Goal: Contribute content: Add original content to the website for others to see

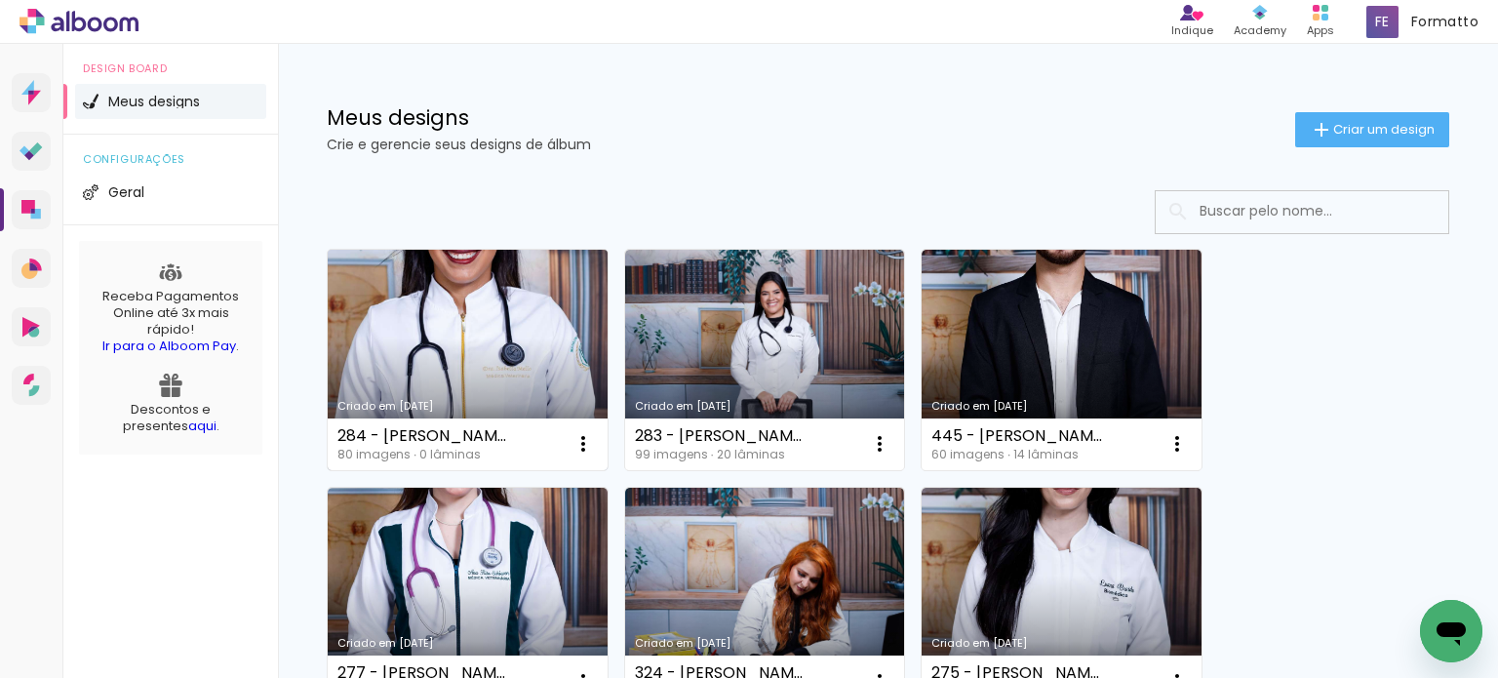
click at [405, 337] on link "Criado em [DATE]" at bounding box center [468, 360] width 280 height 220
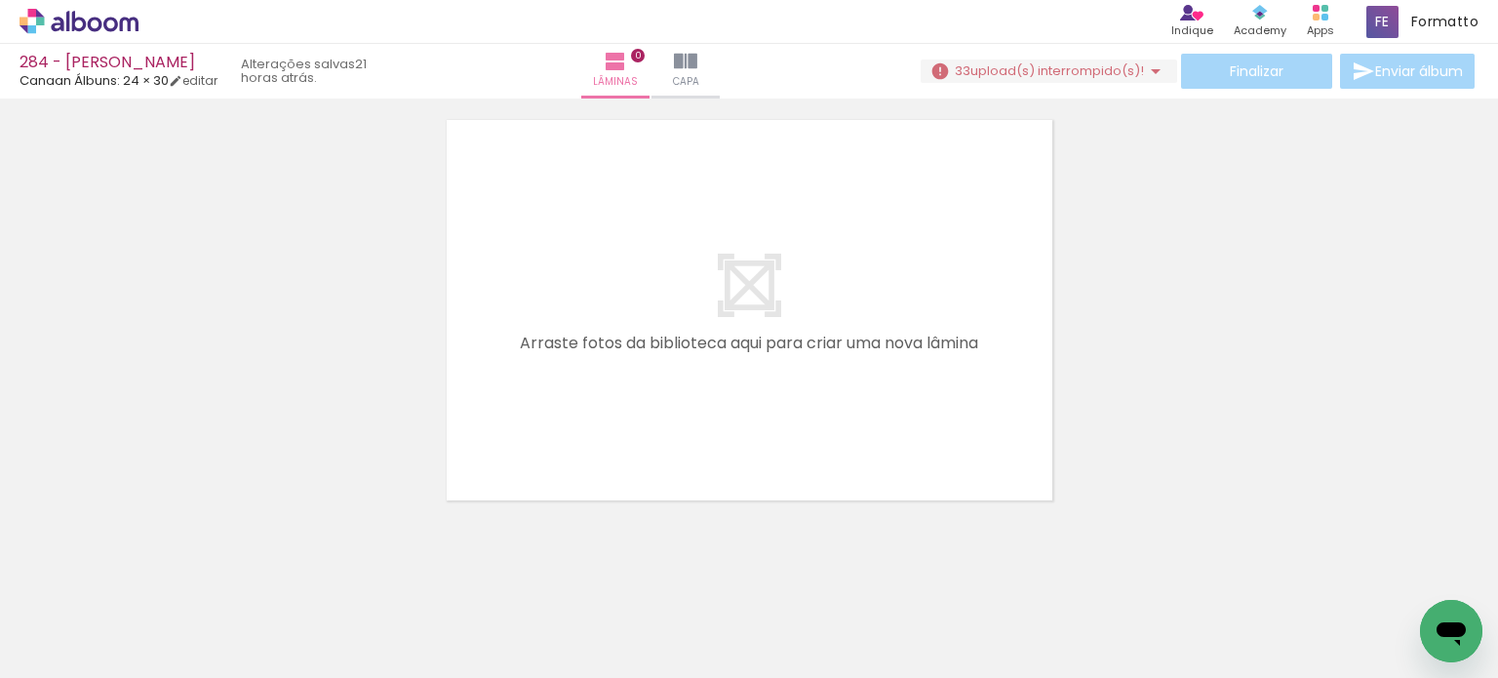
scroll to position [60, 0]
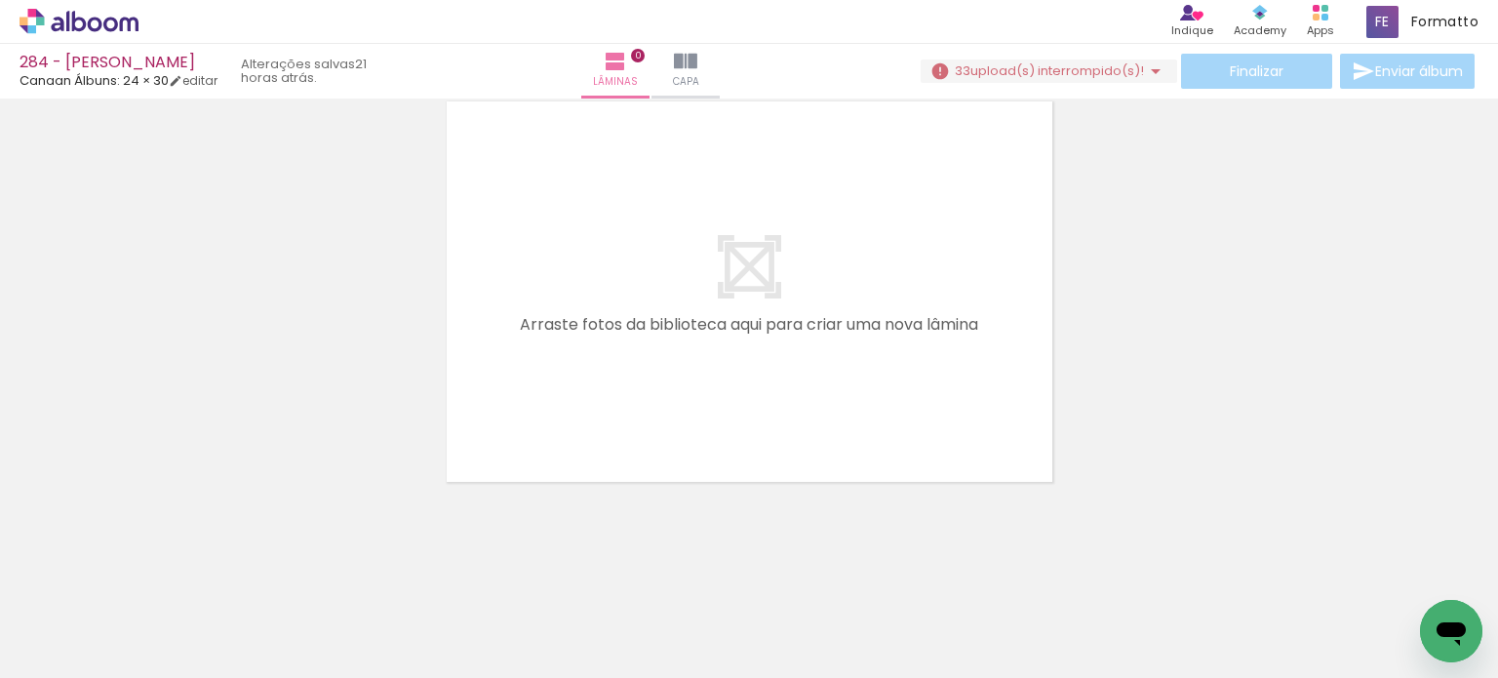
click at [1151, 67] on iron-icon at bounding box center [1155, 70] width 23 height 23
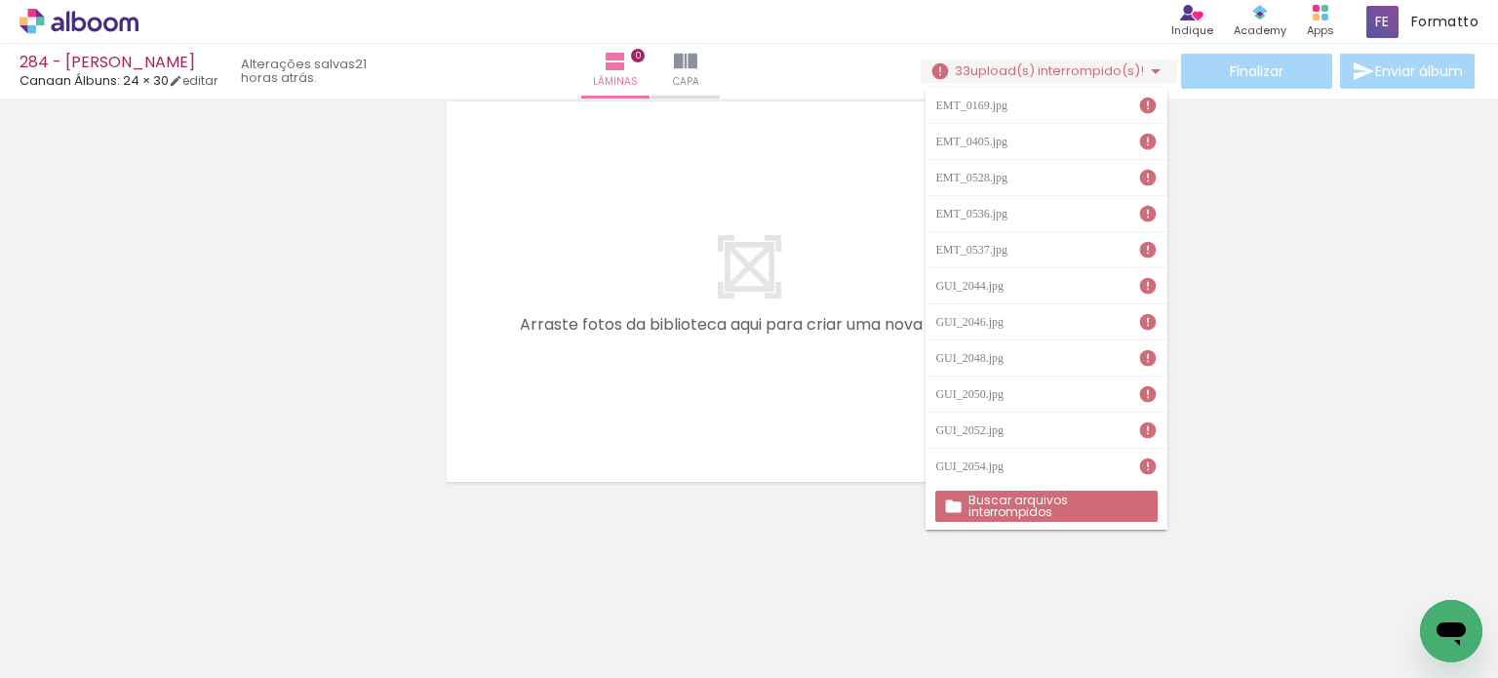
click at [0, 0] on slot "Buscar arquivos interrompidos" at bounding box center [0, 0] width 0 height 0
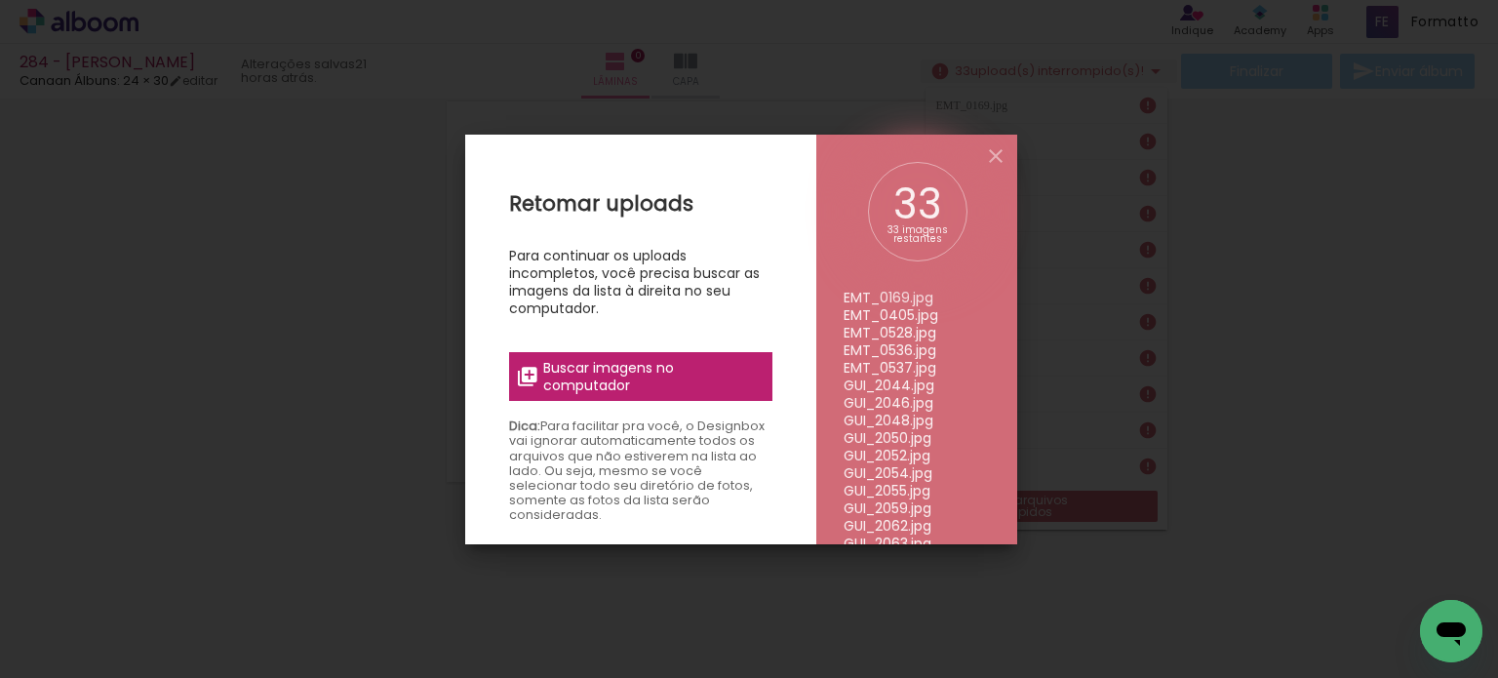
click at [674, 366] on span "Buscar imagens no computador" at bounding box center [651, 376] width 217 height 35
click at [0, 0] on input "file" at bounding box center [0, 0] width 0 height 0
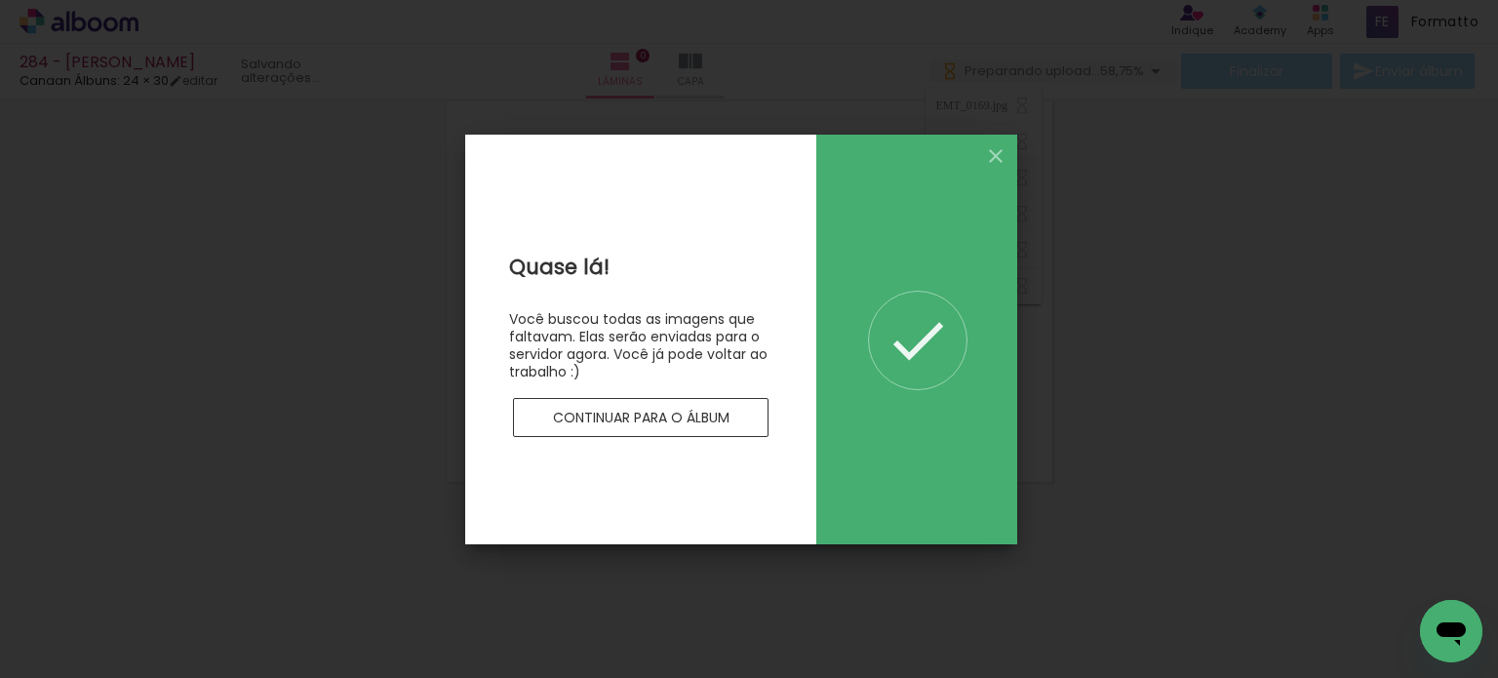
scroll to position [0, 0]
click at [678, 427] on paper-button "Continuar para o álbum" at bounding box center [640, 417] width 255 height 39
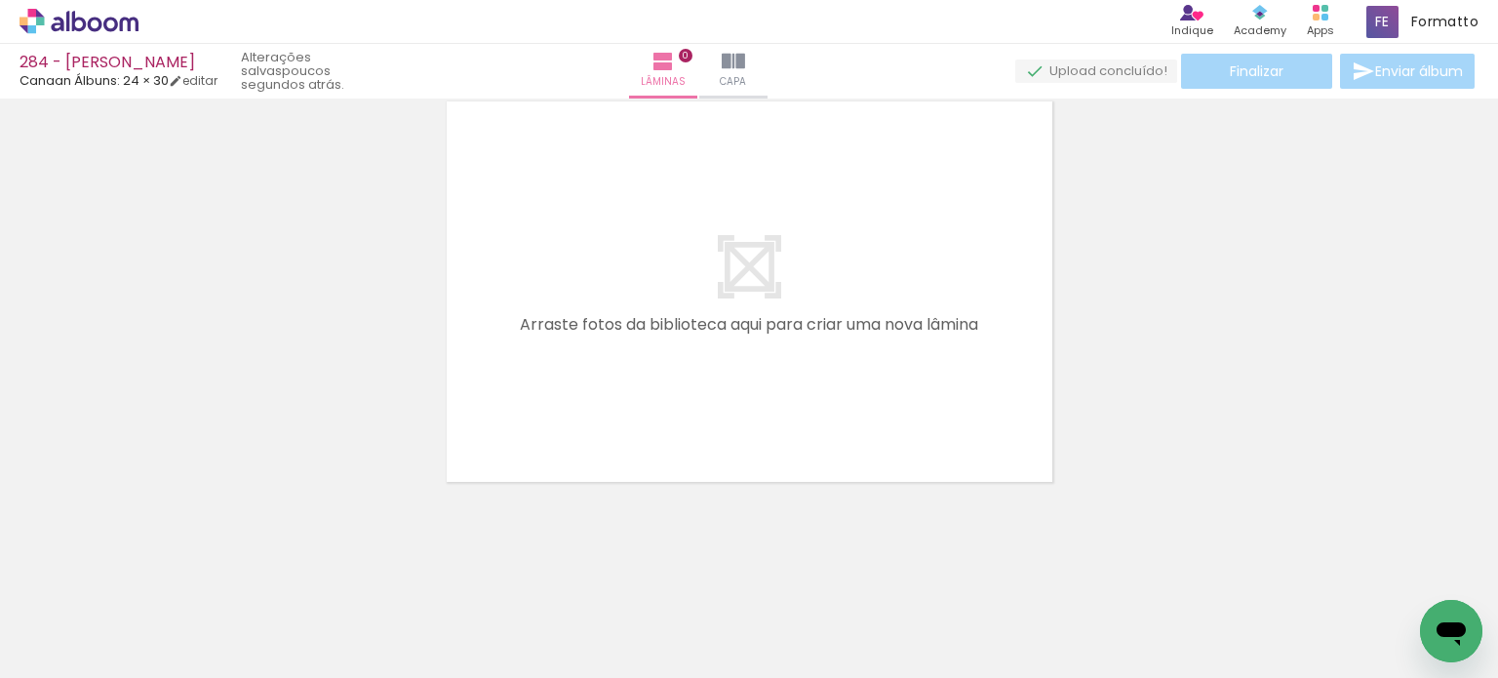
click at [66, 653] on span "Adicionar Fotos" at bounding box center [69, 651] width 58 height 21
click at [0, 0] on input "file" at bounding box center [0, 0] width 0 height 0
click at [101, 619] on iron-icon at bounding box center [100, 619] width 16 height 16
click at [0, 0] on slot "Não utilizadas" at bounding box center [0, 0] width 0 height 0
type input "Não utilizadas"
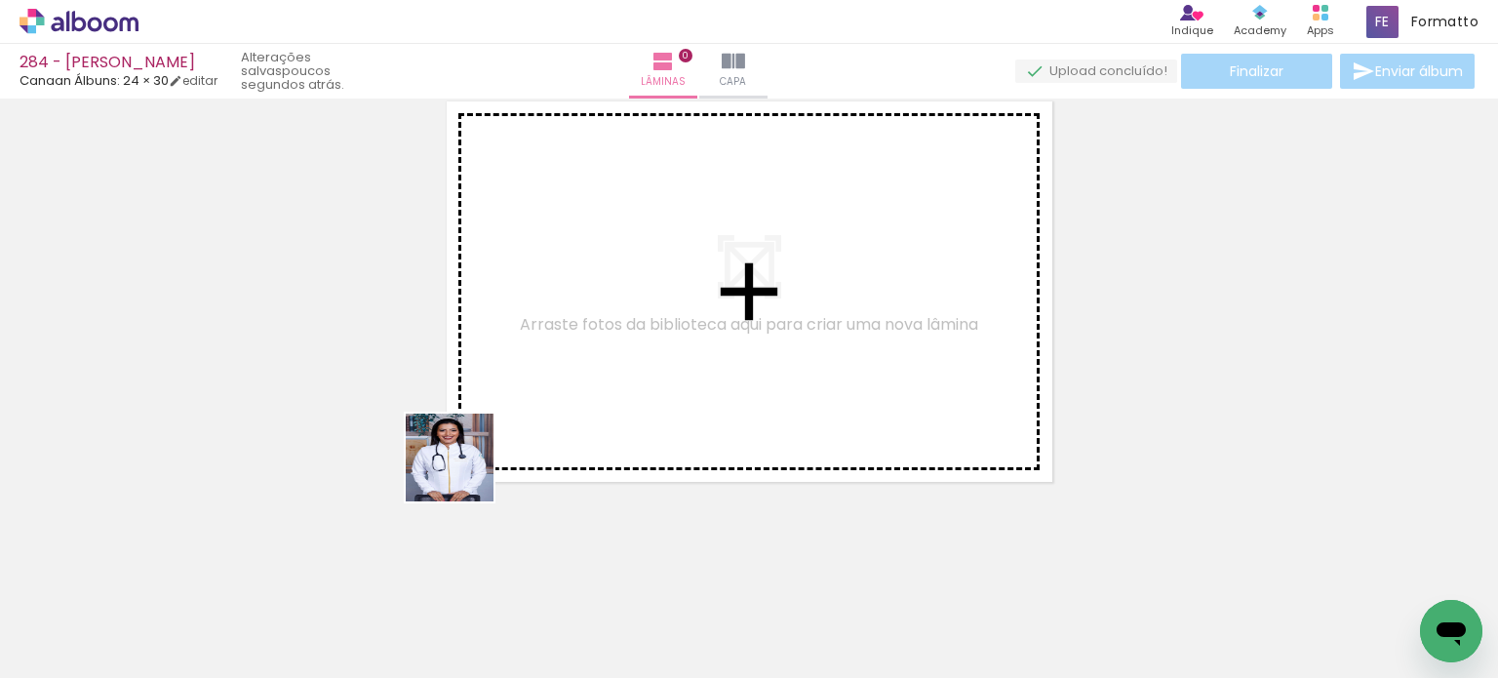
drag, startPoint x: 213, startPoint y: 613, endPoint x: 499, endPoint y: 447, distance: 331.6
click at [499, 447] on quentale-workspace at bounding box center [749, 339] width 1498 height 678
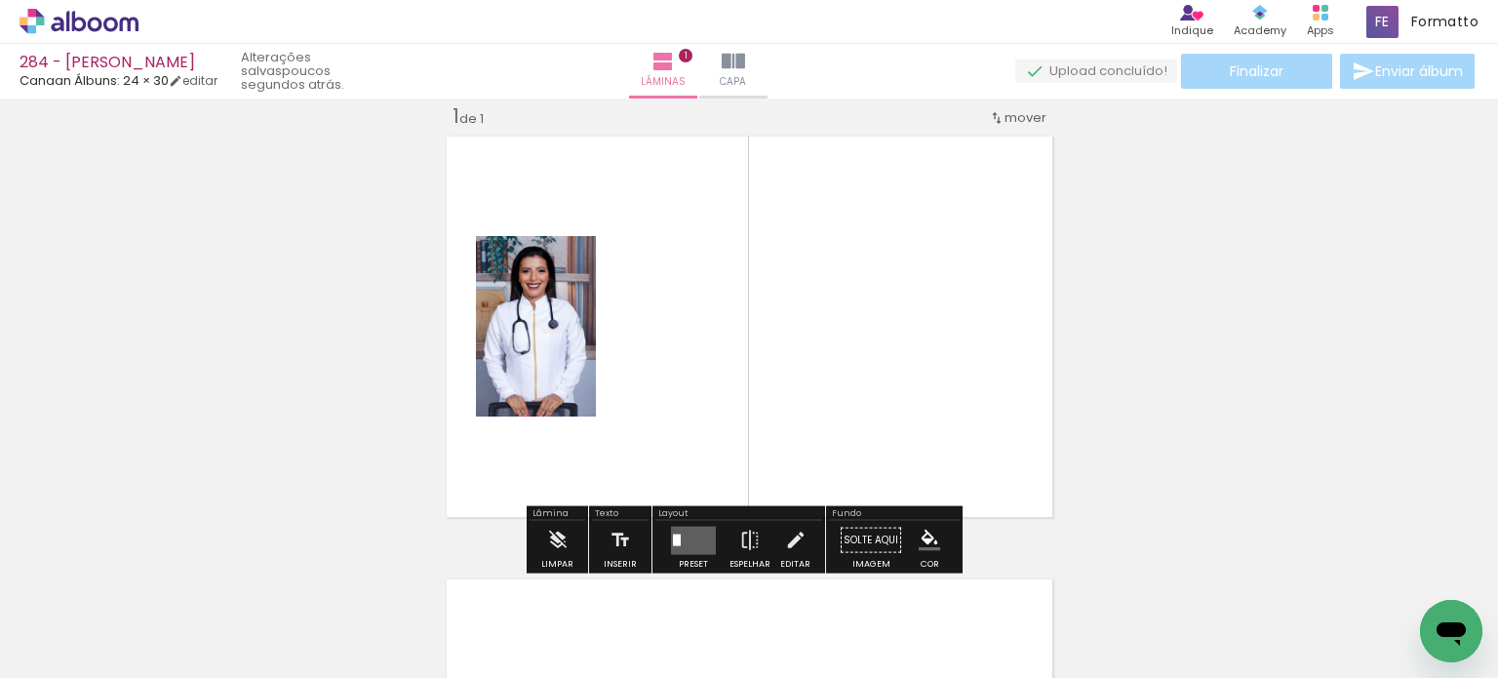
scroll to position [24, 0]
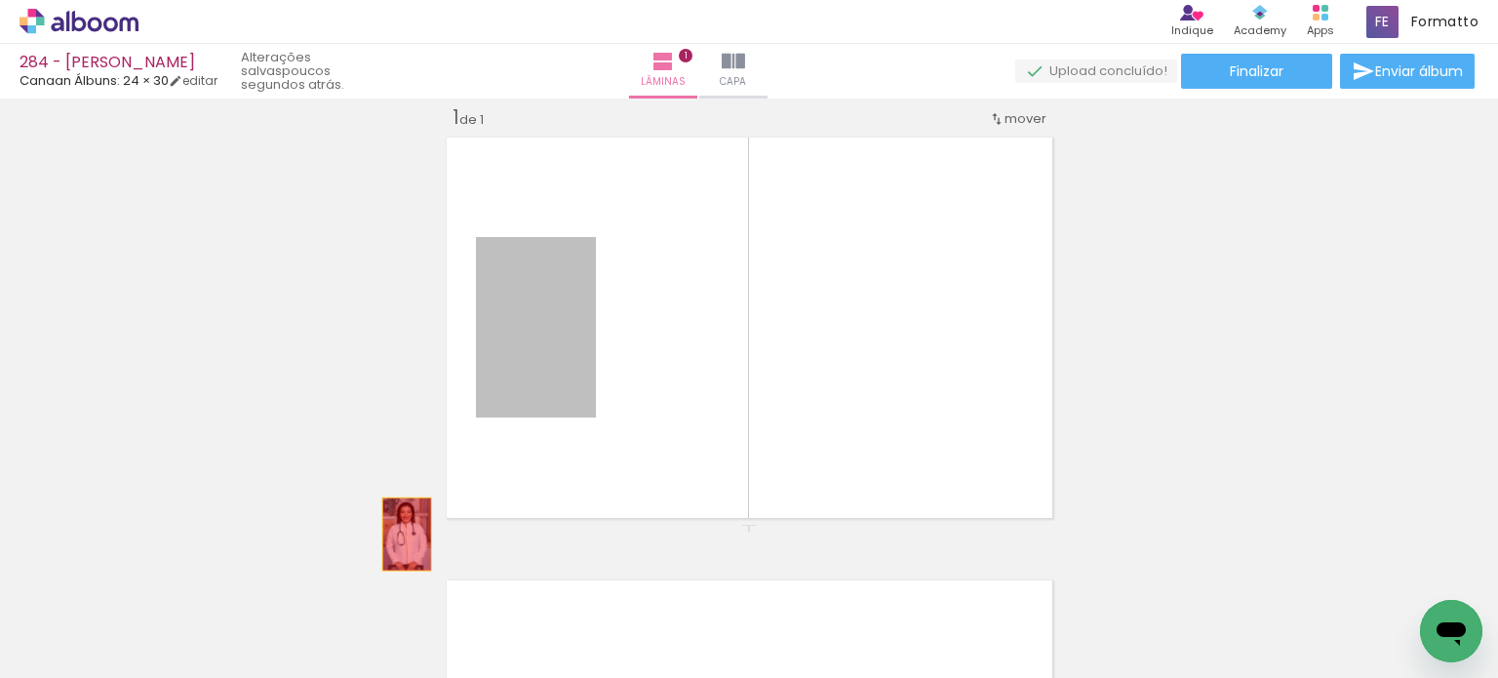
drag, startPoint x: 523, startPoint y: 350, endPoint x: 370, endPoint y: 595, distance: 288.1
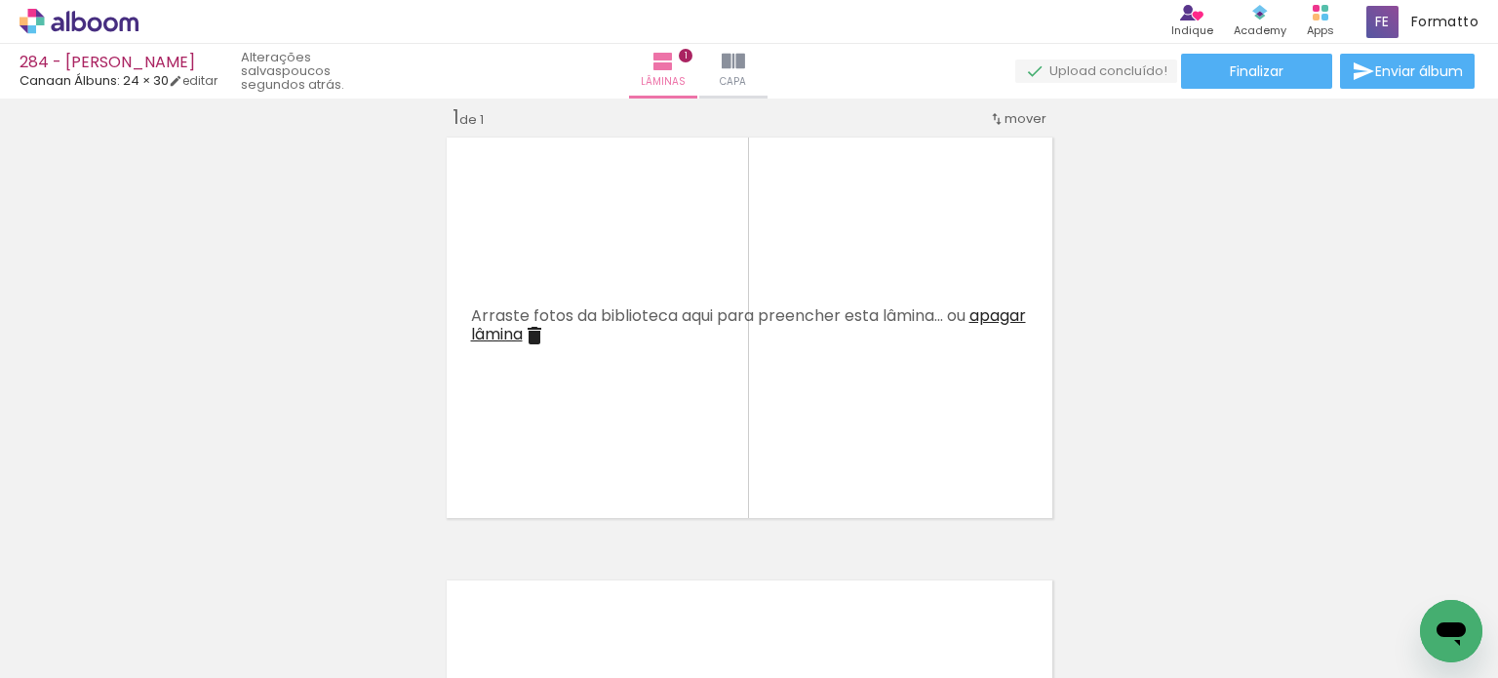
scroll to position [0, 7512]
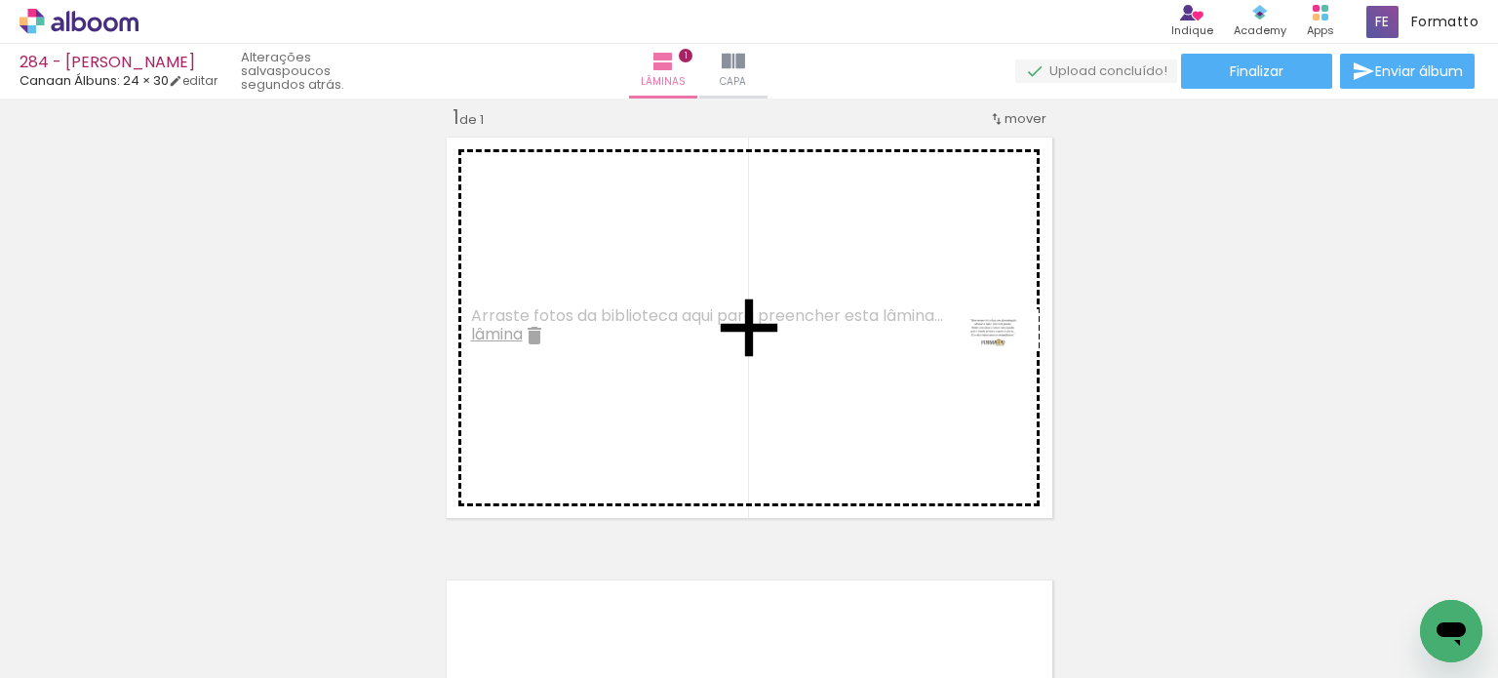
drag, startPoint x: 1337, startPoint y: 570, endPoint x: 988, endPoint y: 362, distance: 406.7
click at [988, 362] on quentale-workspace at bounding box center [749, 339] width 1498 height 678
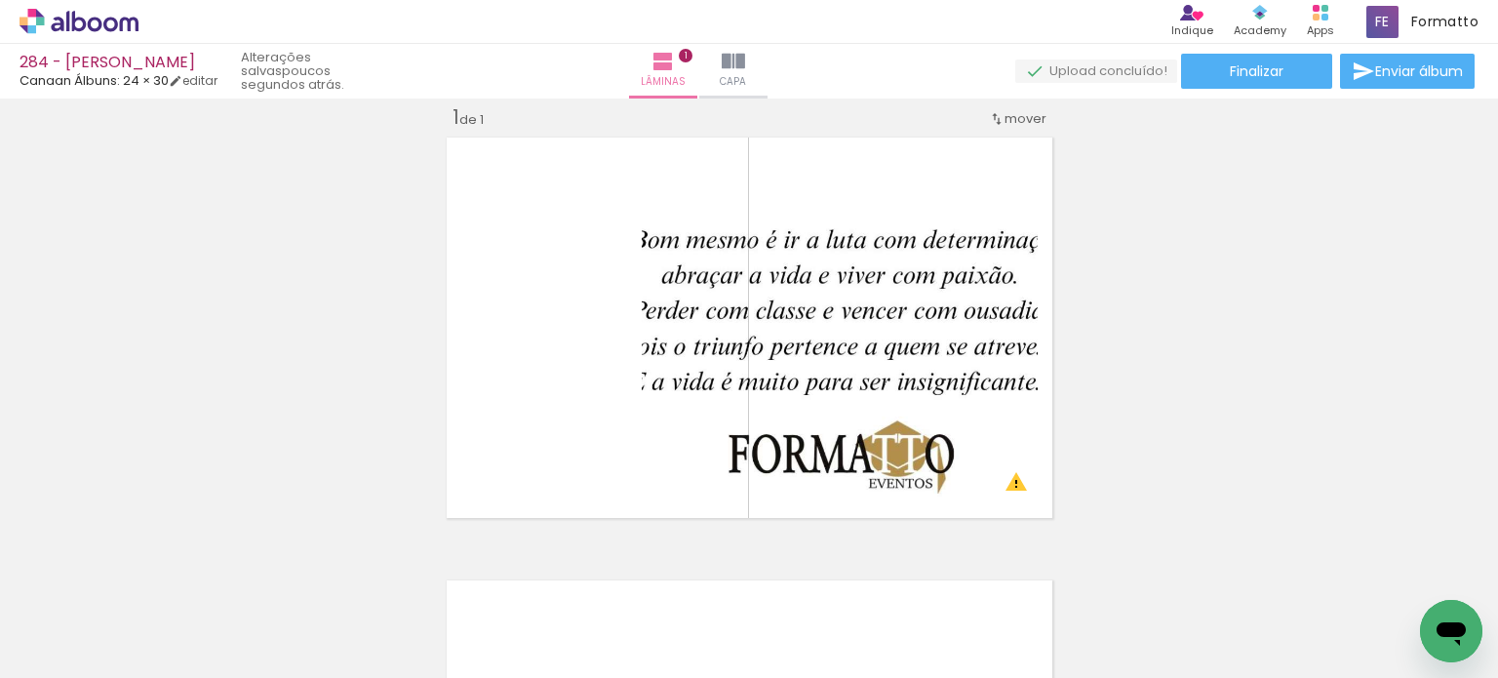
scroll to position [0, 5634]
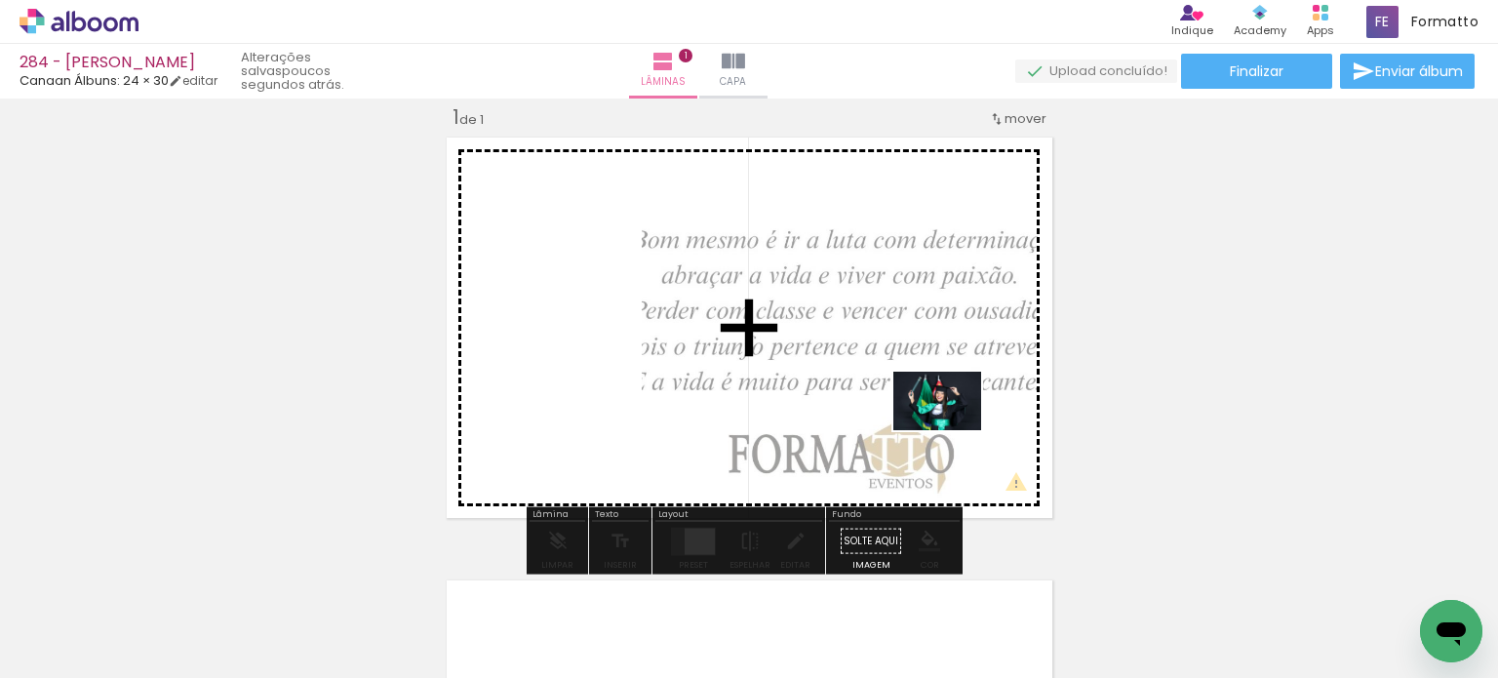
drag, startPoint x: 1092, startPoint y: 619, endPoint x: 952, endPoint y: 429, distance: 236.3
click at [952, 429] on quentale-workspace at bounding box center [749, 339] width 1498 height 678
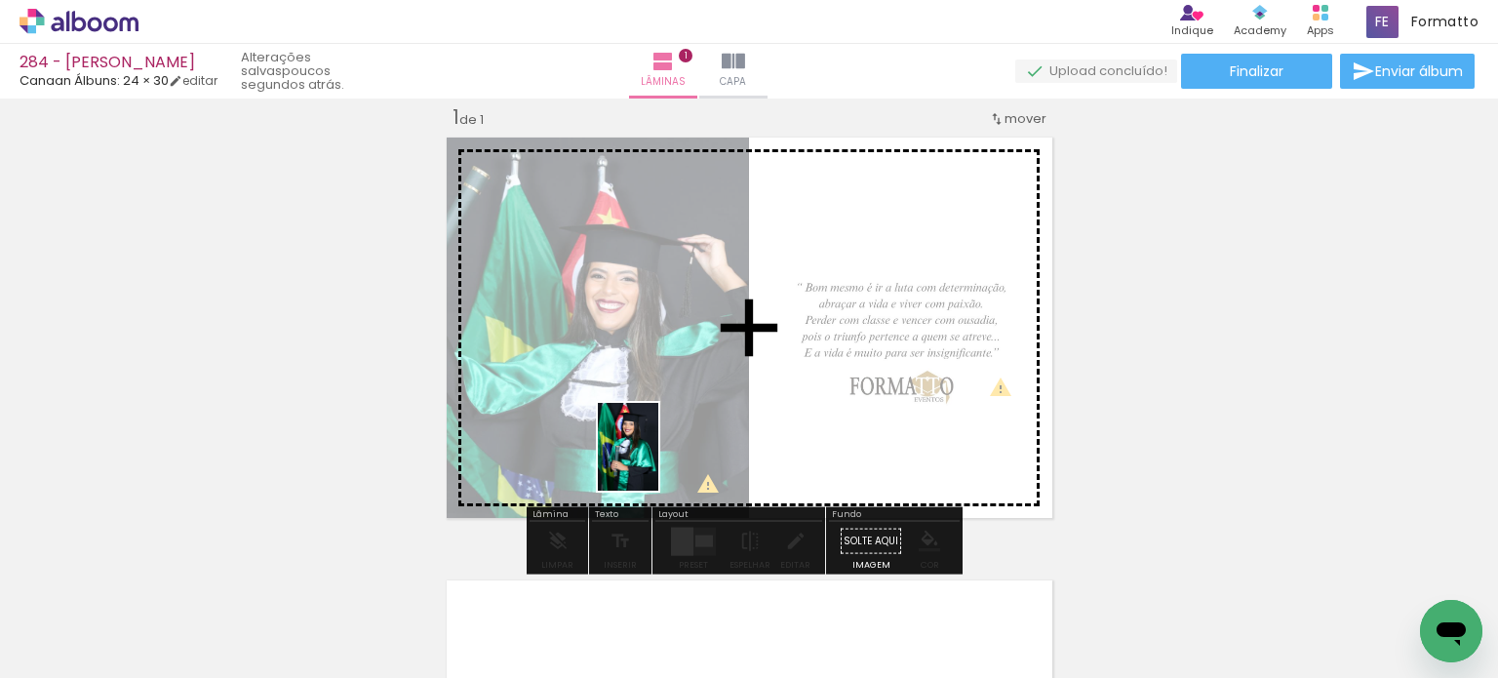
drag, startPoint x: 476, startPoint y: 607, endPoint x: 659, endPoint y: 459, distance: 235.7
click at [659, 459] on quentale-workspace at bounding box center [749, 339] width 1498 height 678
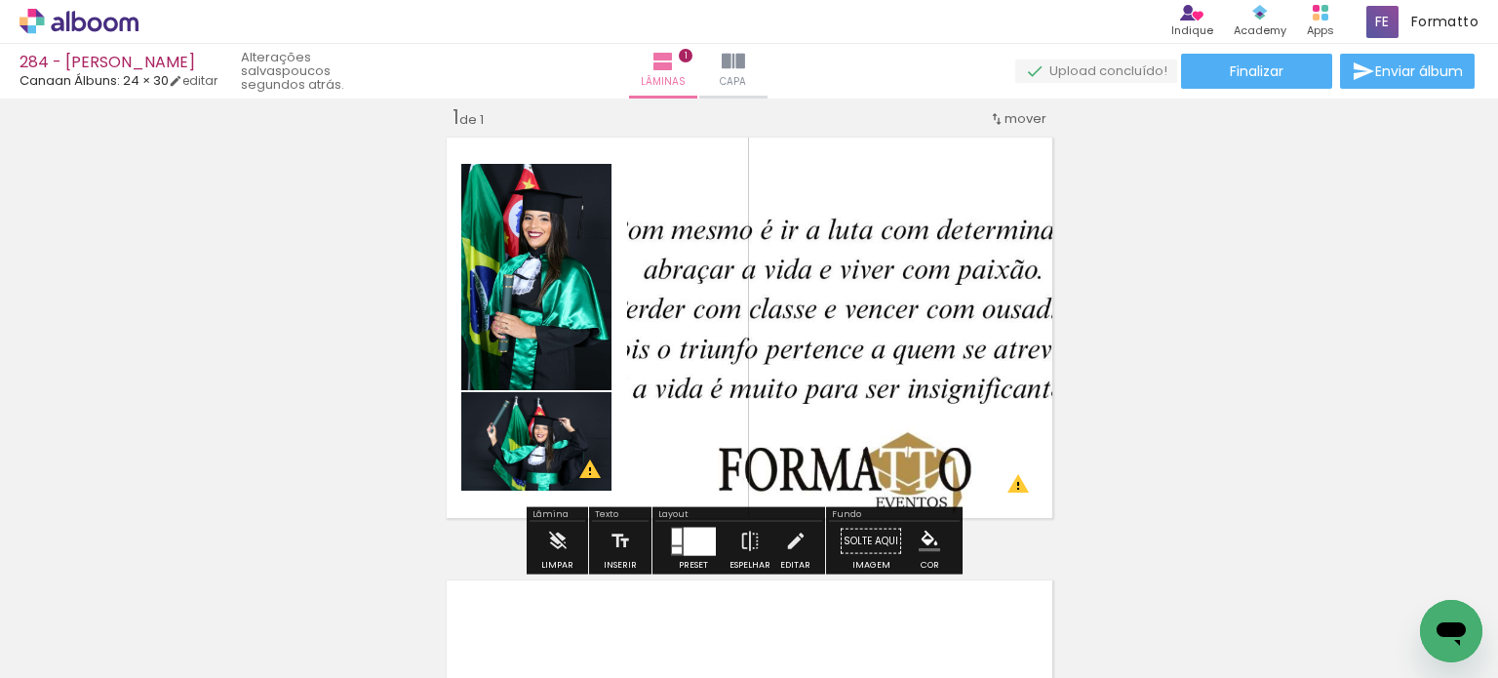
click at [704, 533] on div at bounding box center [699, 540] width 32 height 28
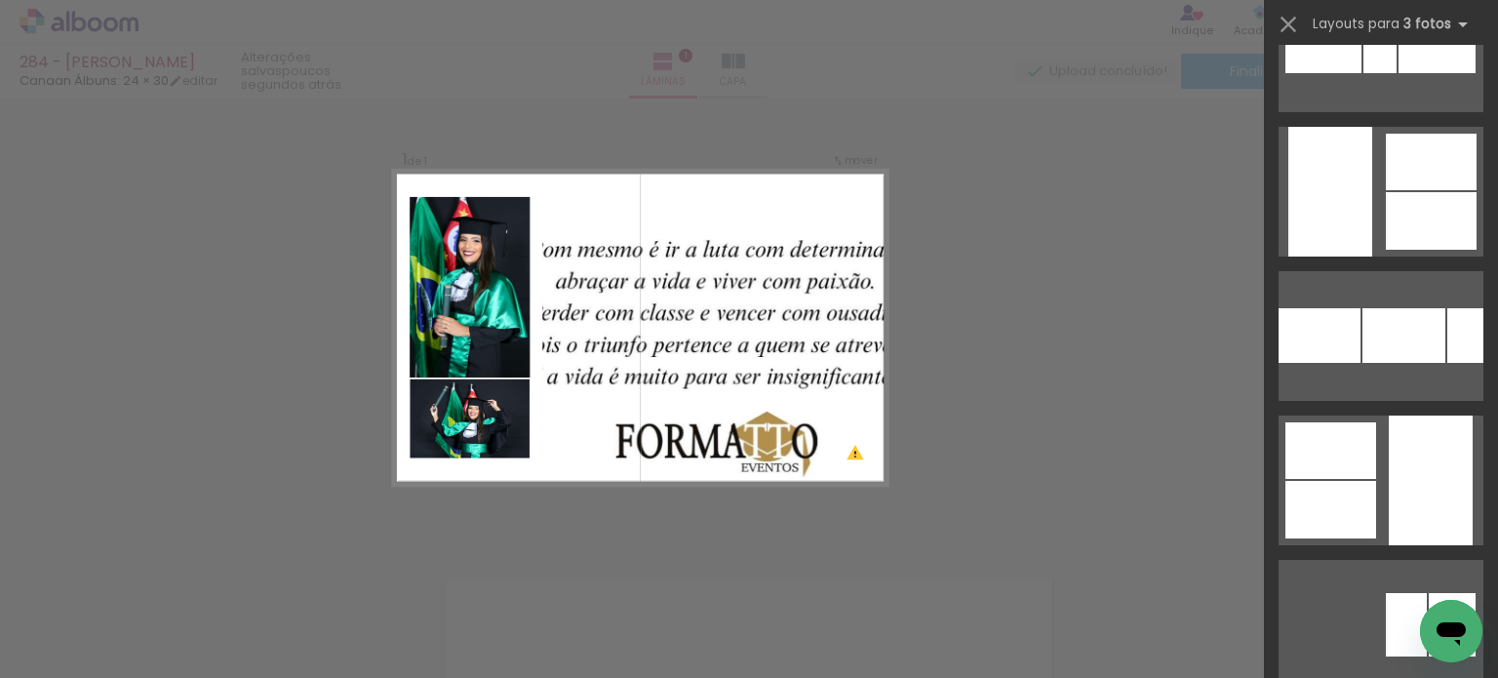
scroll to position [4582, 0]
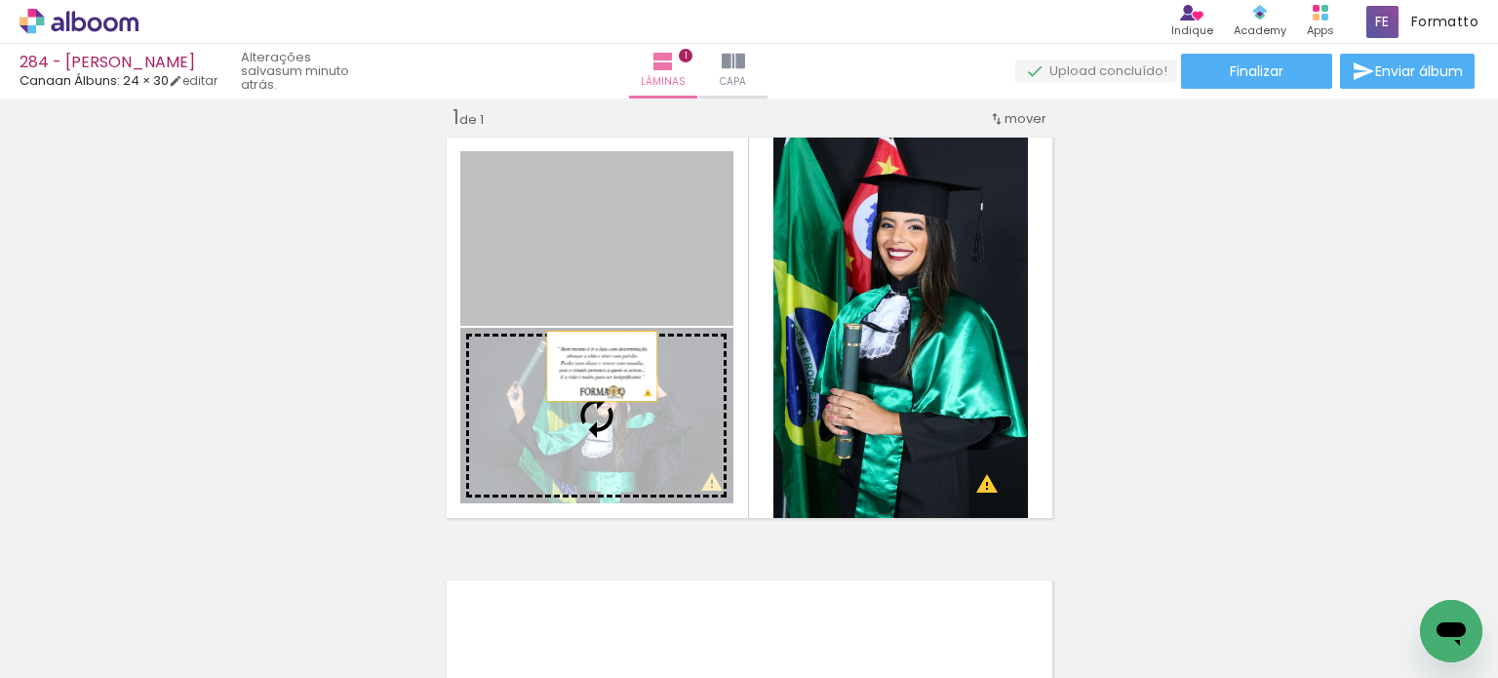
drag, startPoint x: 593, startPoint y: 265, endPoint x: 593, endPoint y: 376, distance: 111.1
click at [0, 0] on slot at bounding box center [0, 0] width 0 height 0
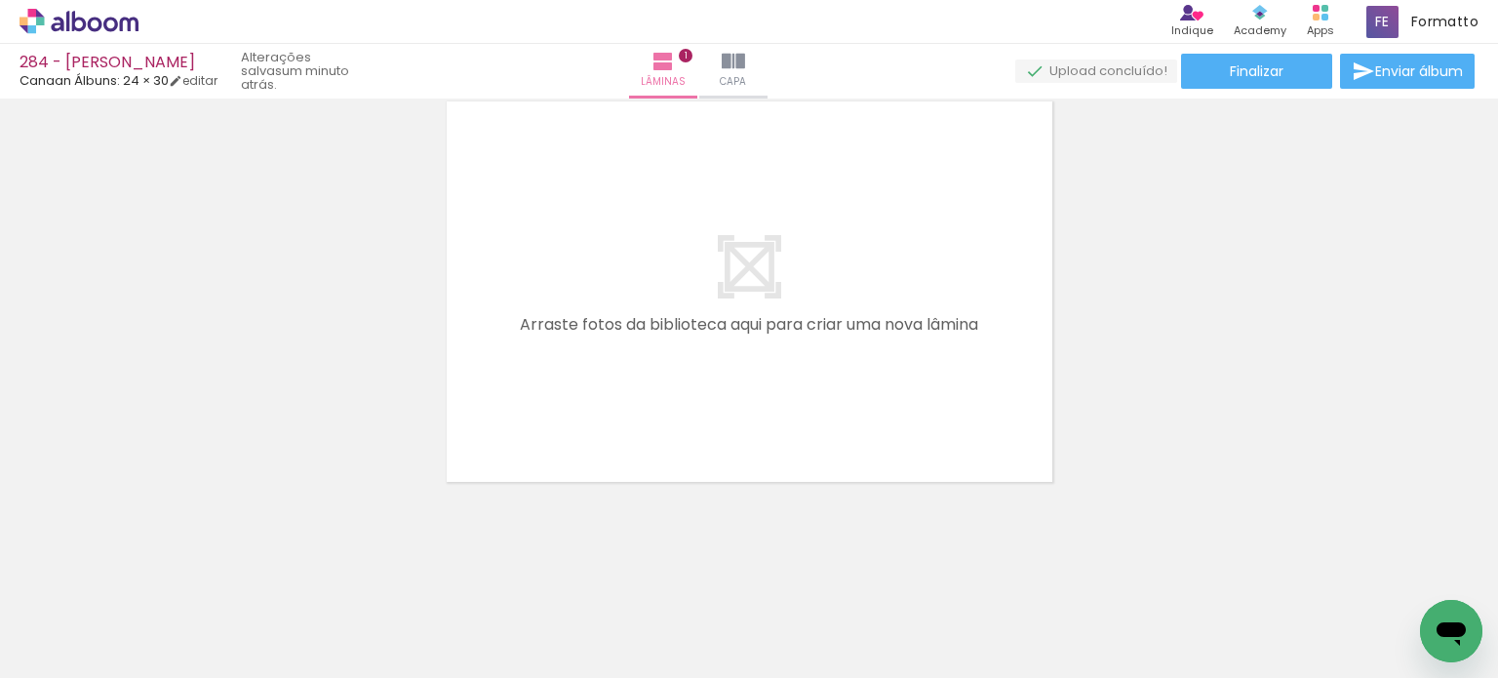
scroll to position [0, 6234]
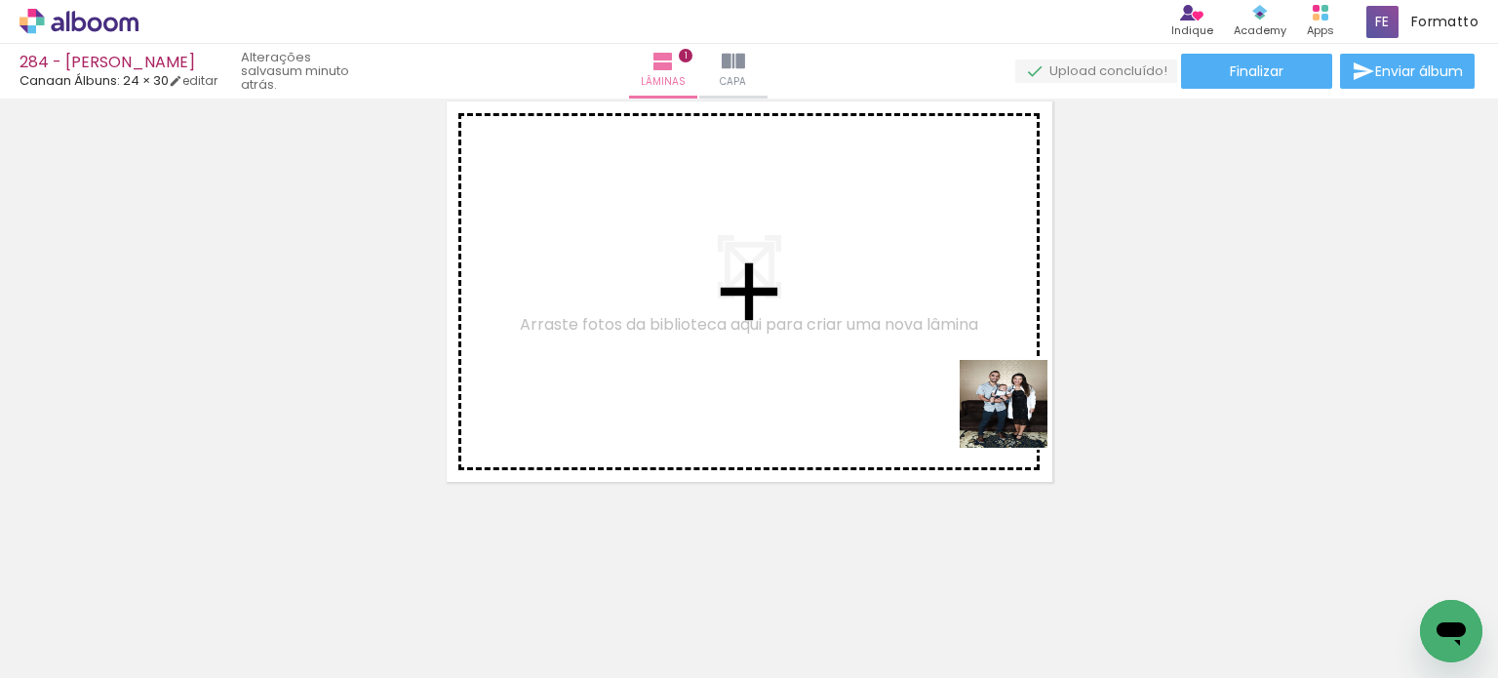
drag, startPoint x: 1045, startPoint y: 556, endPoint x: 1002, endPoint y: 378, distance: 182.6
click at [1004, 378] on quentale-workspace at bounding box center [749, 339] width 1498 height 678
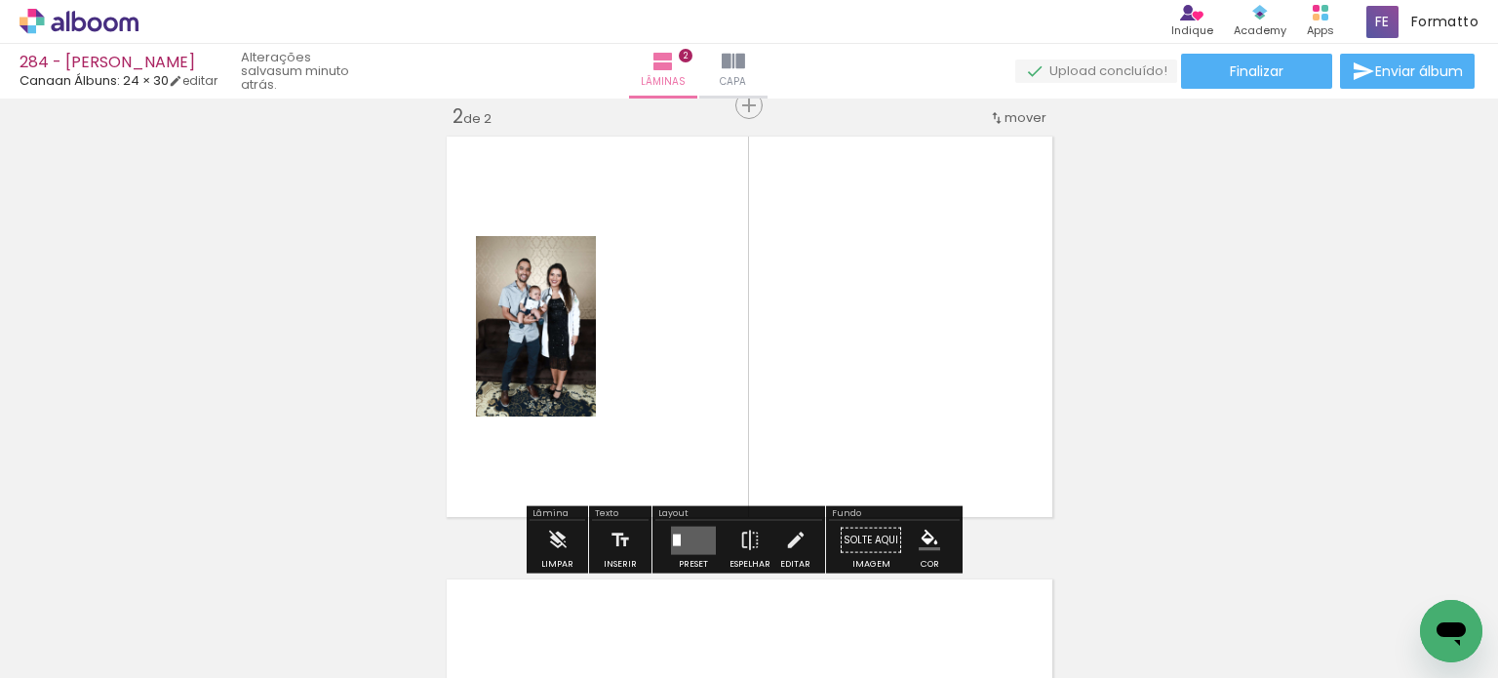
scroll to position [467, 0]
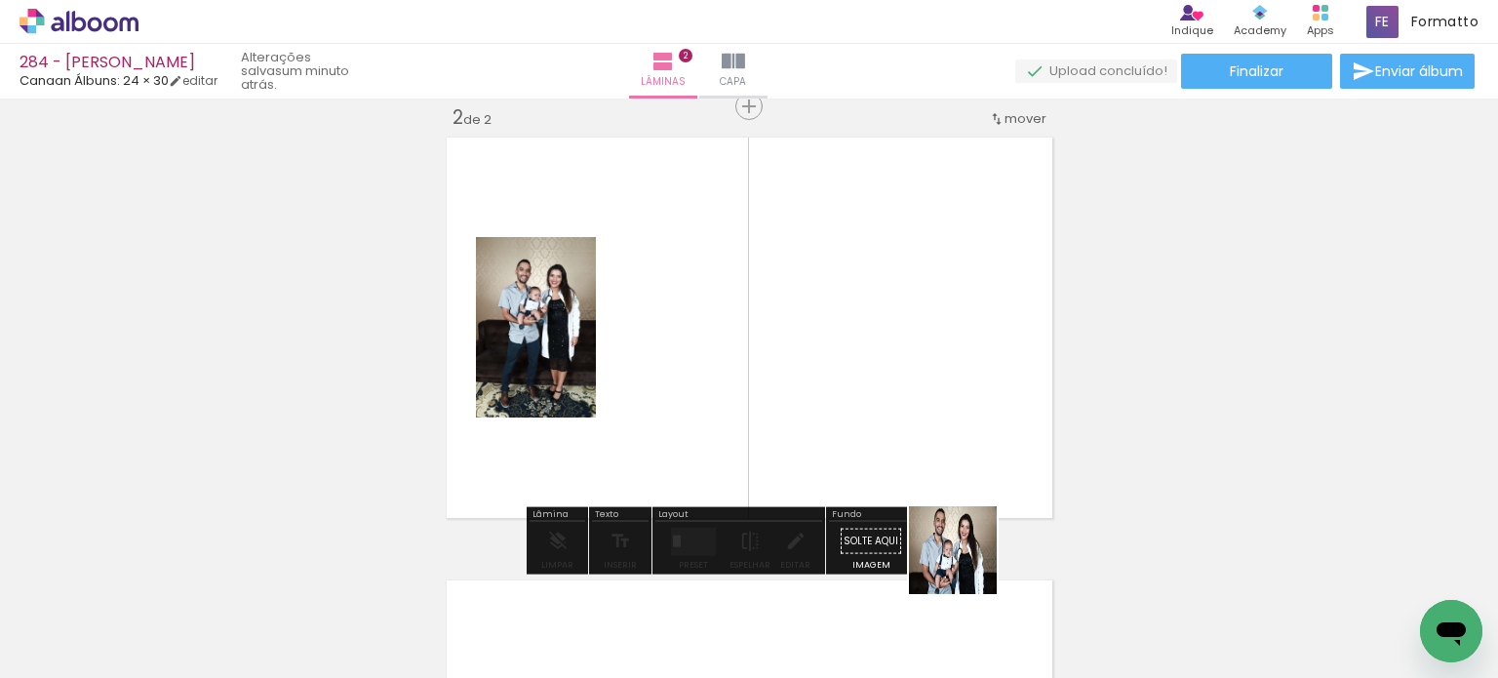
drag, startPoint x: 967, startPoint y: 565, endPoint x: 920, endPoint y: 456, distance: 117.9
click at [941, 386] on quentale-workspace at bounding box center [749, 339] width 1498 height 678
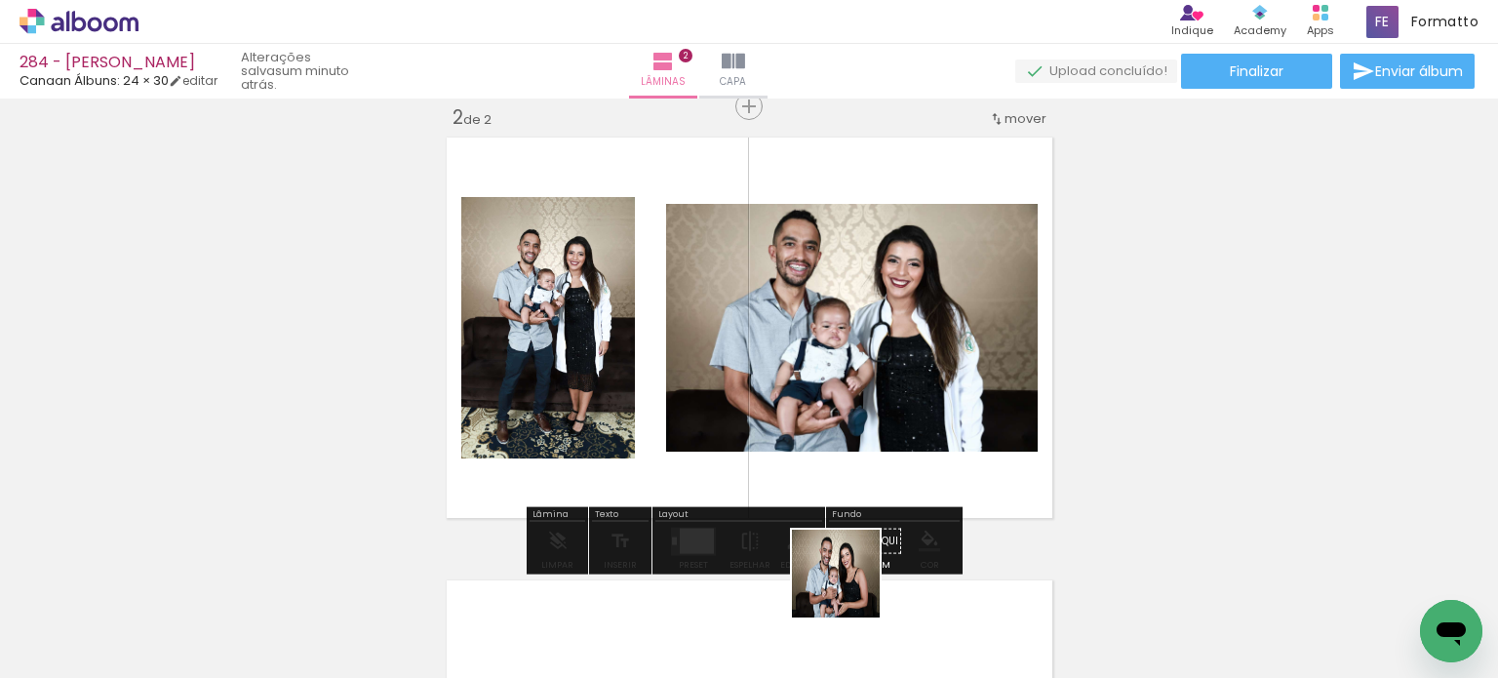
drag, startPoint x: 850, startPoint y: 588, endPoint x: 843, endPoint y: 428, distance: 160.0
click at [843, 430] on quentale-workspace at bounding box center [749, 339] width 1498 height 678
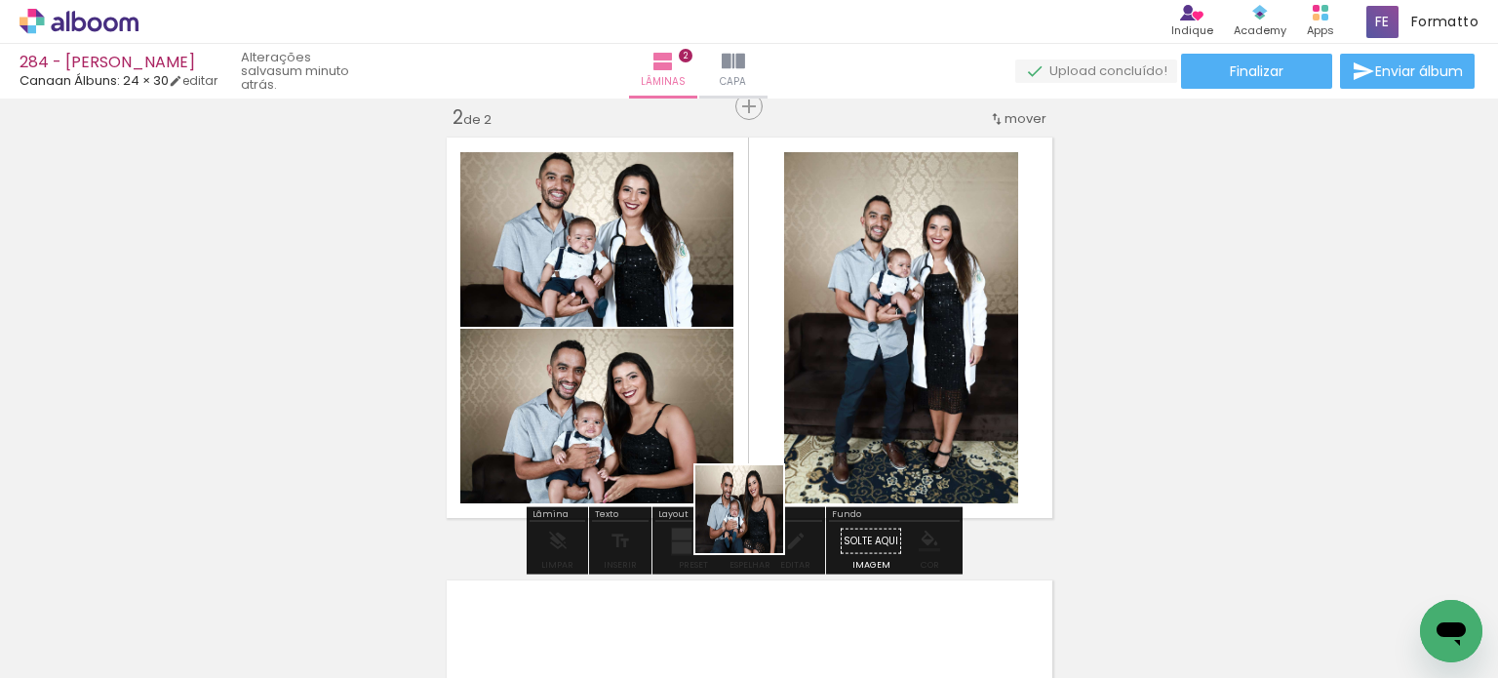
drag, startPoint x: 758, startPoint y: 568, endPoint x: 750, endPoint y: 435, distance: 133.8
click at [750, 436] on quentale-workspace at bounding box center [749, 339] width 1498 height 678
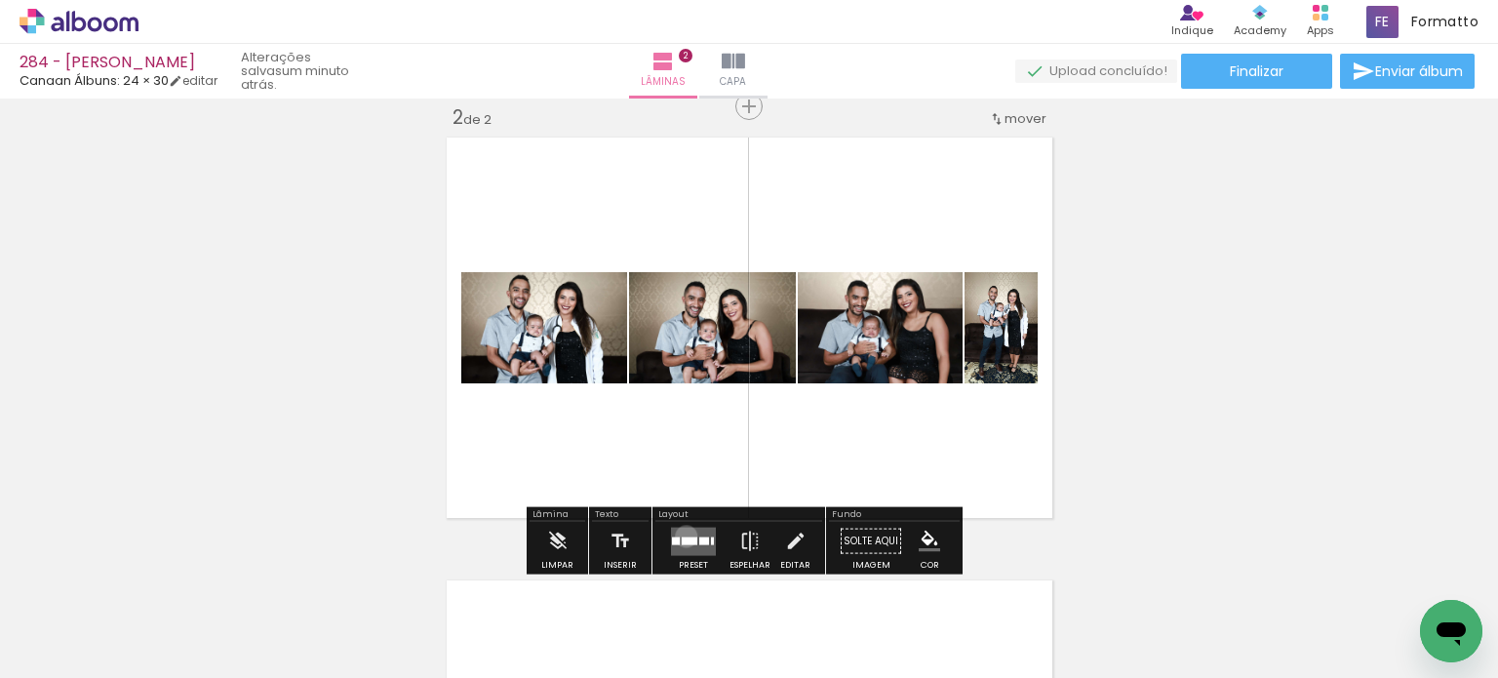
click at [682, 536] on div at bounding box center [690, 540] width 16 height 8
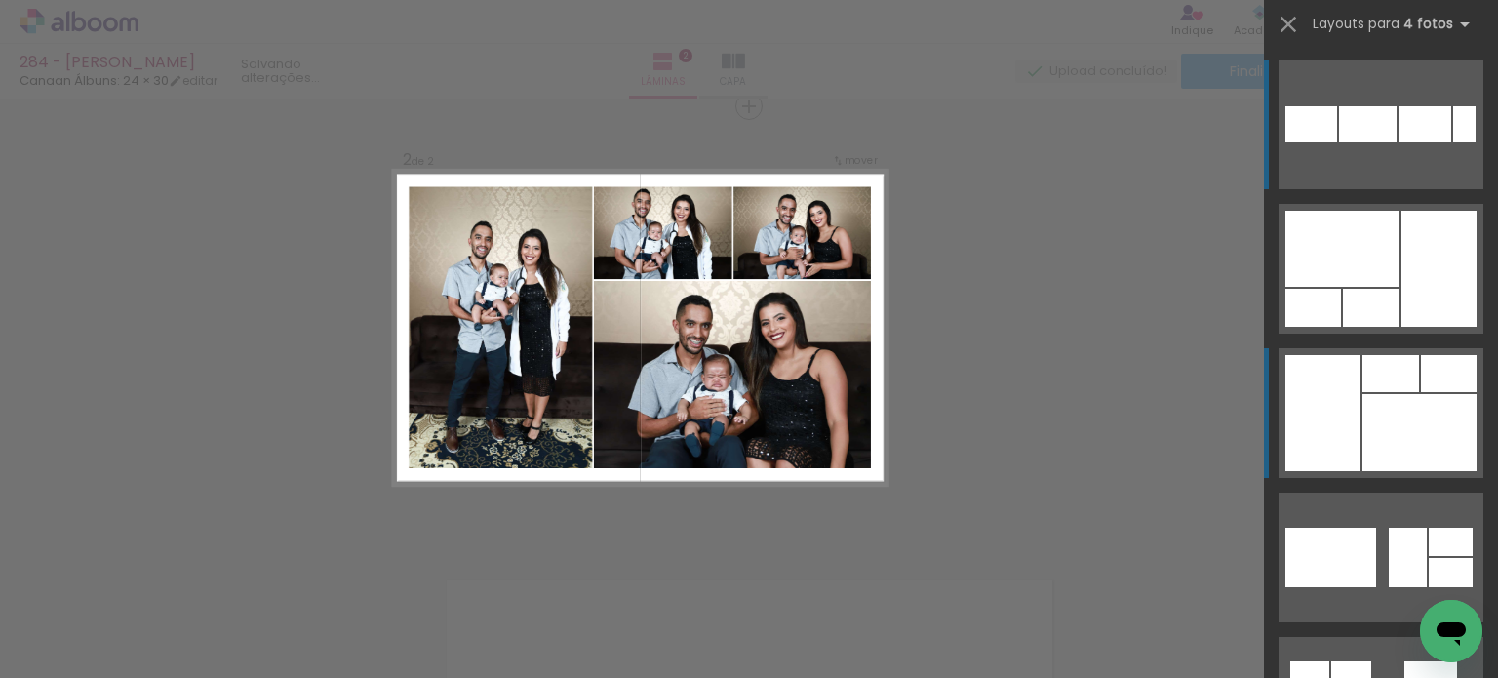
click at [1385, 327] on div at bounding box center [1371, 308] width 57 height 38
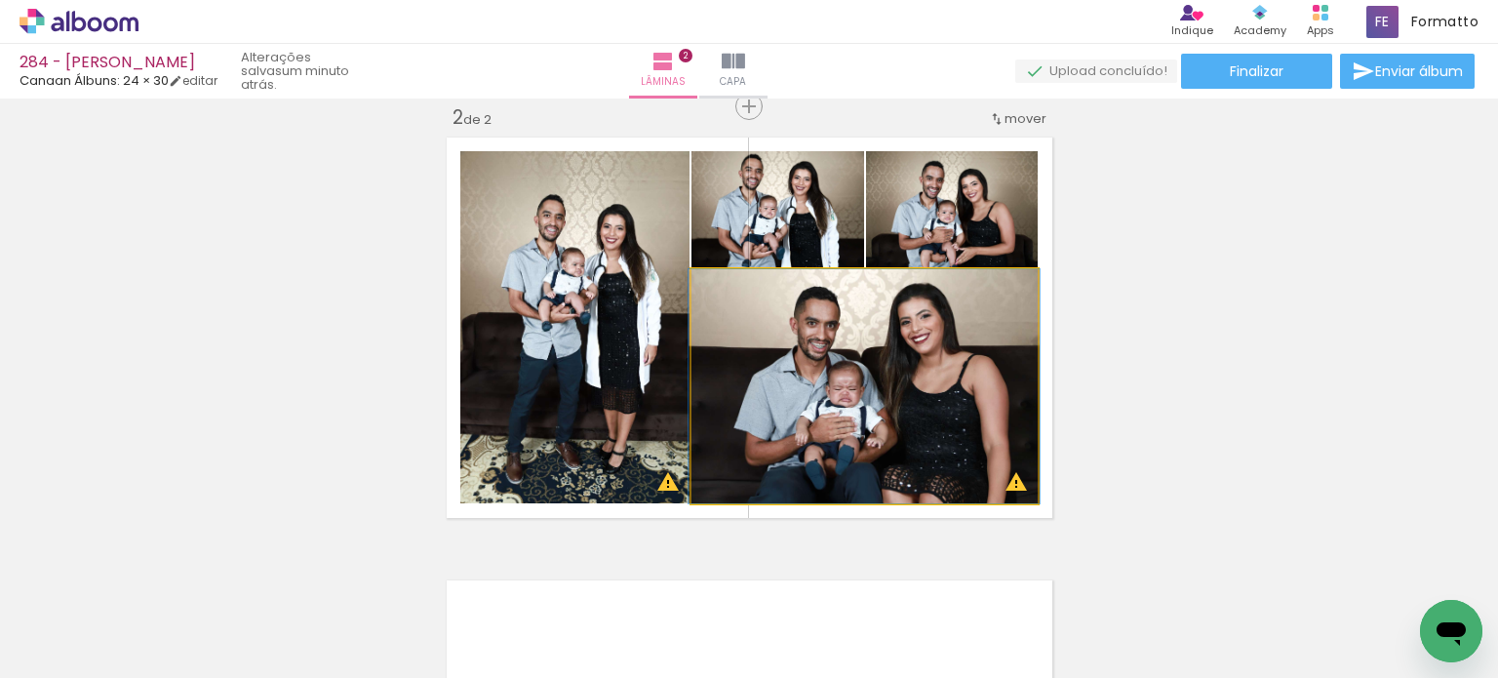
drag, startPoint x: 866, startPoint y: 390, endPoint x: 835, endPoint y: 568, distance: 181.1
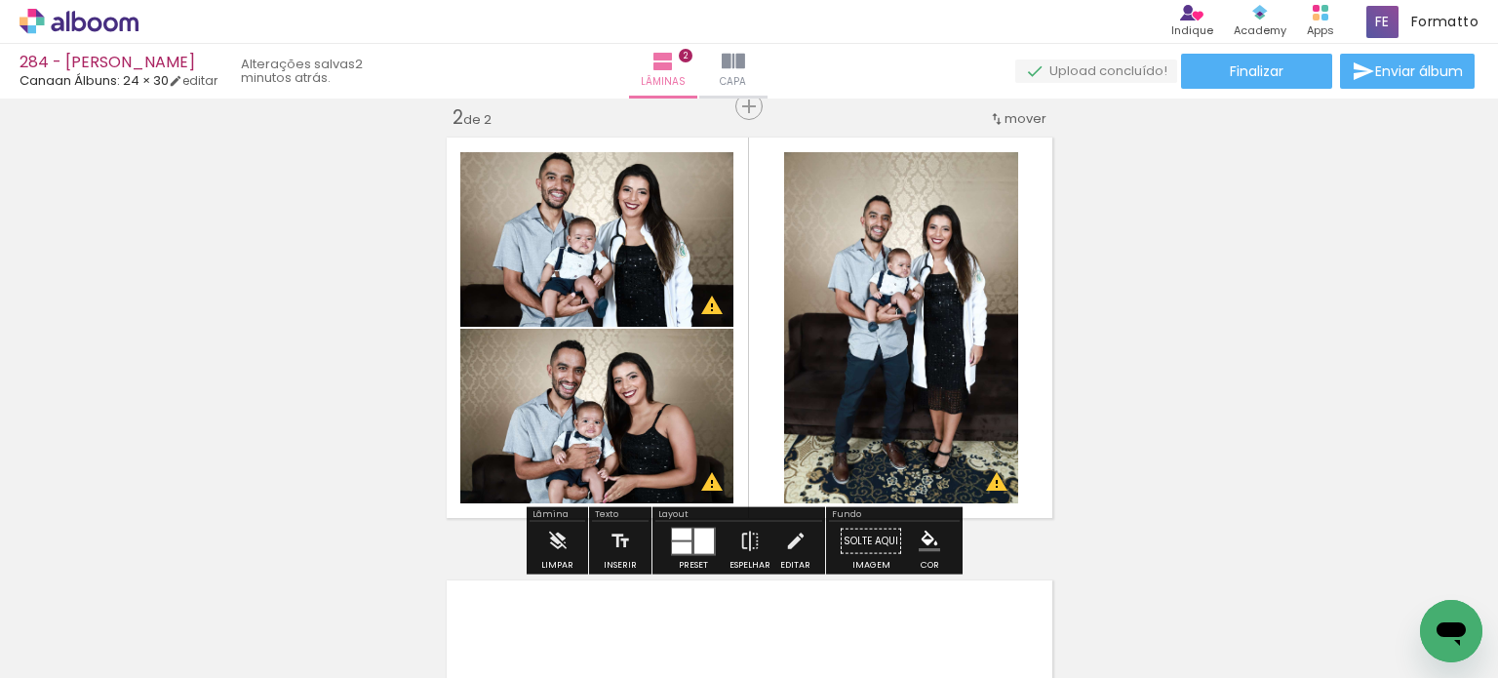
click at [741, 543] on iron-icon at bounding box center [749, 541] width 21 height 39
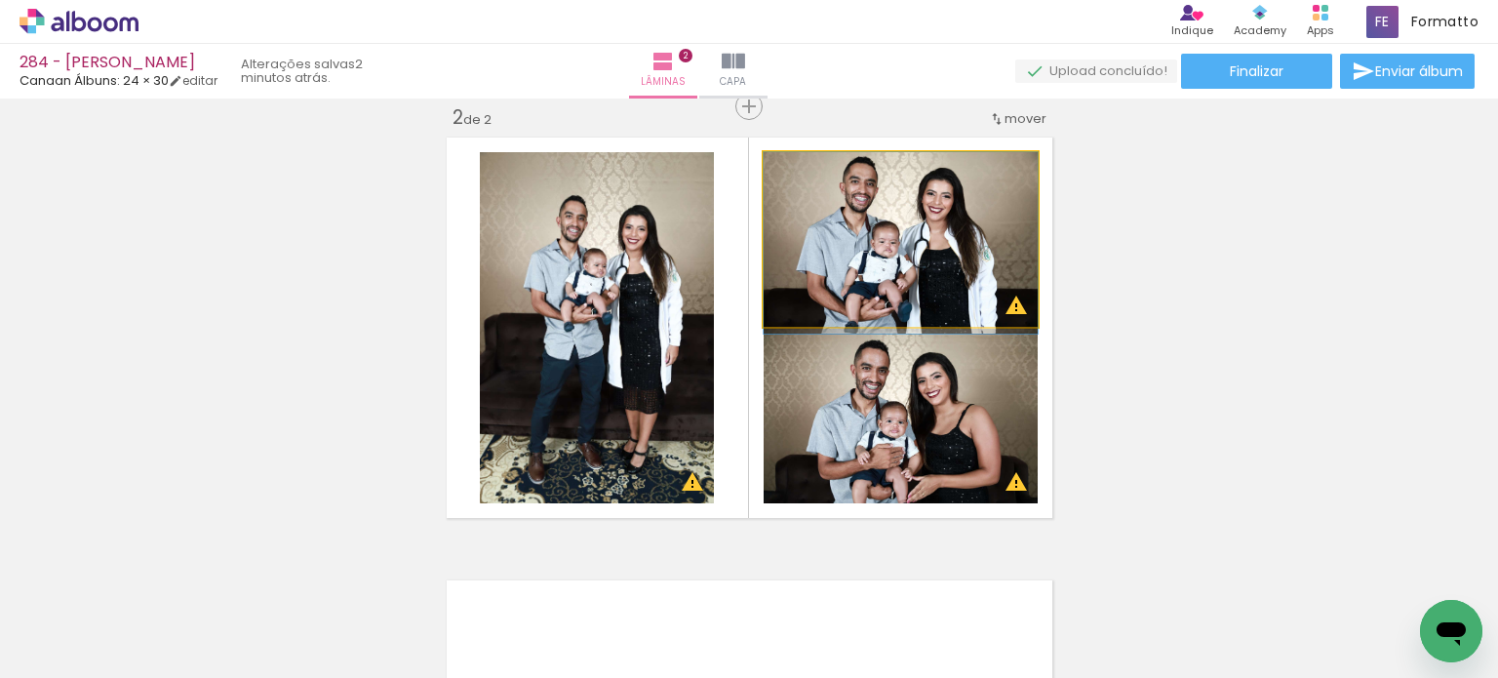
drag, startPoint x: 917, startPoint y: 269, endPoint x: 917, endPoint y: 280, distance: 10.7
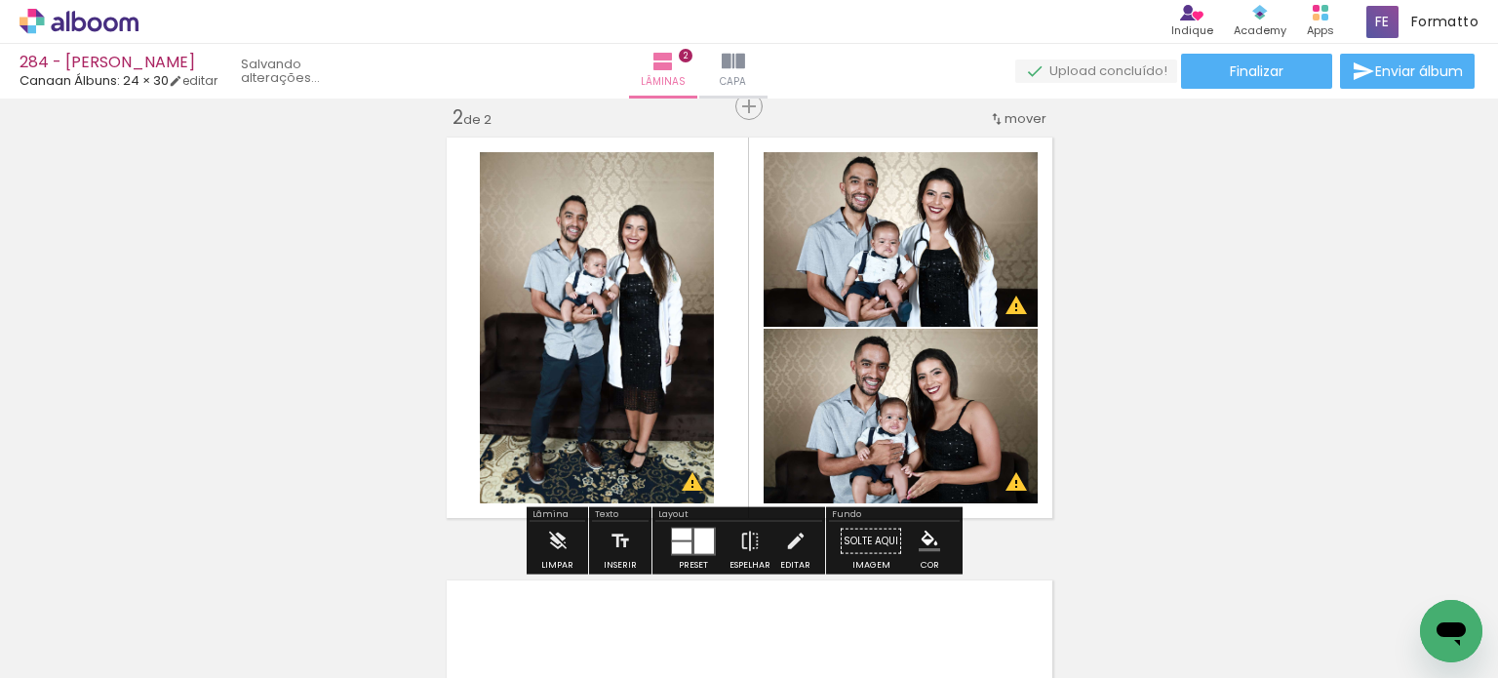
click at [1104, 319] on div "Inserir lâmina 1 de 2 Inserir lâmina 2 de 2 O Designbox precisará aumentar a su…" at bounding box center [749, 302] width 1498 height 1329
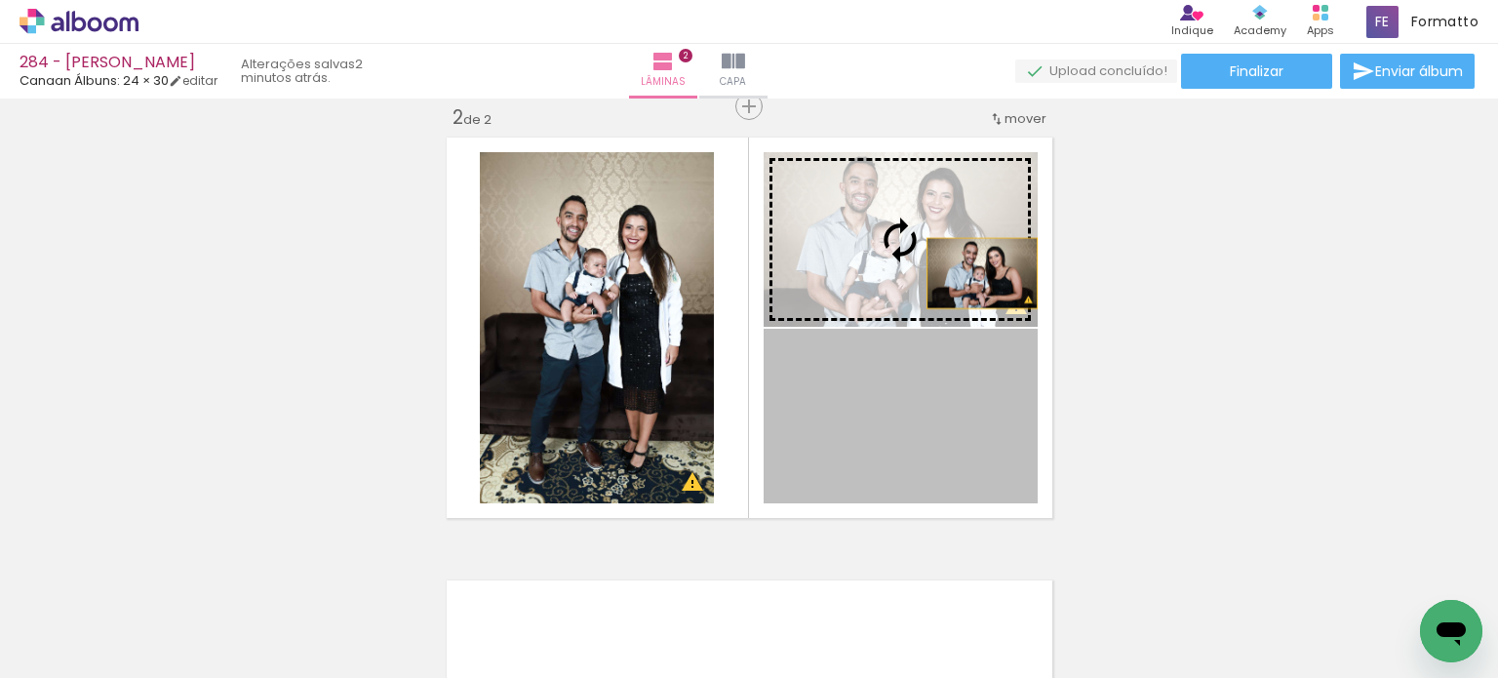
drag, startPoint x: 976, startPoint y: 419, endPoint x: 970, endPoint y: 266, distance: 153.2
click at [0, 0] on slot at bounding box center [0, 0] width 0 height 0
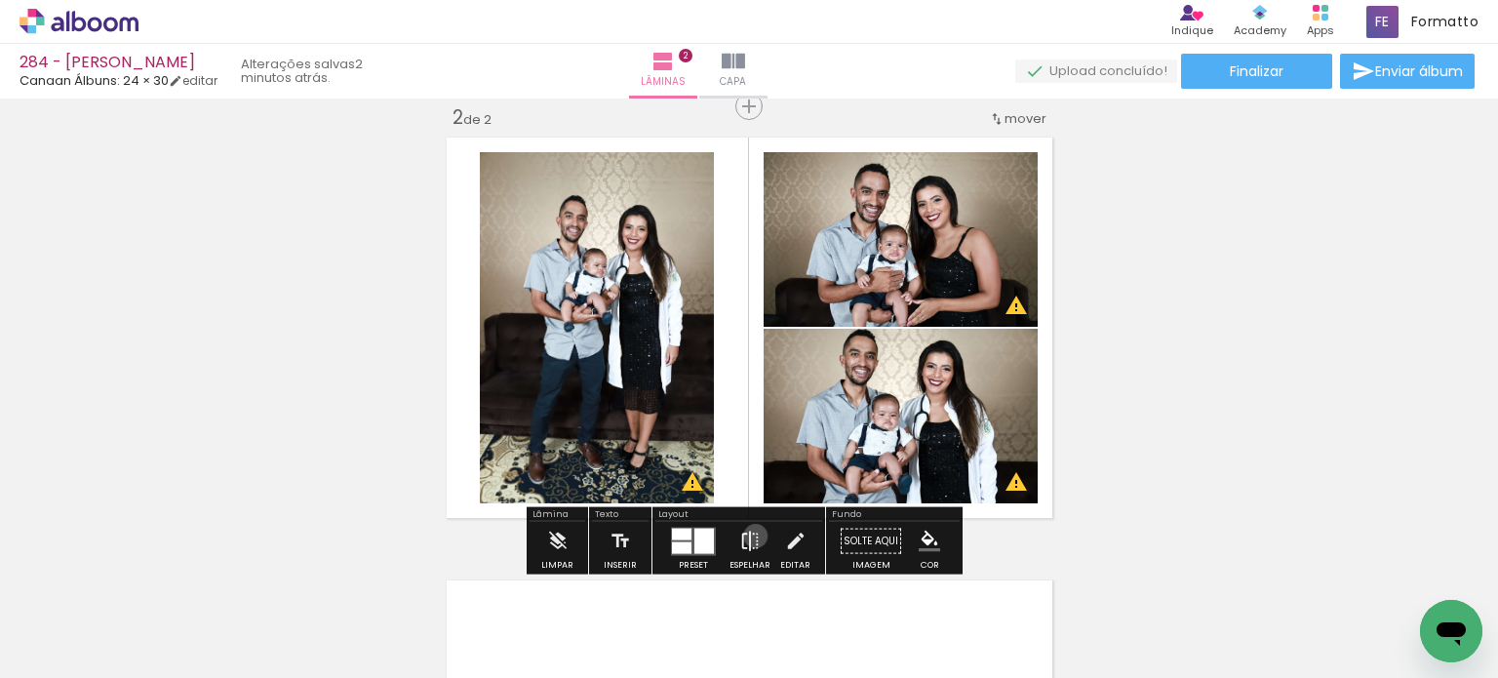
click at [751, 535] on iron-icon at bounding box center [749, 541] width 21 height 39
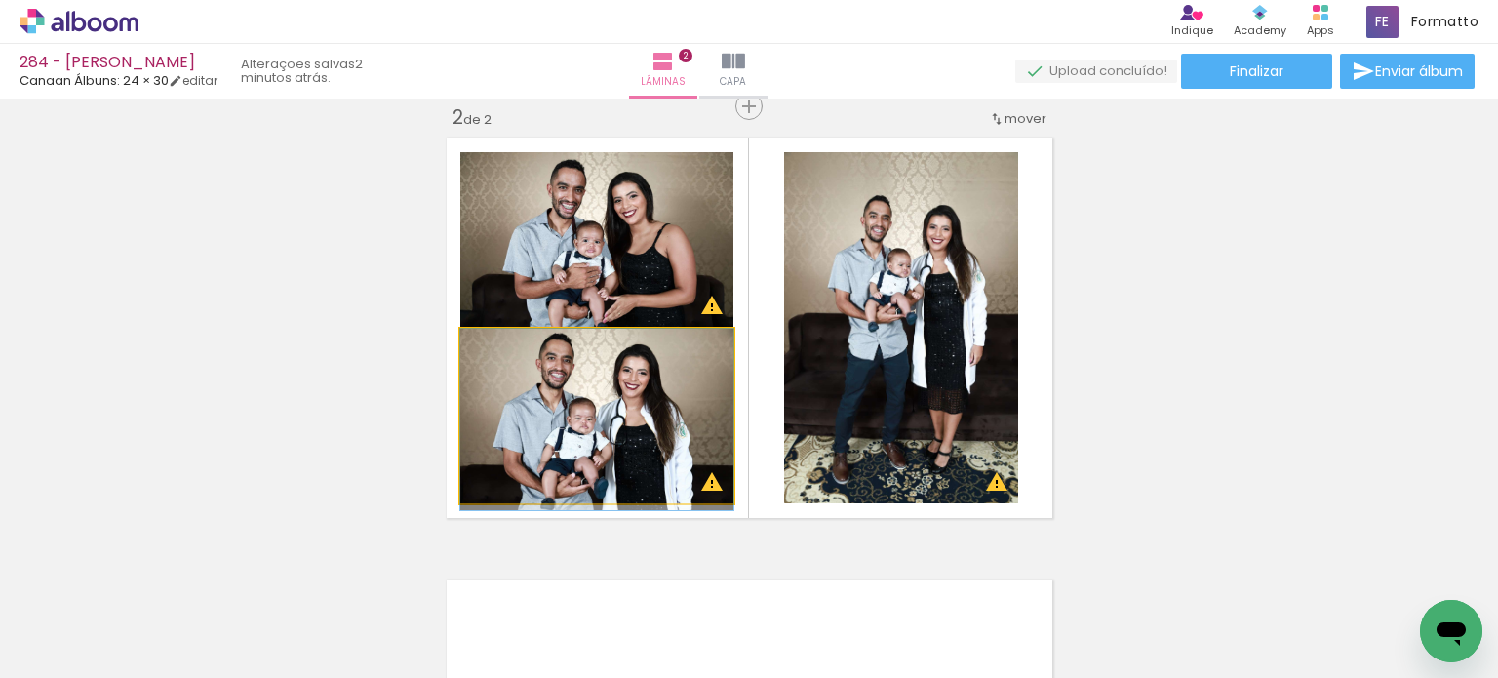
drag, startPoint x: 624, startPoint y: 443, endPoint x: 631, endPoint y: 451, distance: 11.1
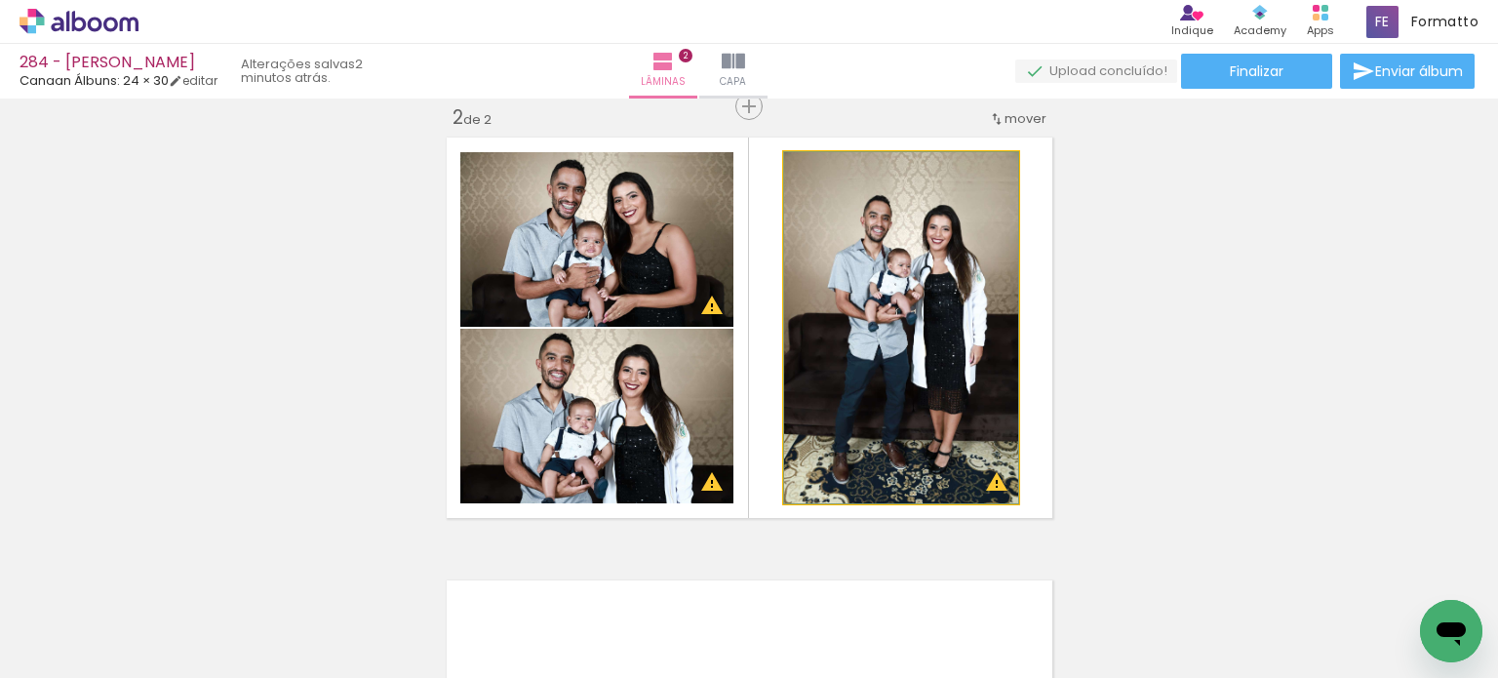
drag, startPoint x: 842, startPoint y: 358, endPoint x: 829, endPoint y: 369, distance: 17.4
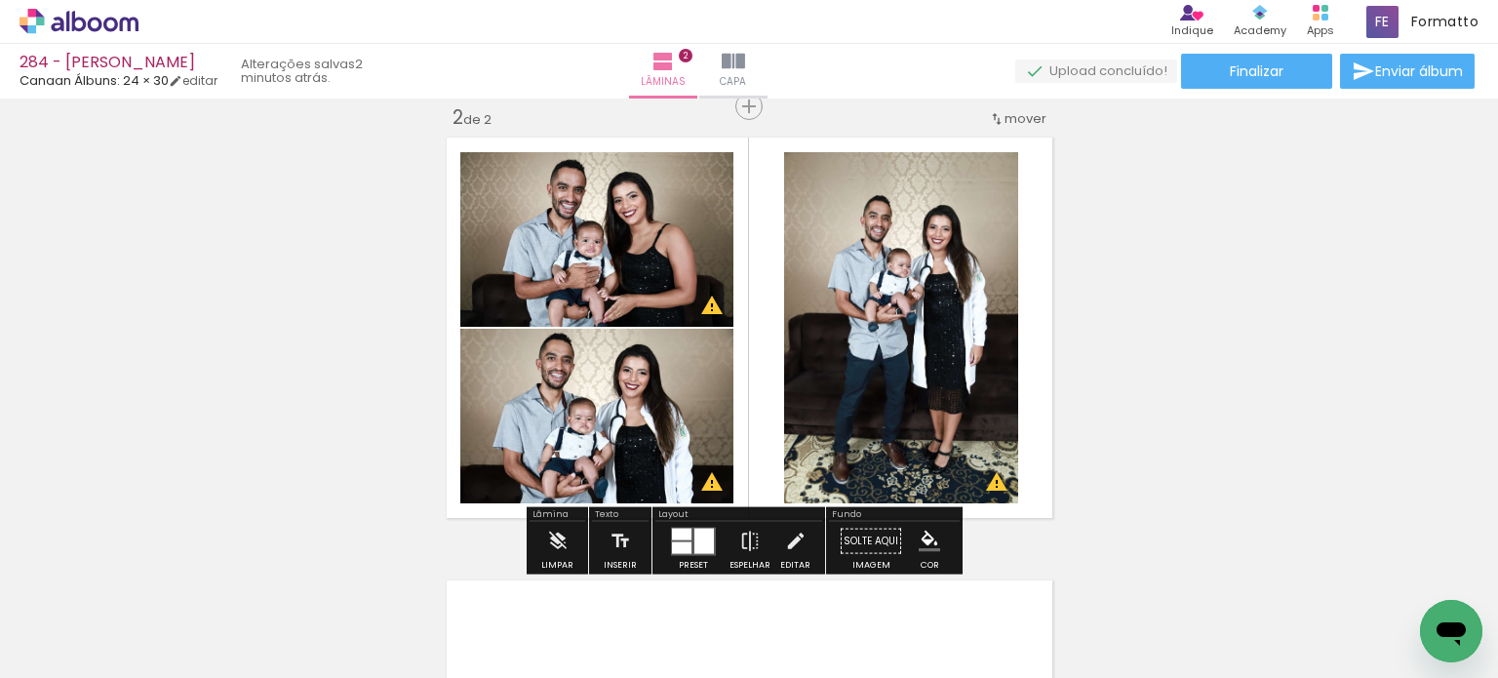
click at [1107, 289] on div "Inserir lâmina 1 de 2 Inserir lâmina 2 de 2 O Designbox precisará aumentar a su…" at bounding box center [749, 302] width 1498 height 1329
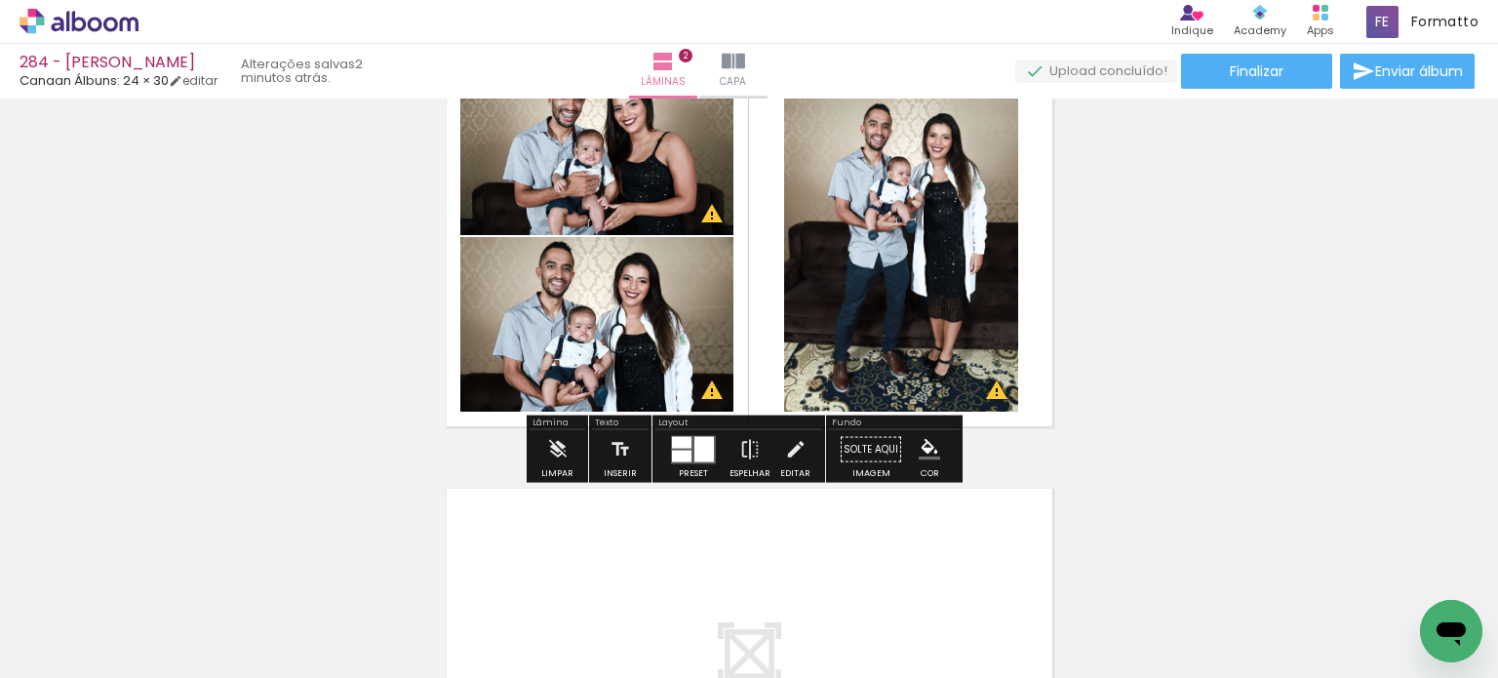
scroll to position [760, 0]
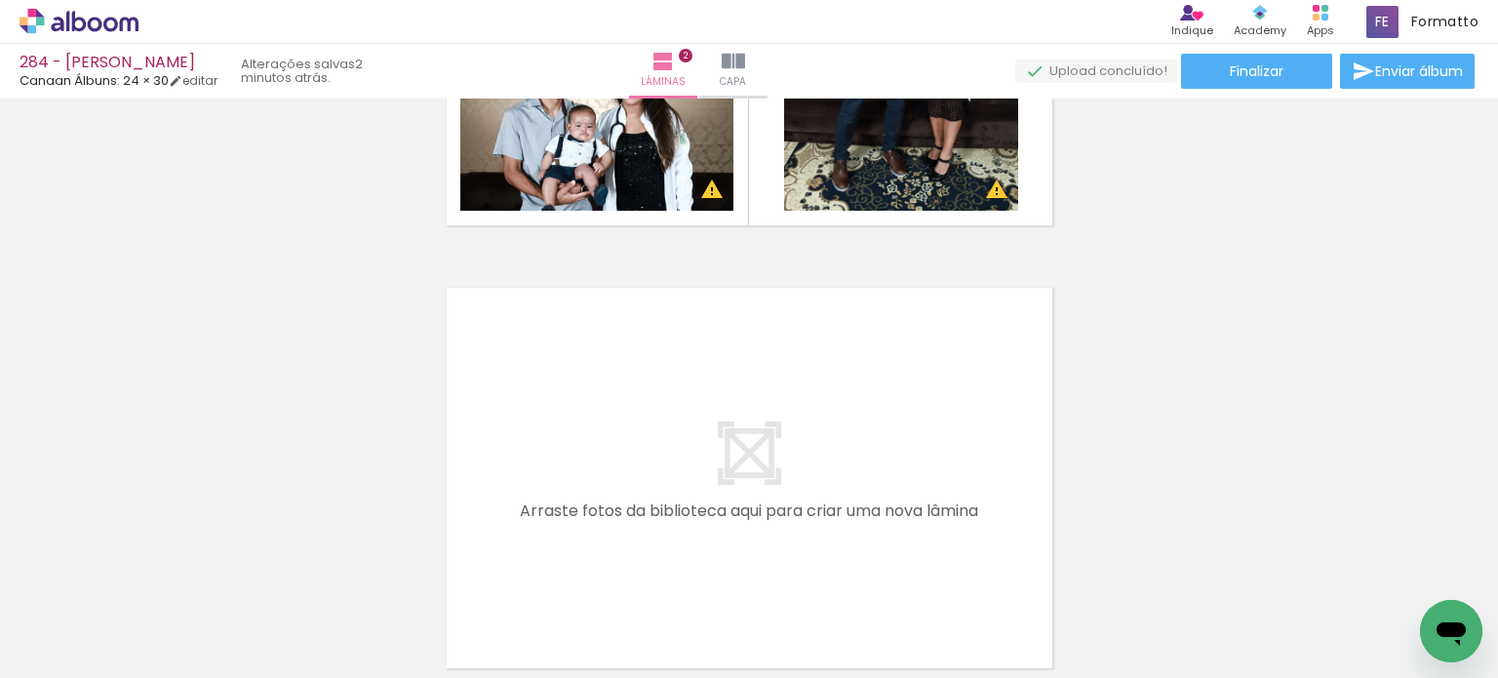
click at [1115, 306] on div "Inserir lâmina 1 de 2 Inserir lâmina 2 de 2 O Designbox precisará aumentar a su…" at bounding box center [749, 10] width 1498 height 1329
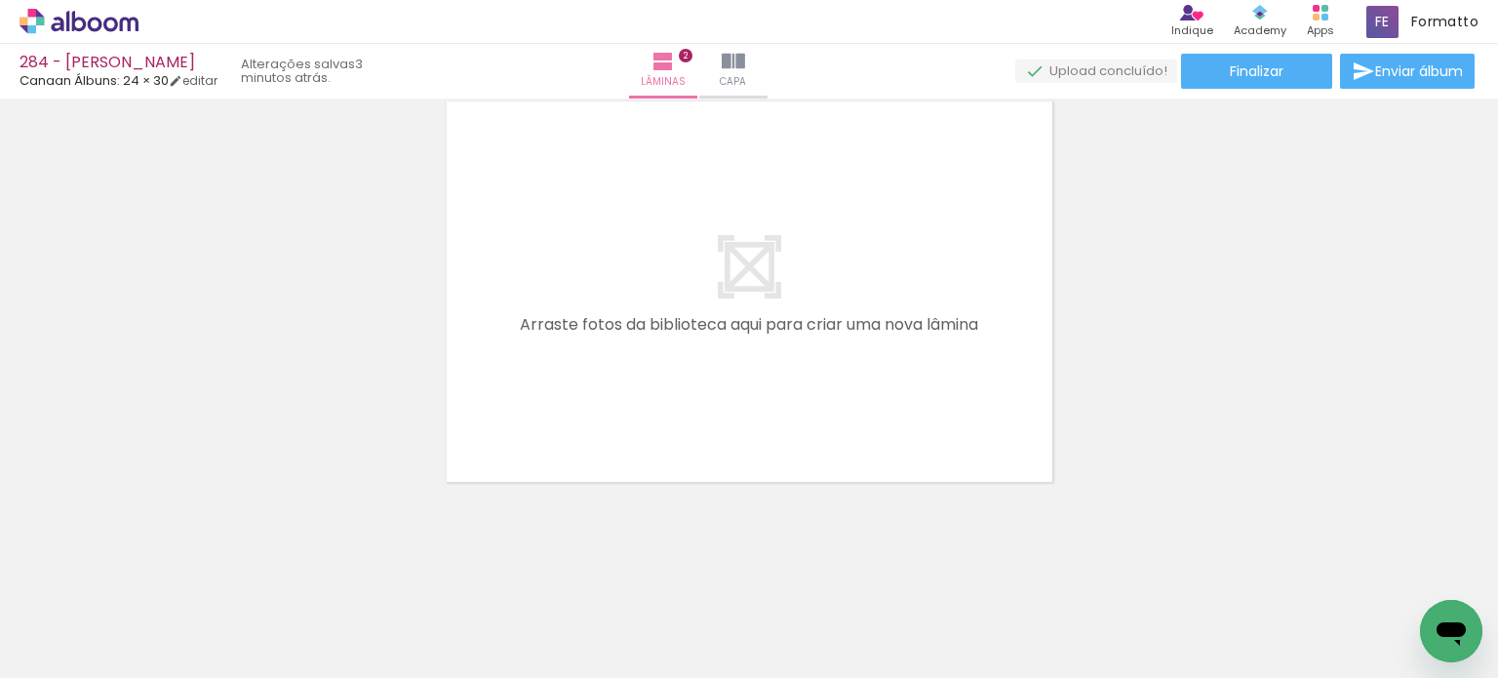
scroll to position [0, 0]
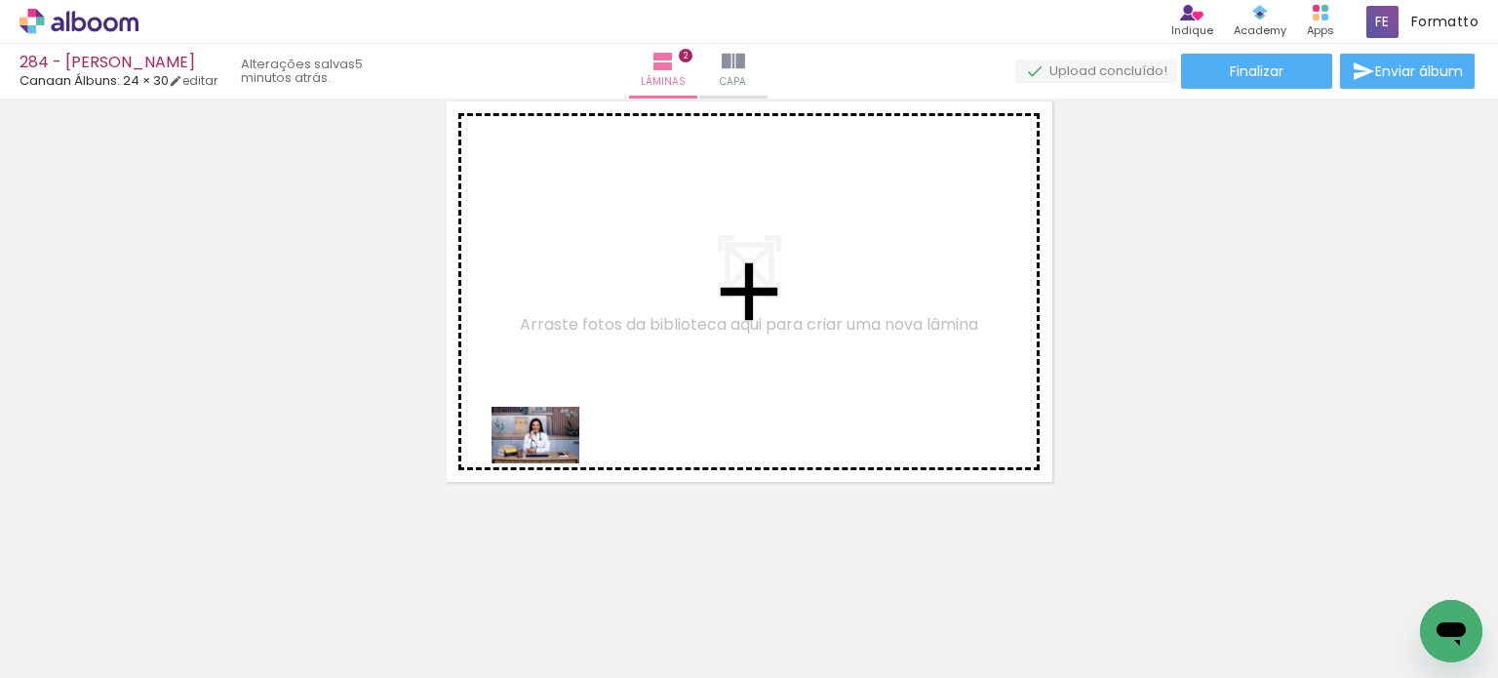
drag, startPoint x: 441, startPoint y: 619, endPoint x: 540, endPoint y: 522, distance: 139.3
click at [552, 460] on quentale-workspace at bounding box center [749, 339] width 1498 height 678
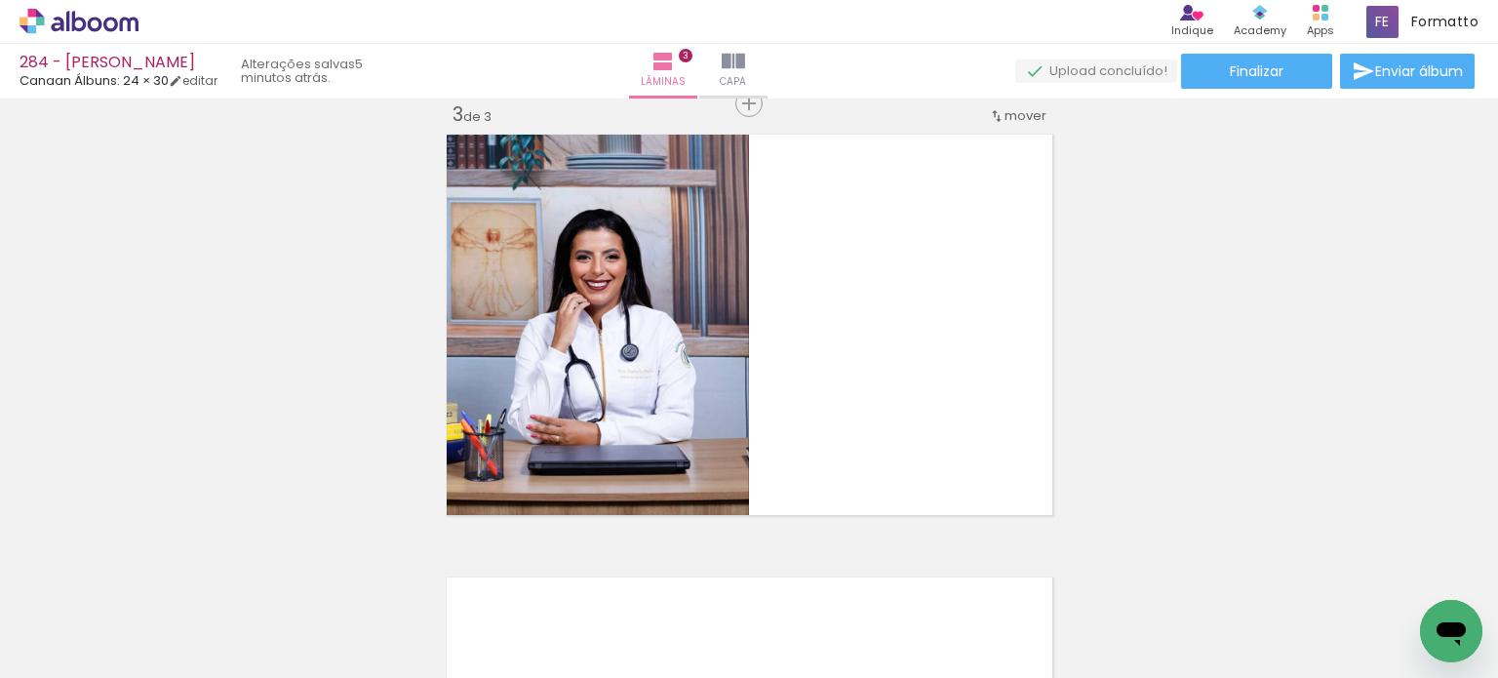
scroll to position [910, 0]
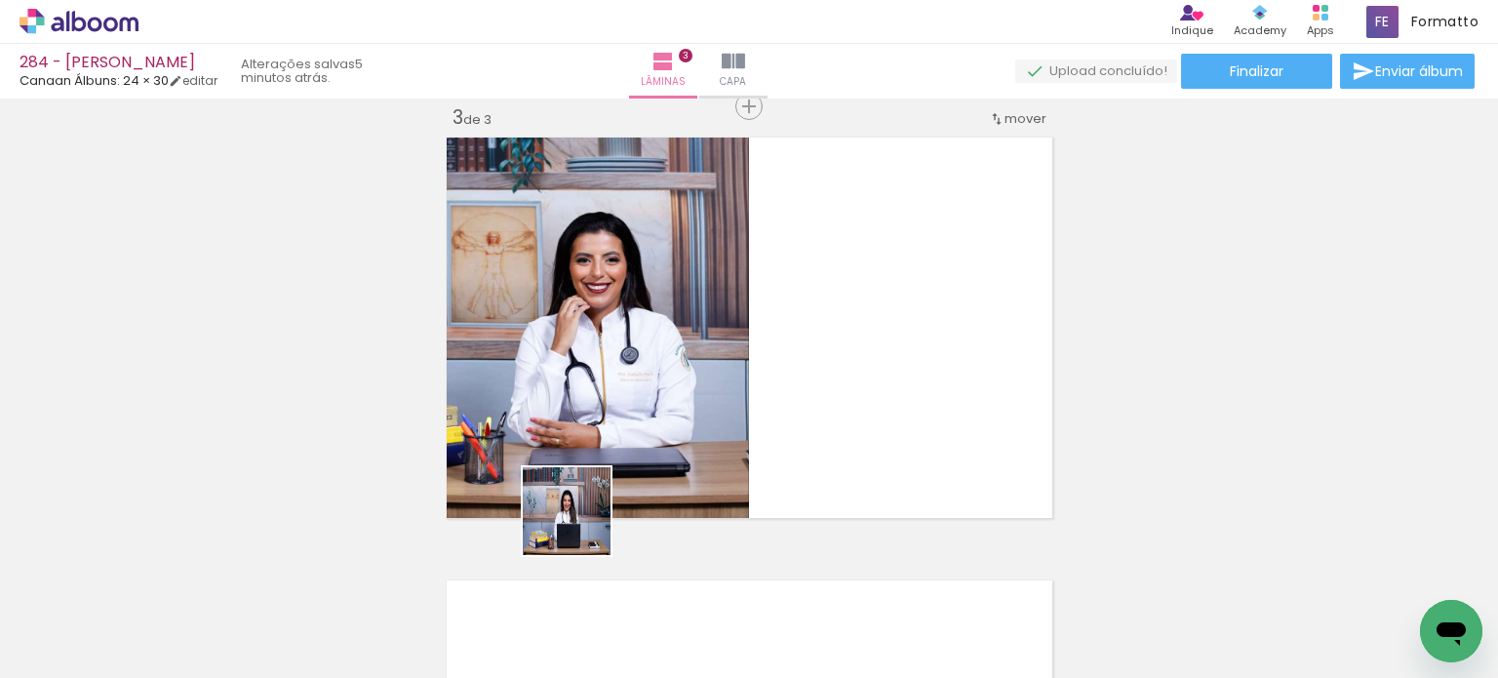
drag, startPoint x: 551, startPoint y: 613, endPoint x: 603, endPoint y: 440, distance: 181.1
click at [603, 440] on quentale-workspace at bounding box center [749, 339] width 1498 height 678
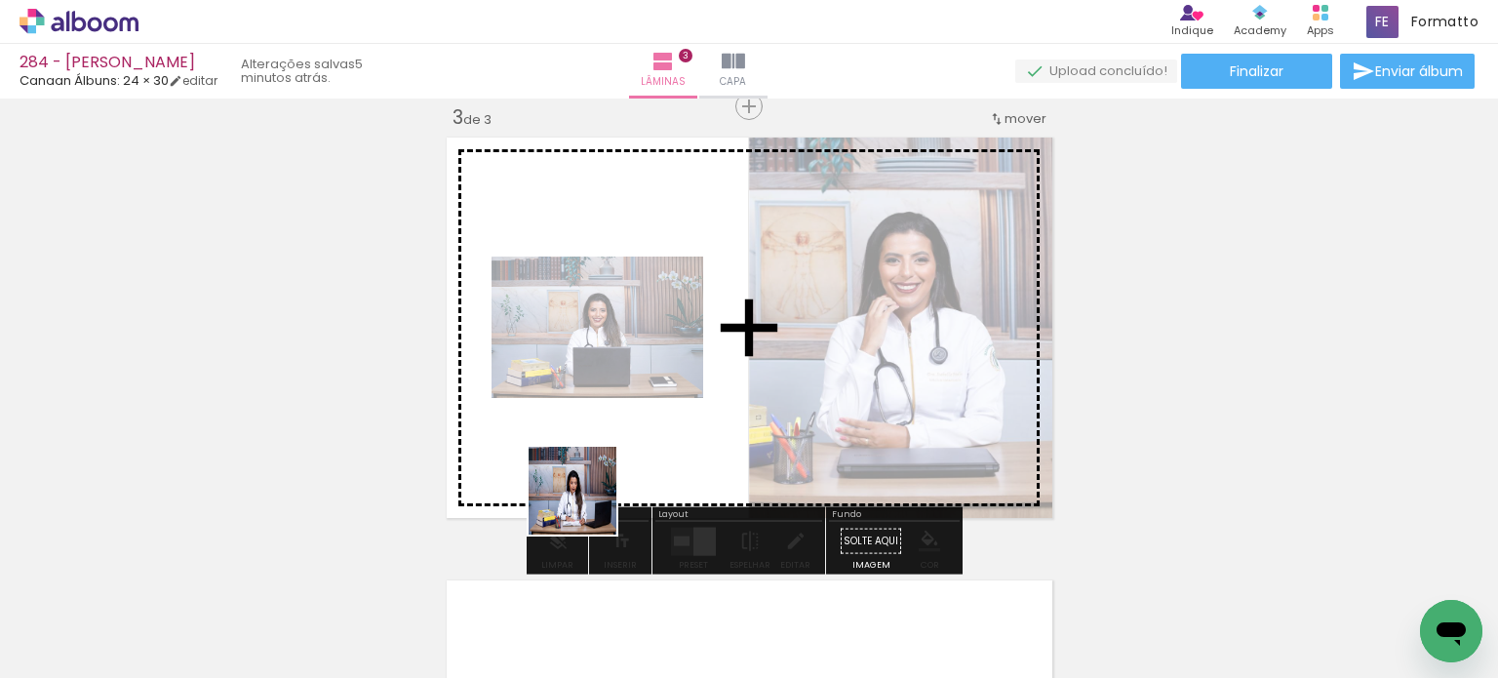
drag, startPoint x: 552, startPoint y: 604, endPoint x: 618, endPoint y: 429, distance: 186.7
click at [618, 429] on quentale-workspace at bounding box center [749, 339] width 1498 height 678
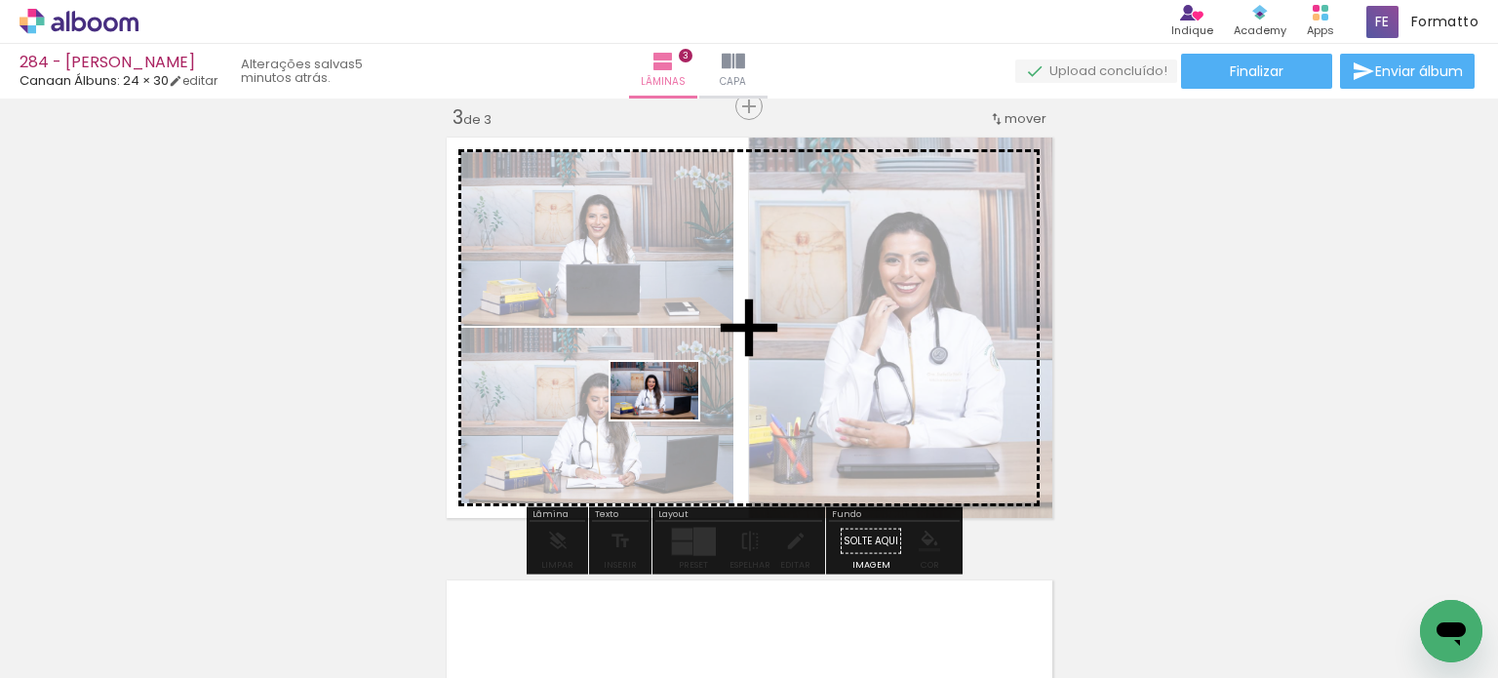
drag, startPoint x: 564, startPoint y: 606, endPoint x: 670, endPoint y: 418, distance: 216.1
click at [670, 420] on quentale-workspace at bounding box center [749, 339] width 1498 height 678
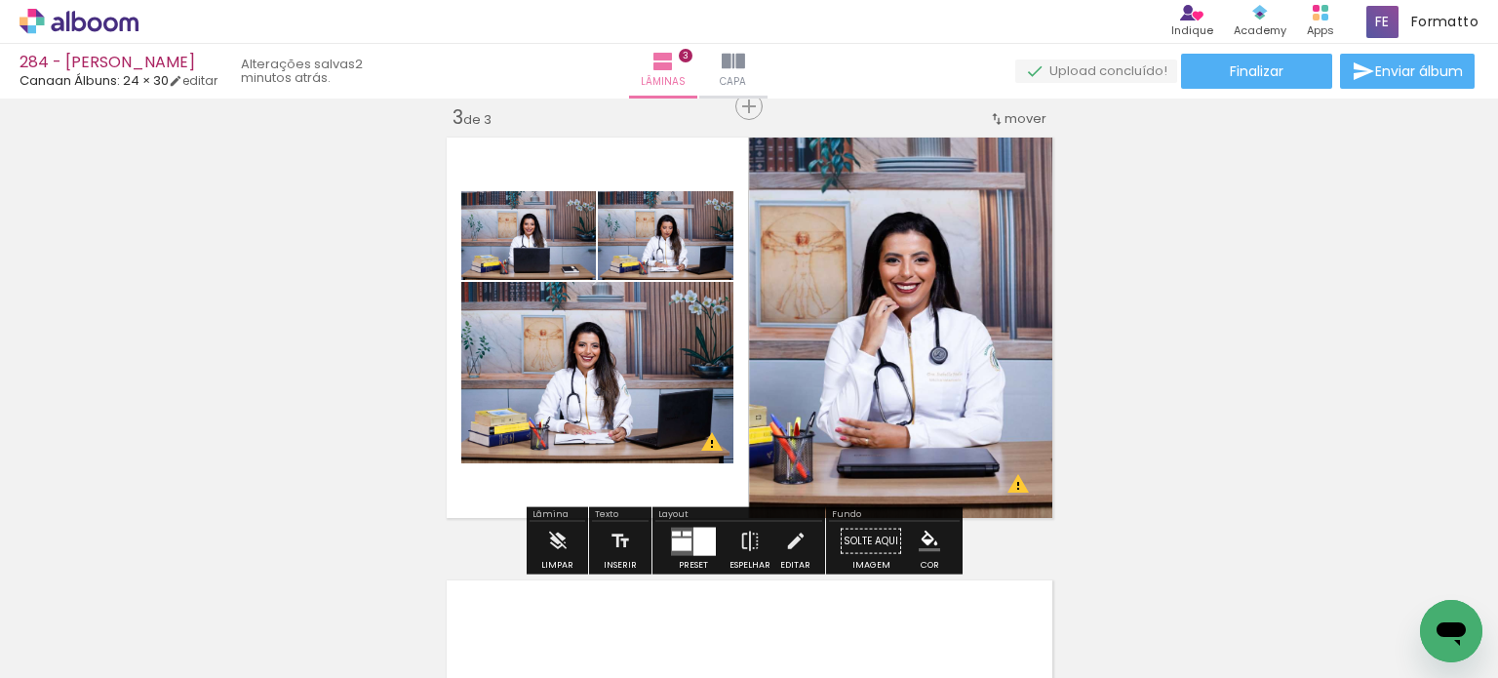
click at [698, 539] on div at bounding box center [704, 540] width 22 height 28
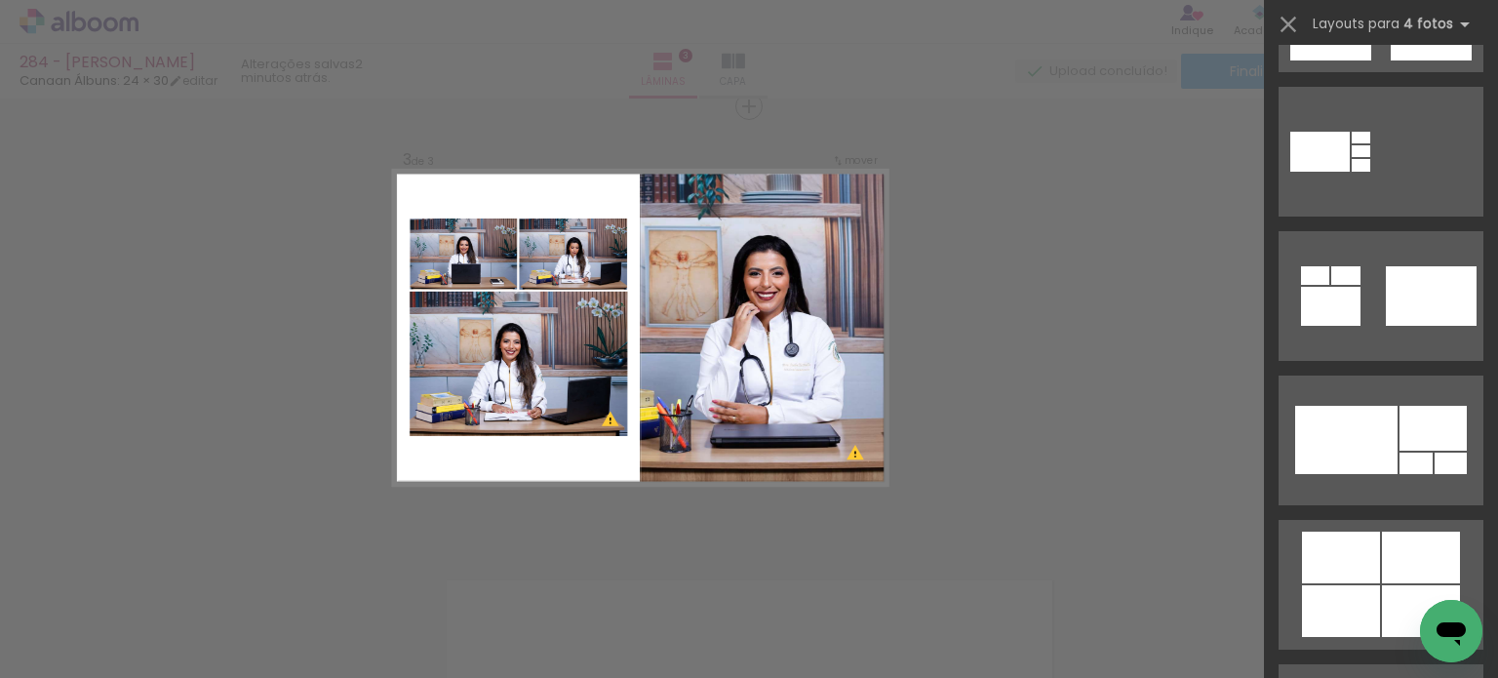
scroll to position [1755, 0]
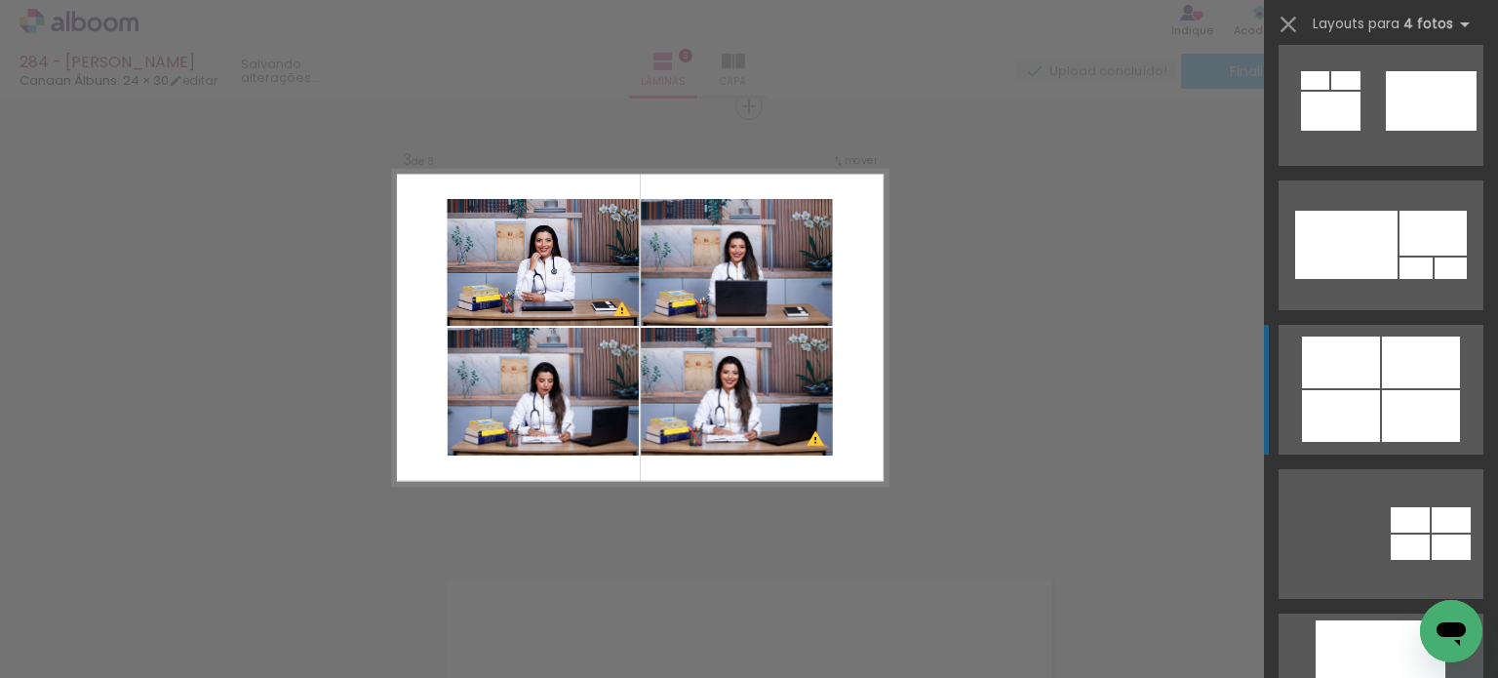
click at [1464, 310] on quentale-layouter at bounding box center [1380, 245] width 205 height 130
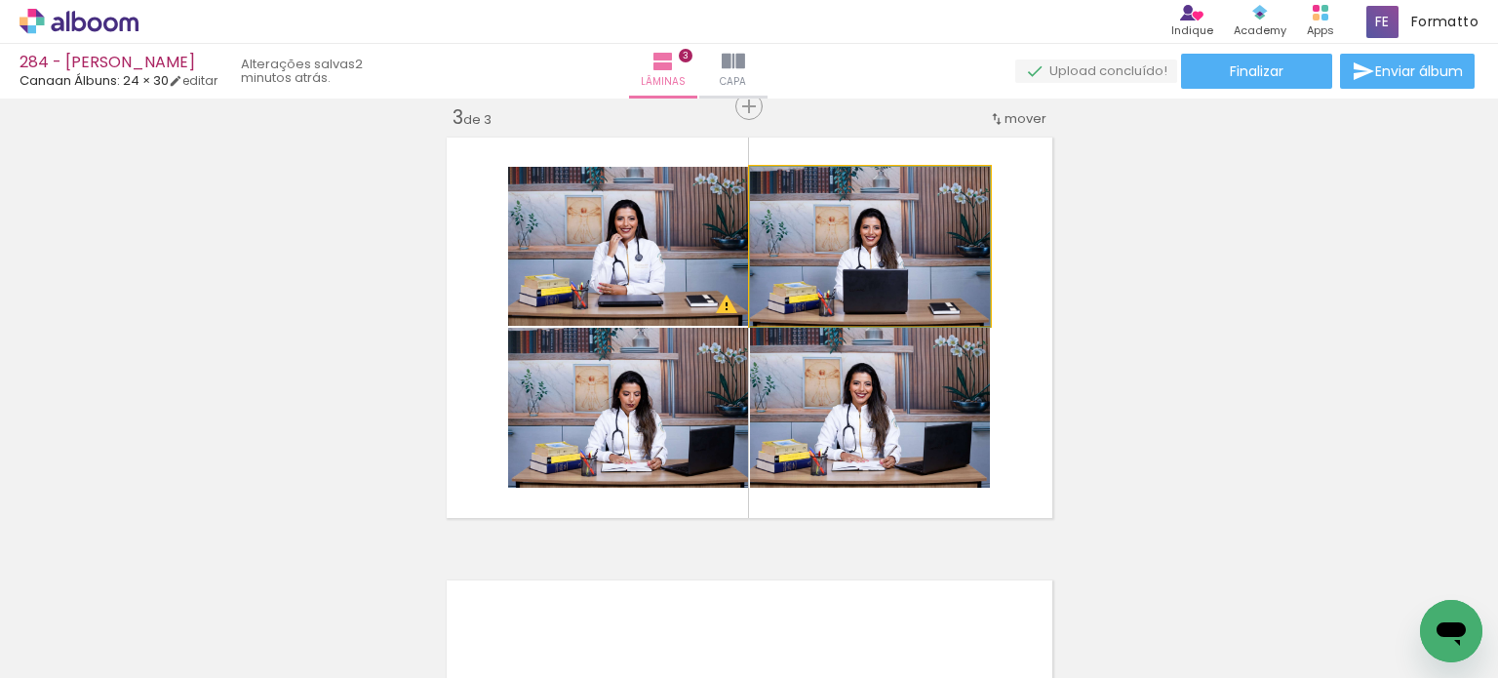
drag, startPoint x: 851, startPoint y: 277, endPoint x: 854, endPoint y: 374, distance: 97.5
click at [0, 0] on slot at bounding box center [0, 0] width 0 height 0
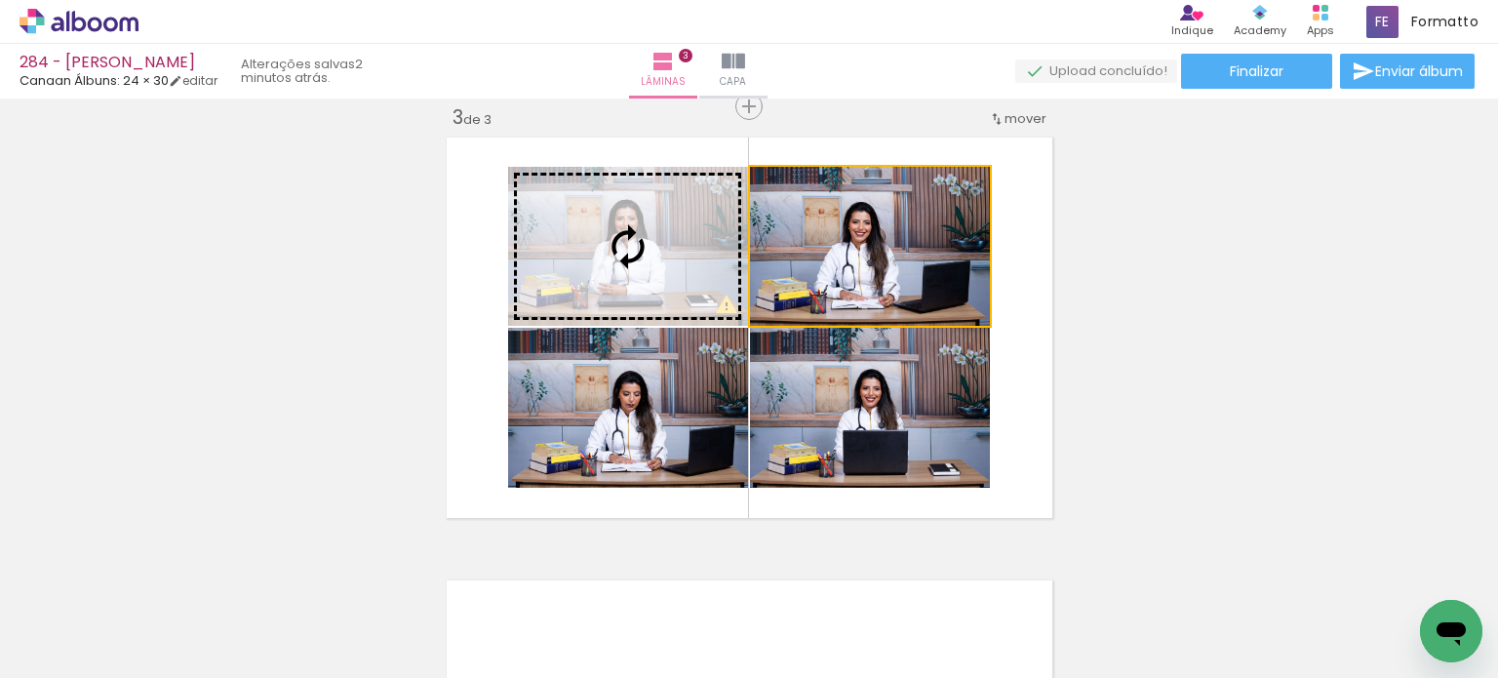
drag, startPoint x: 858, startPoint y: 258, endPoint x: 659, endPoint y: 253, distance: 199.0
click at [0, 0] on slot at bounding box center [0, 0] width 0 height 0
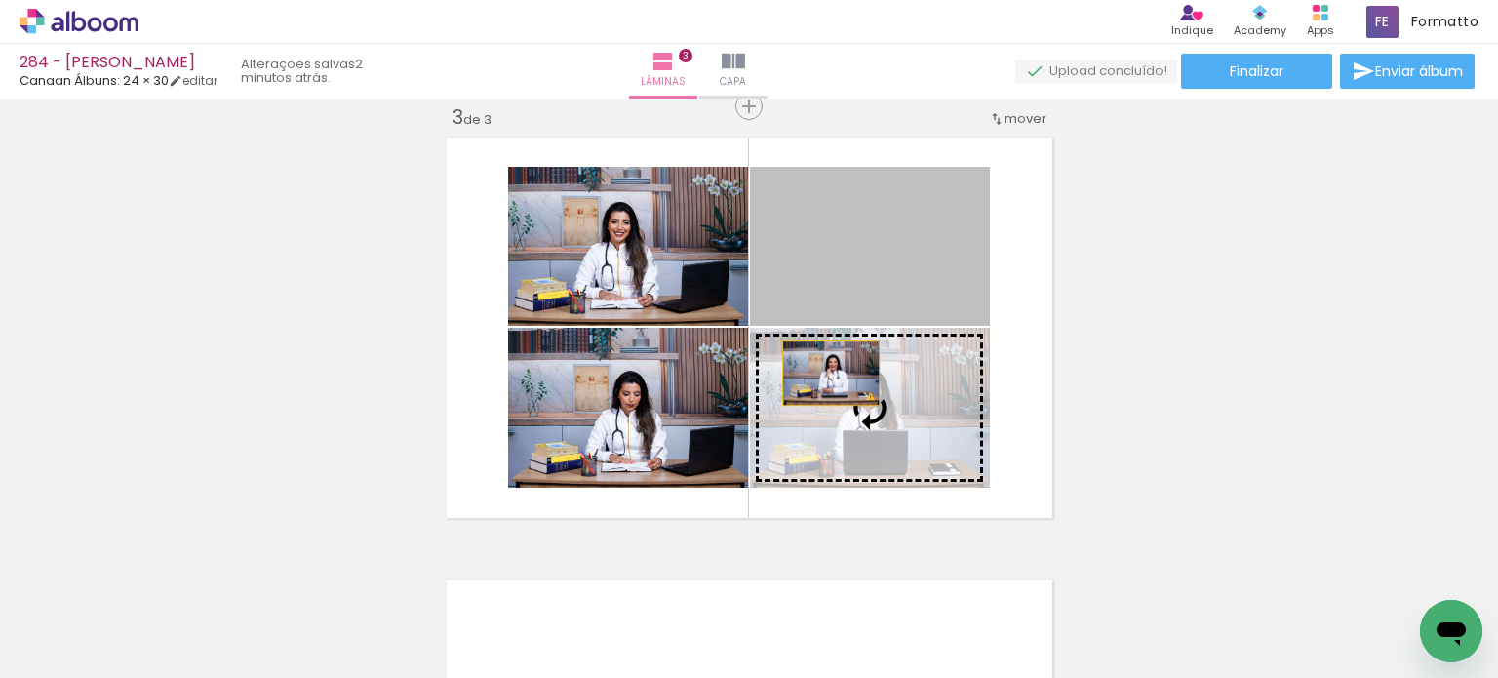
drag, startPoint x: 818, startPoint y: 272, endPoint x: 825, endPoint y: 394, distance: 122.1
click at [0, 0] on slot at bounding box center [0, 0] width 0 height 0
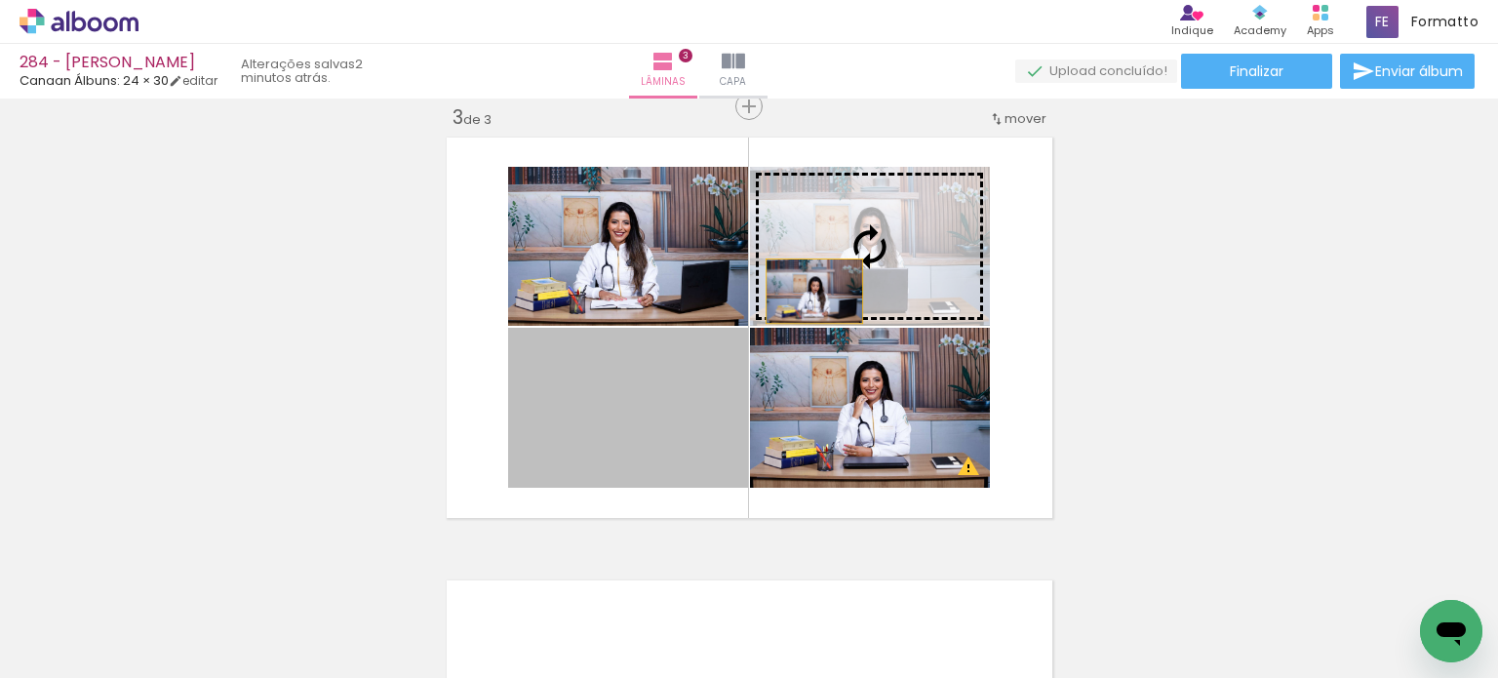
drag, startPoint x: 635, startPoint y: 415, endPoint x: 811, endPoint y: 286, distance: 219.0
click at [0, 0] on slot at bounding box center [0, 0] width 0 height 0
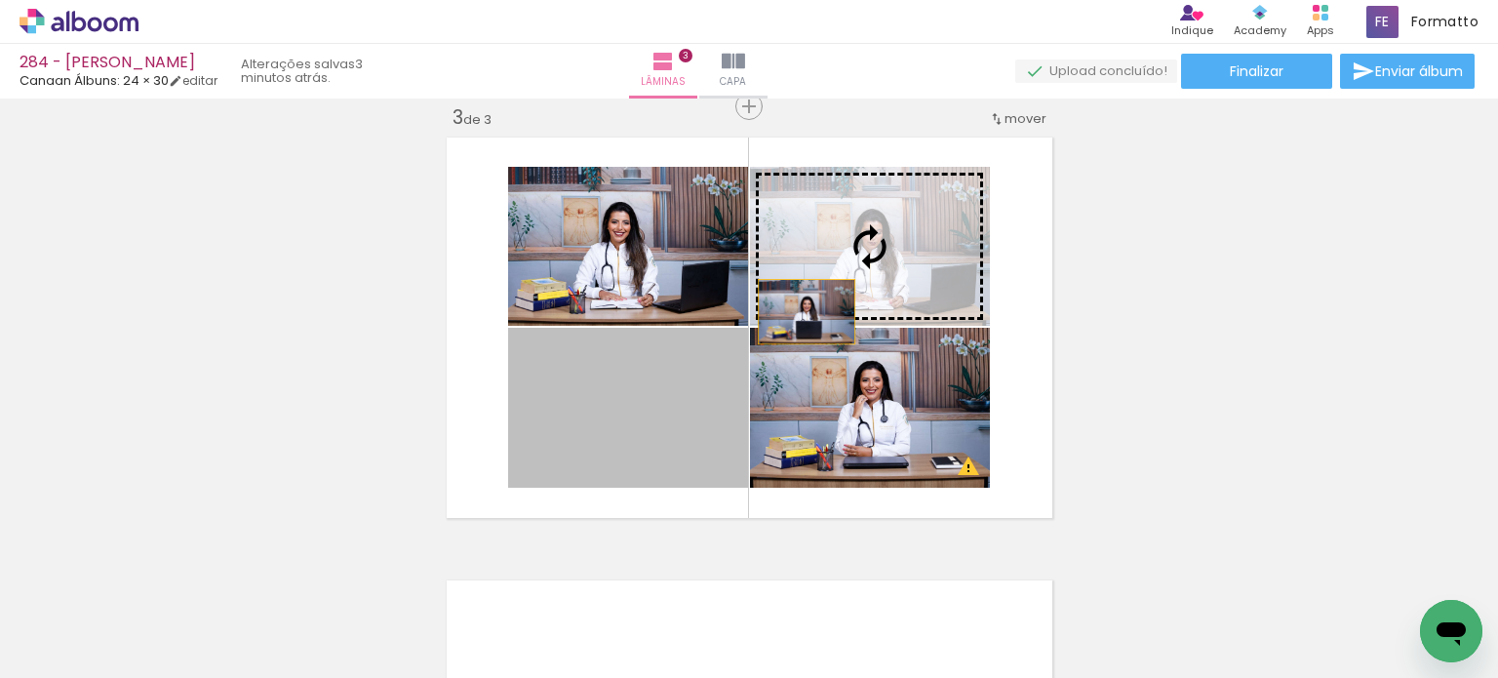
drag, startPoint x: 701, startPoint y: 398, endPoint x: 825, endPoint y: 284, distance: 168.4
click at [0, 0] on slot at bounding box center [0, 0] width 0 height 0
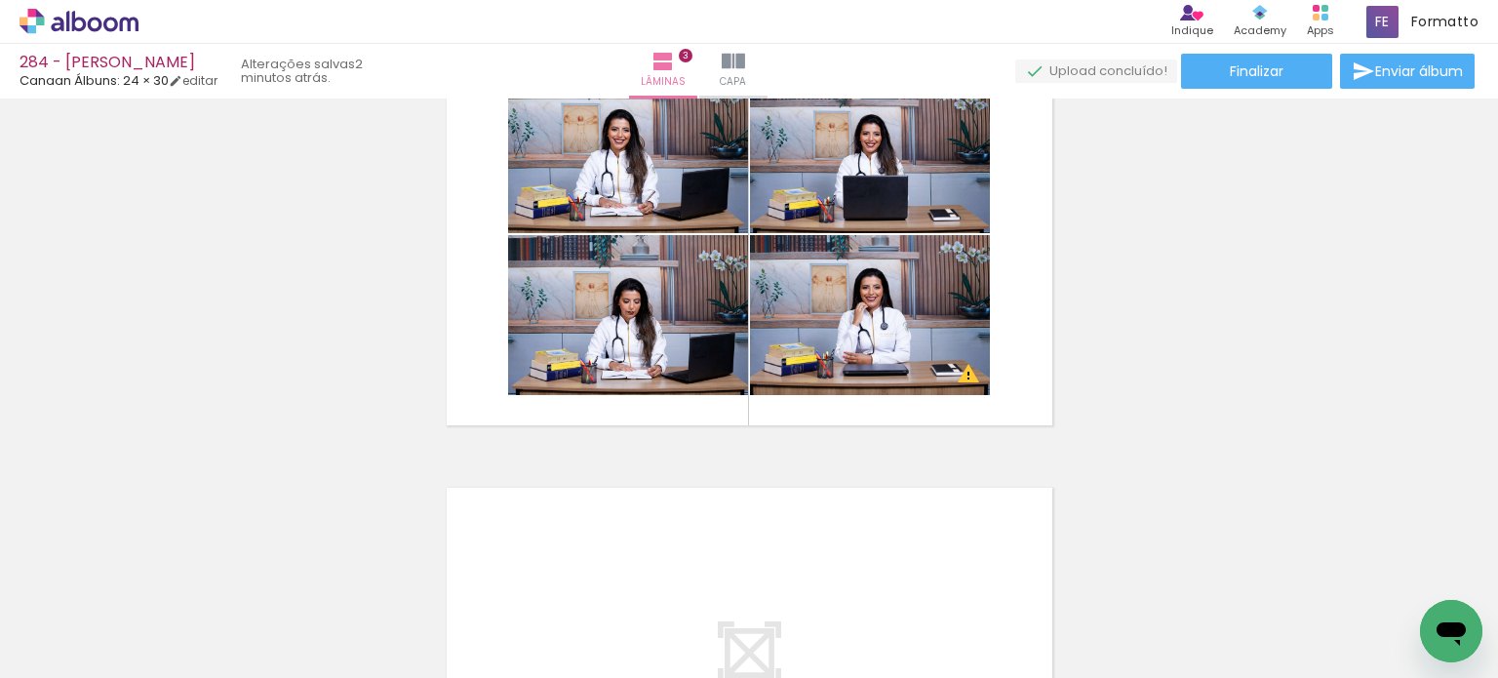
scroll to position [998, 0]
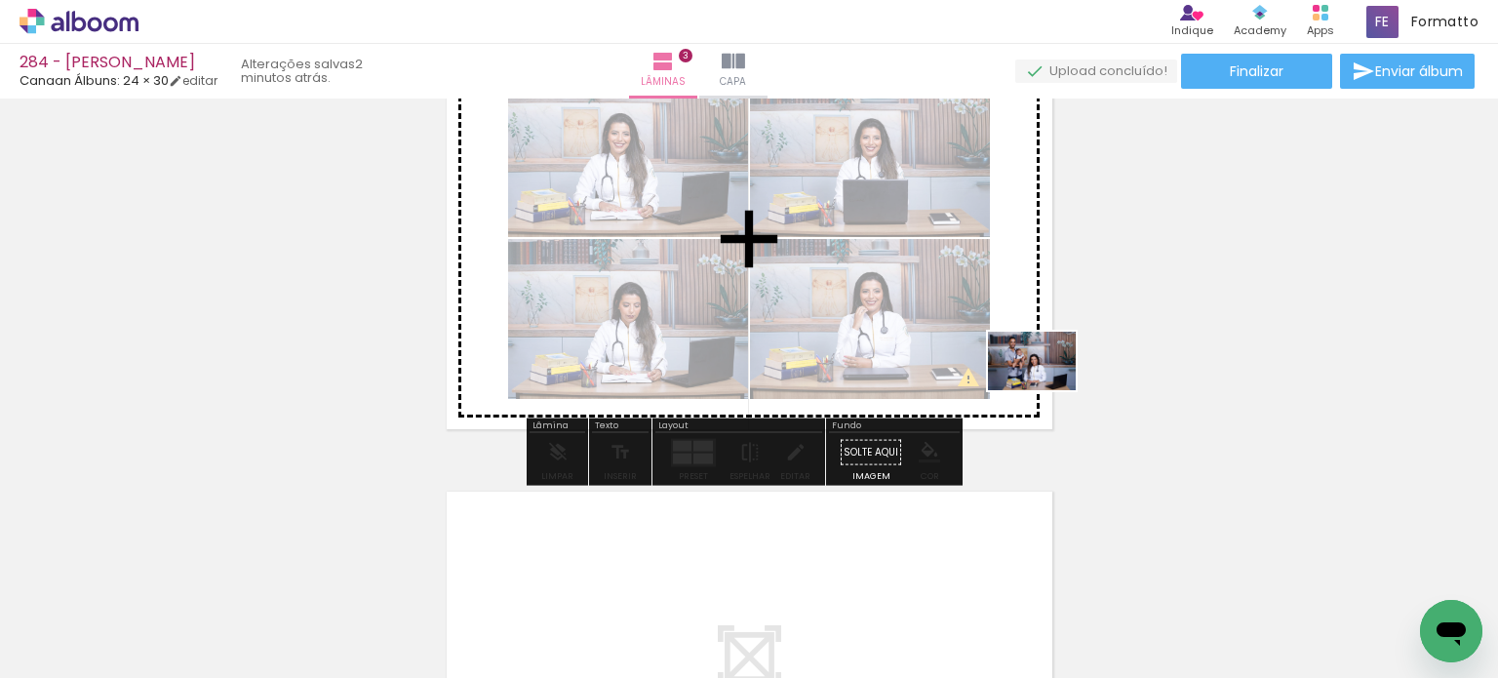
drag, startPoint x: 1203, startPoint y: 600, endPoint x: 1021, endPoint y: 350, distance: 309.1
click at [1021, 350] on quentale-workspace at bounding box center [749, 339] width 1498 height 678
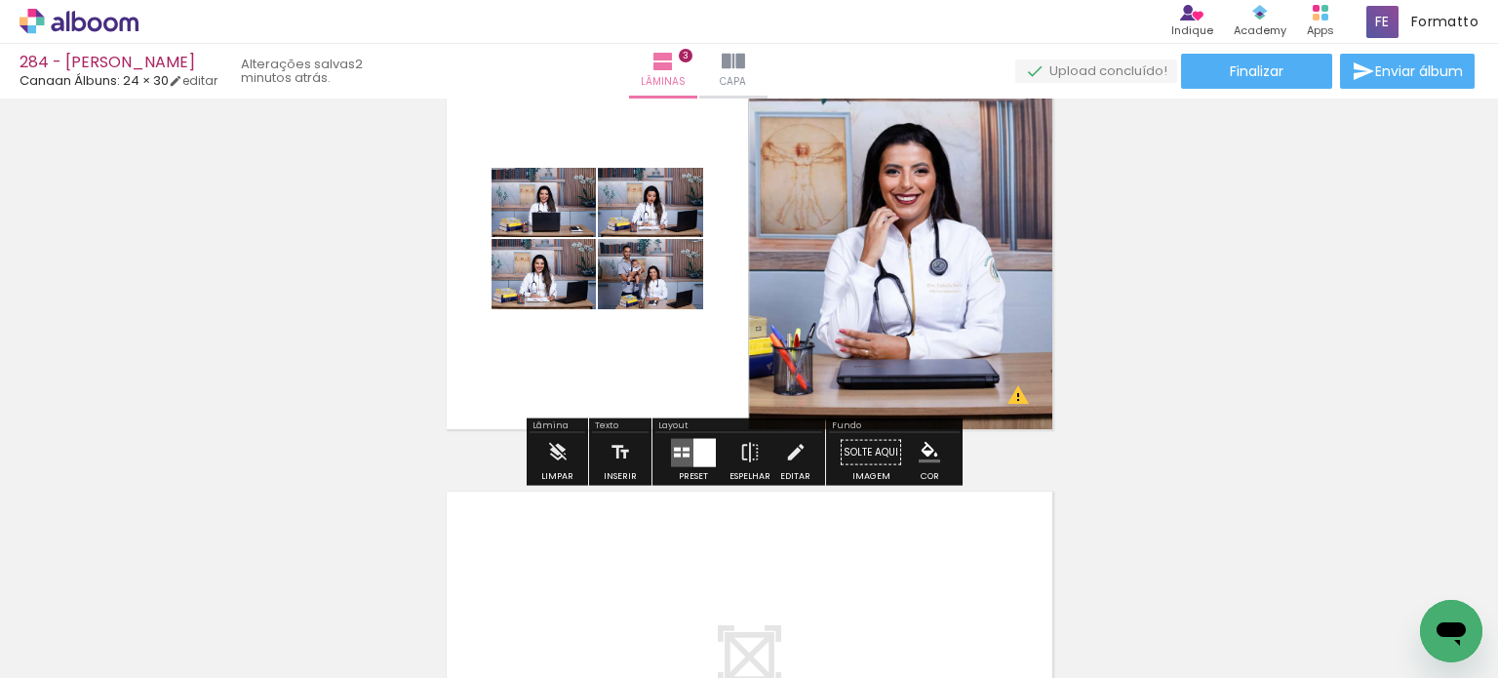
click at [693, 444] on div at bounding box center [704, 452] width 22 height 28
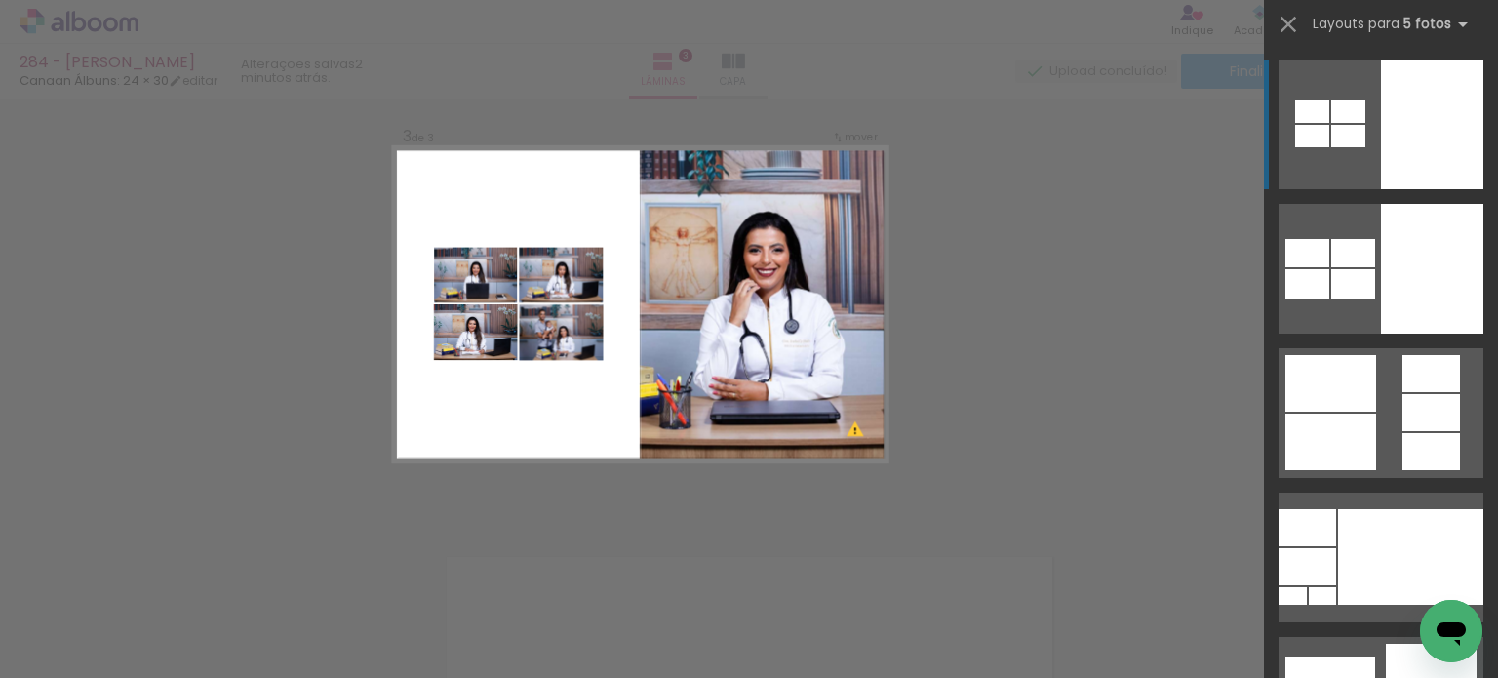
scroll to position [910, 0]
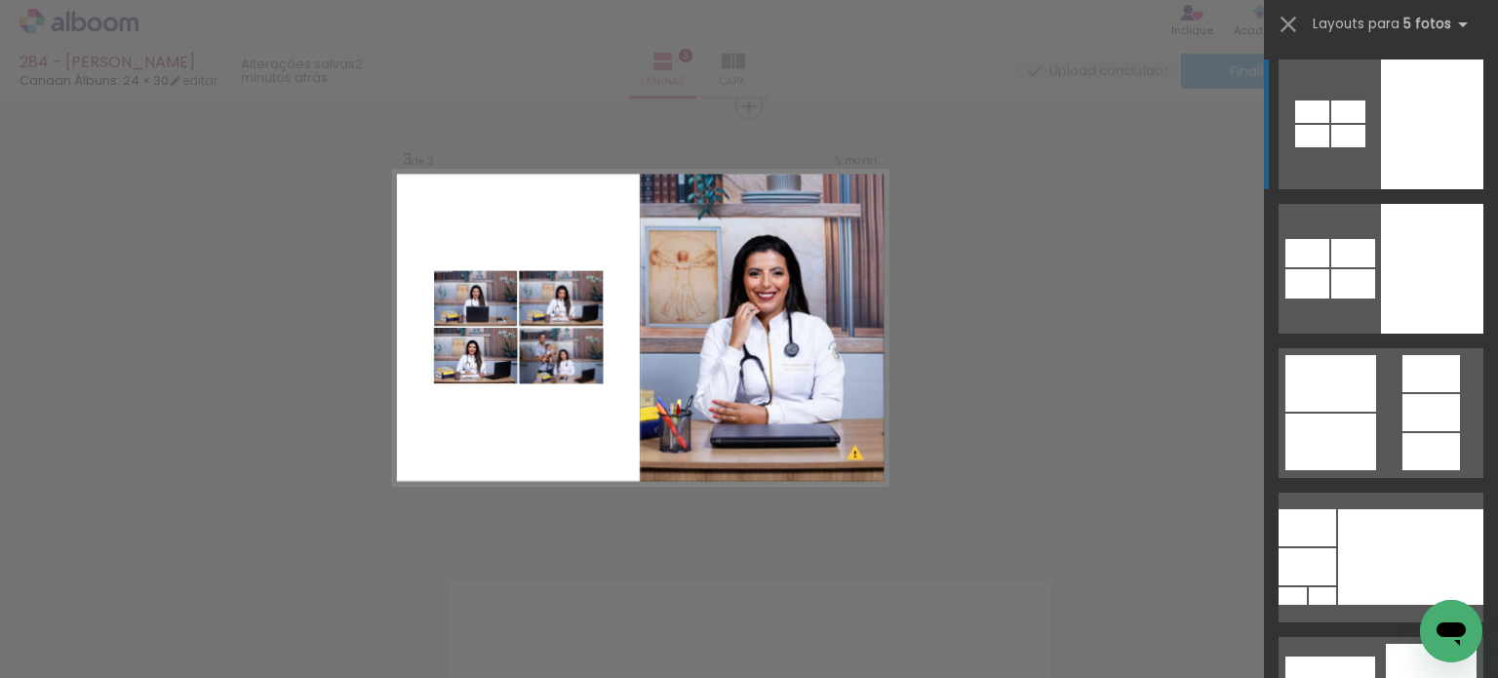
click at [1053, 327] on div "Confirmar Cancelar" at bounding box center [749, 97] width 1498 height 1817
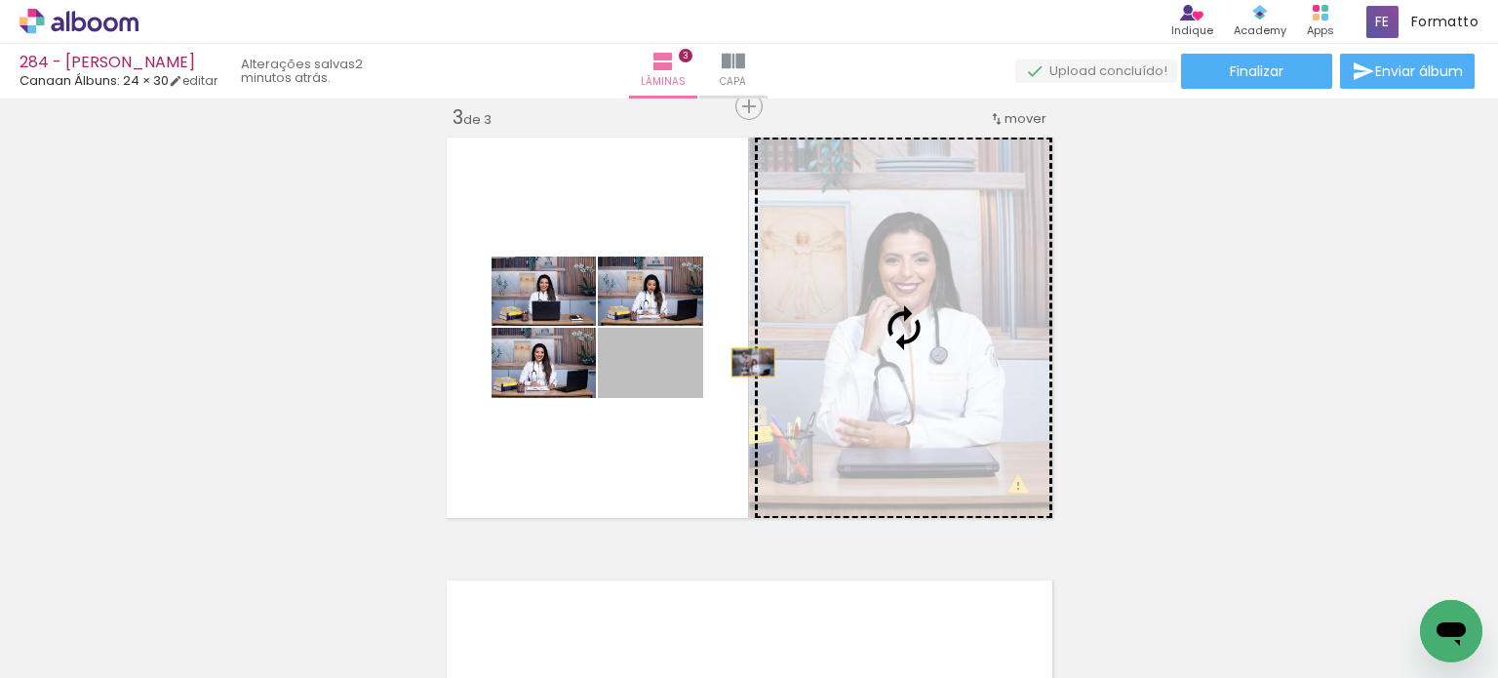
drag, startPoint x: 679, startPoint y: 361, endPoint x: 927, endPoint y: 356, distance: 248.7
click at [0, 0] on slot at bounding box center [0, 0] width 0 height 0
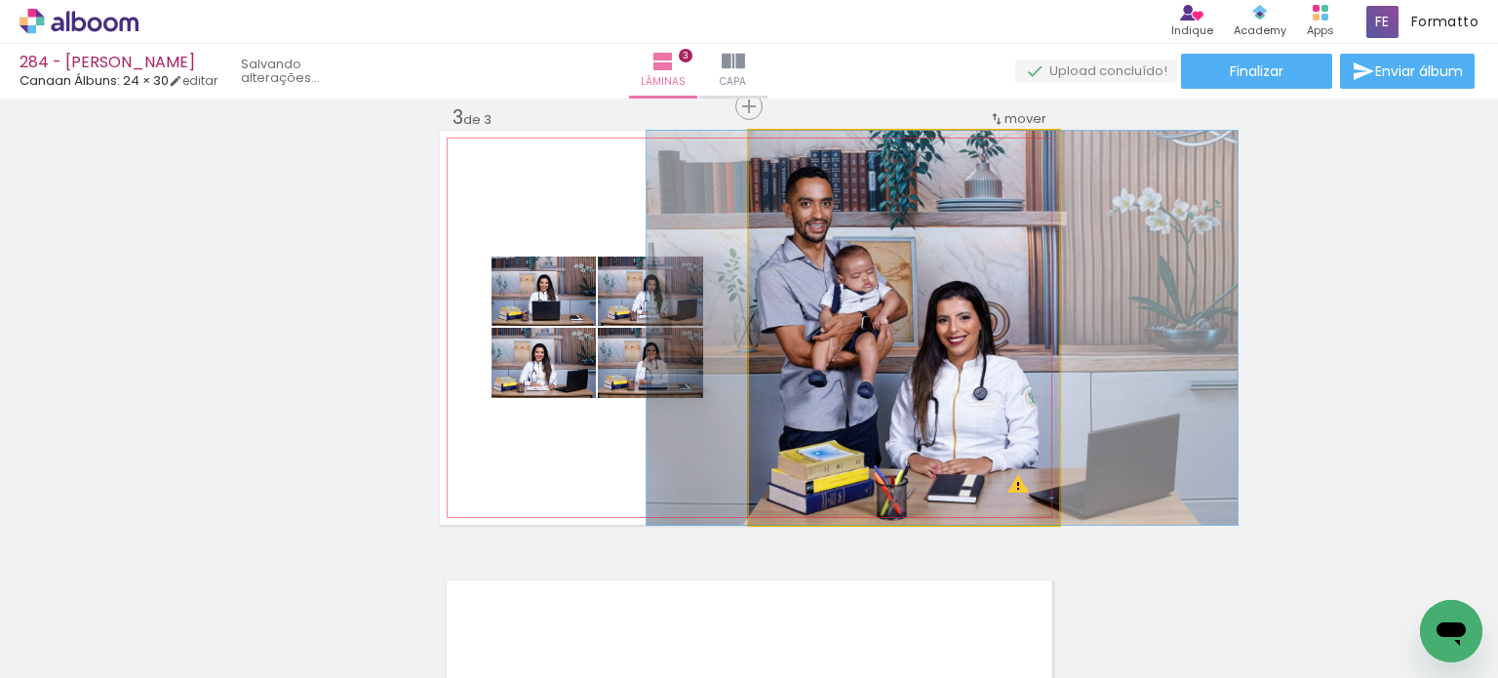
drag, startPoint x: 938, startPoint y: 367, endPoint x: 971, endPoint y: 371, distance: 33.5
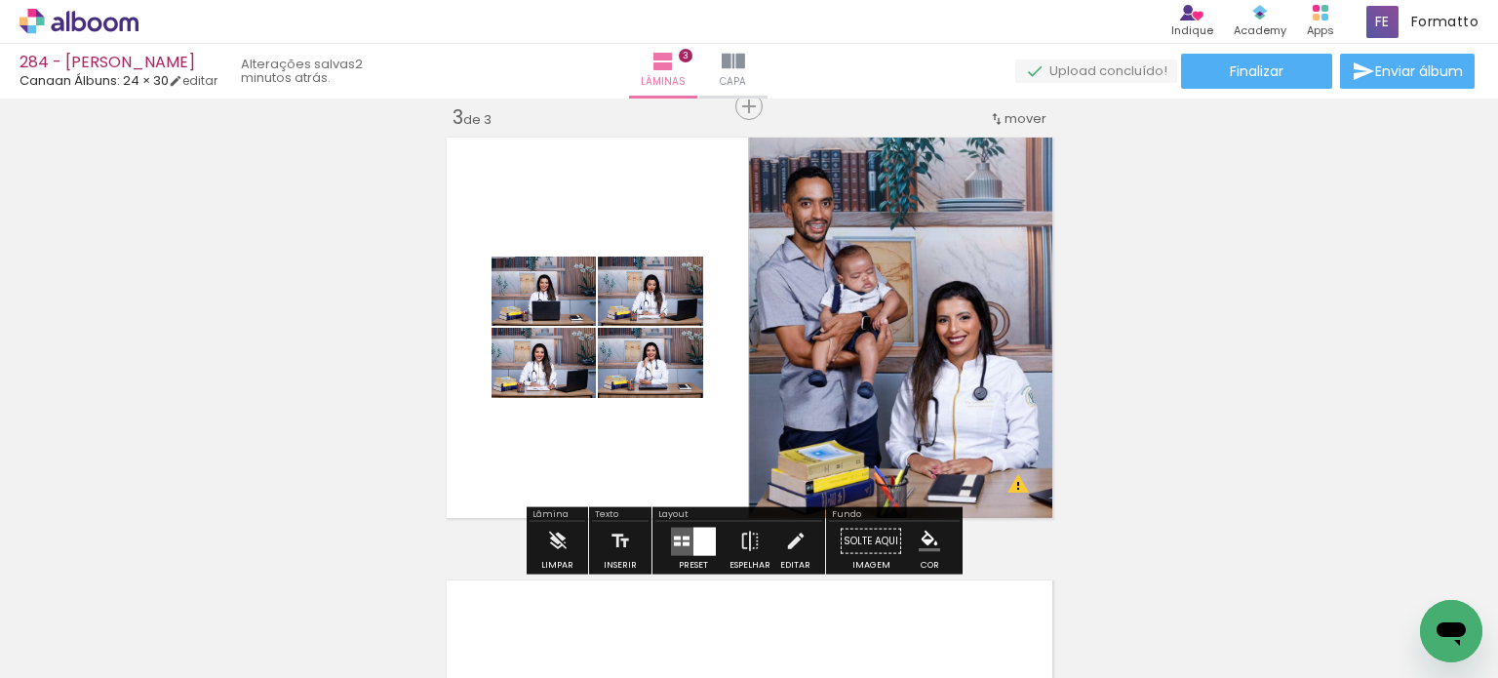
click at [1201, 348] on div "Inserir lâmina 1 de 3 Inserir lâmina 2 de 3 Inserir lâmina 3 de 3 O Designbox p…" at bounding box center [749, 82] width 1498 height 1772
click at [684, 537] on quentale-layouter at bounding box center [693, 540] width 45 height 28
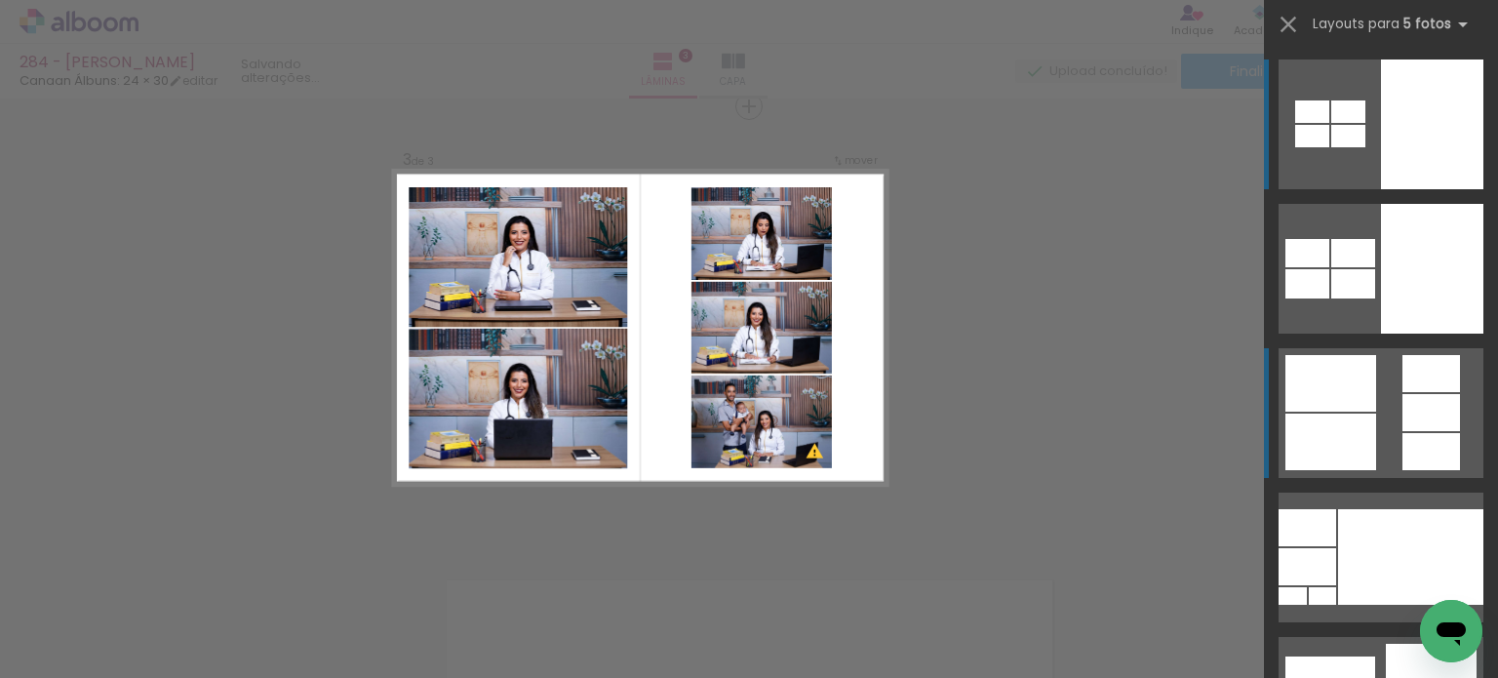
click at [1393, 333] on quentale-layouter at bounding box center [1380, 269] width 205 height 130
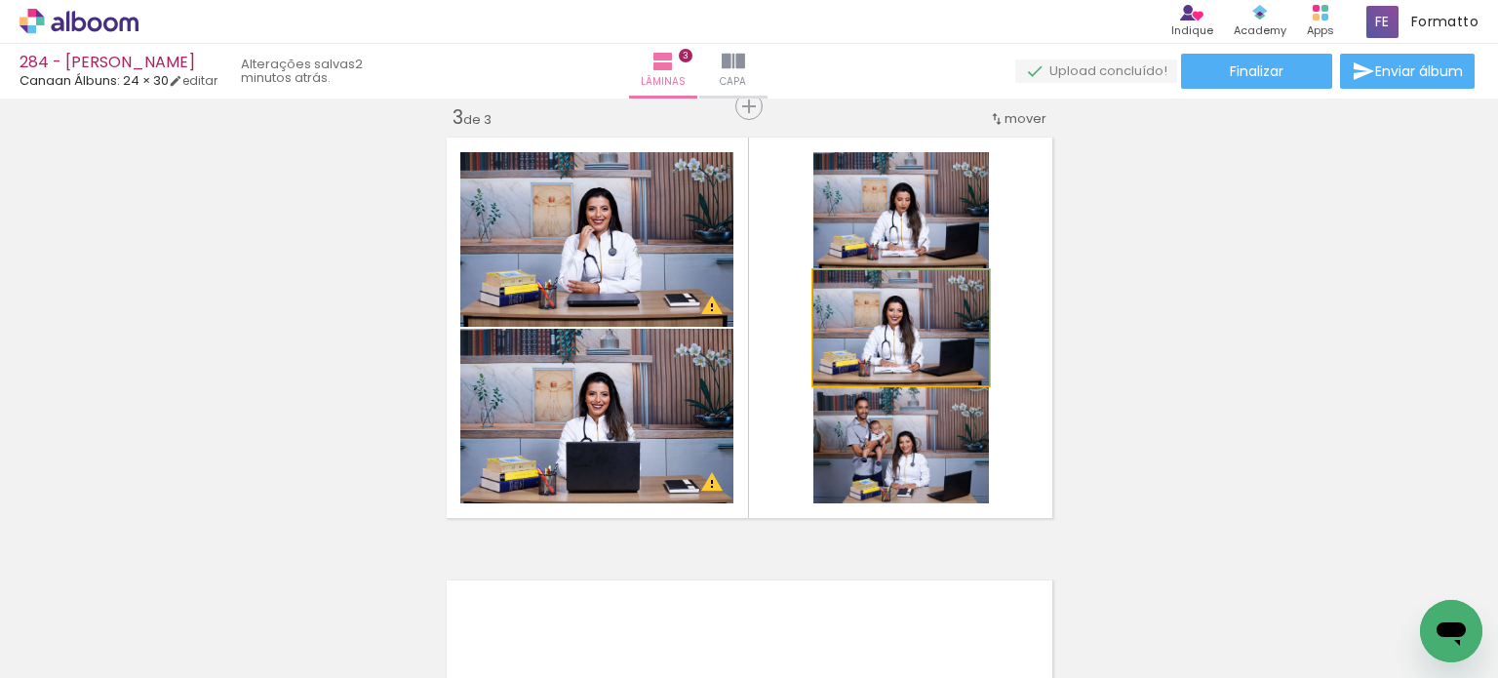
drag, startPoint x: 861, startPoint y: 334, endPoint x: 701, endPoint y: 276, distance: 170.3
click at [0, 0] on slot at bounding box center [0, 0] width 0 height 0
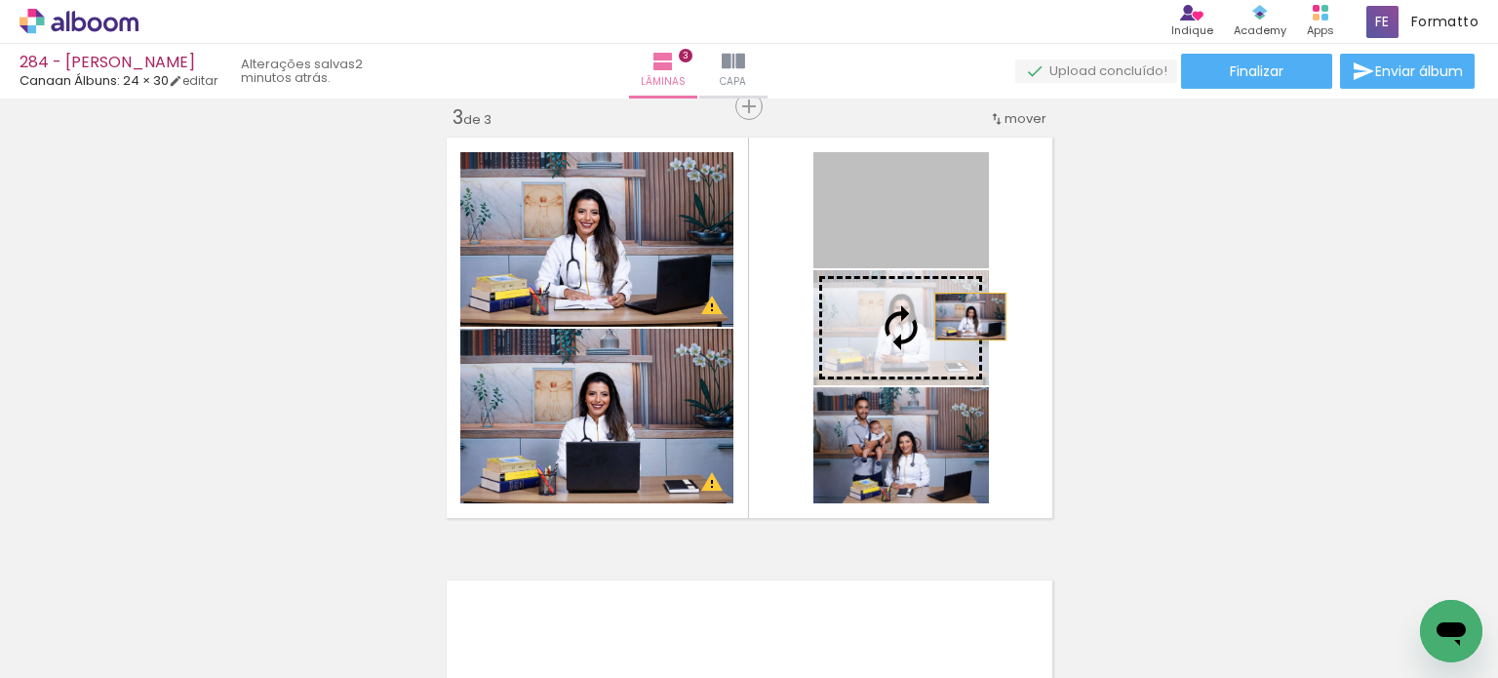
drag, startPoint x: 963, startPoint y: 233, endPoint x: 962, endPoint y: 318, distance: 84.8
click at [0, 0] on slot at bounding box center [0, 0] width 0 height 0
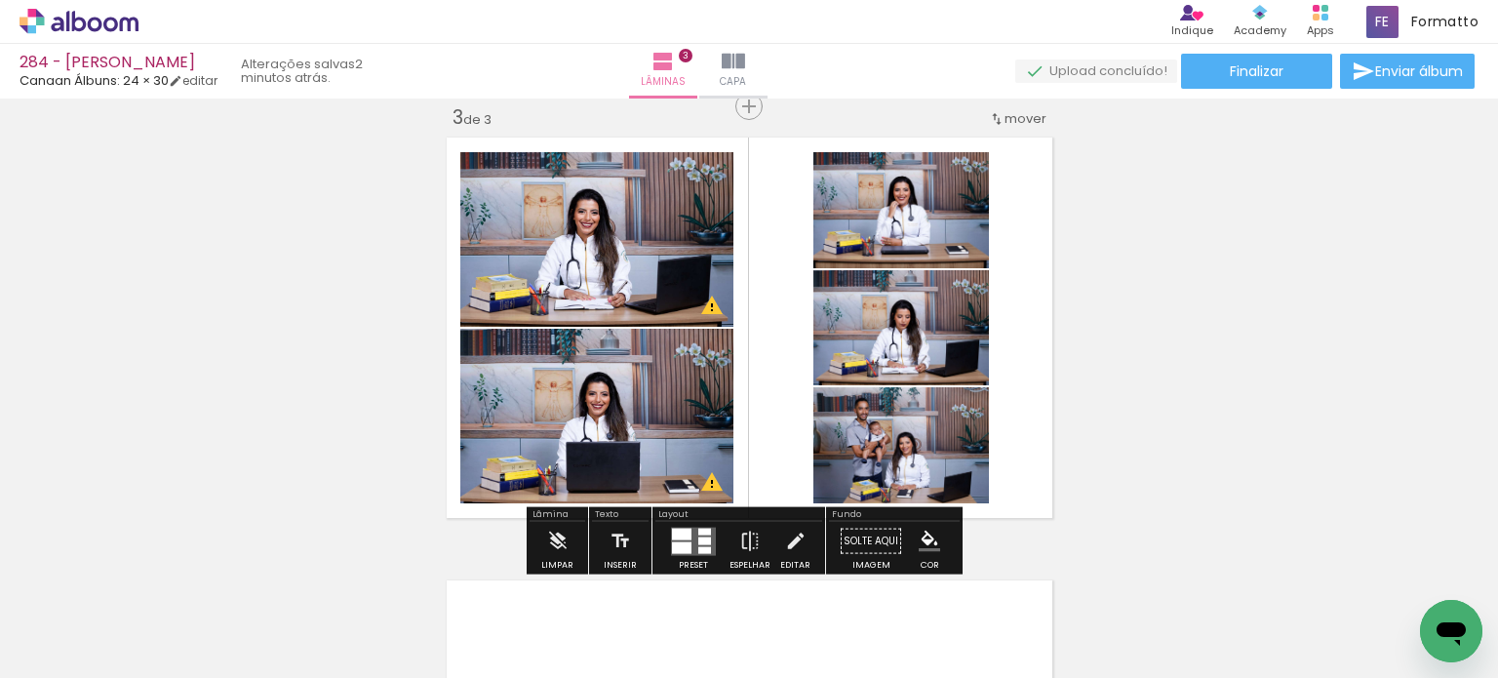
click at [1080, 358] on div "Inserir lâmina 1 de 3 Inserir lâmina 2 de 3 Inserir lâmina 3 de 3 O Designbox p…" at bounding box center [749, 82] width 1498 height 1772
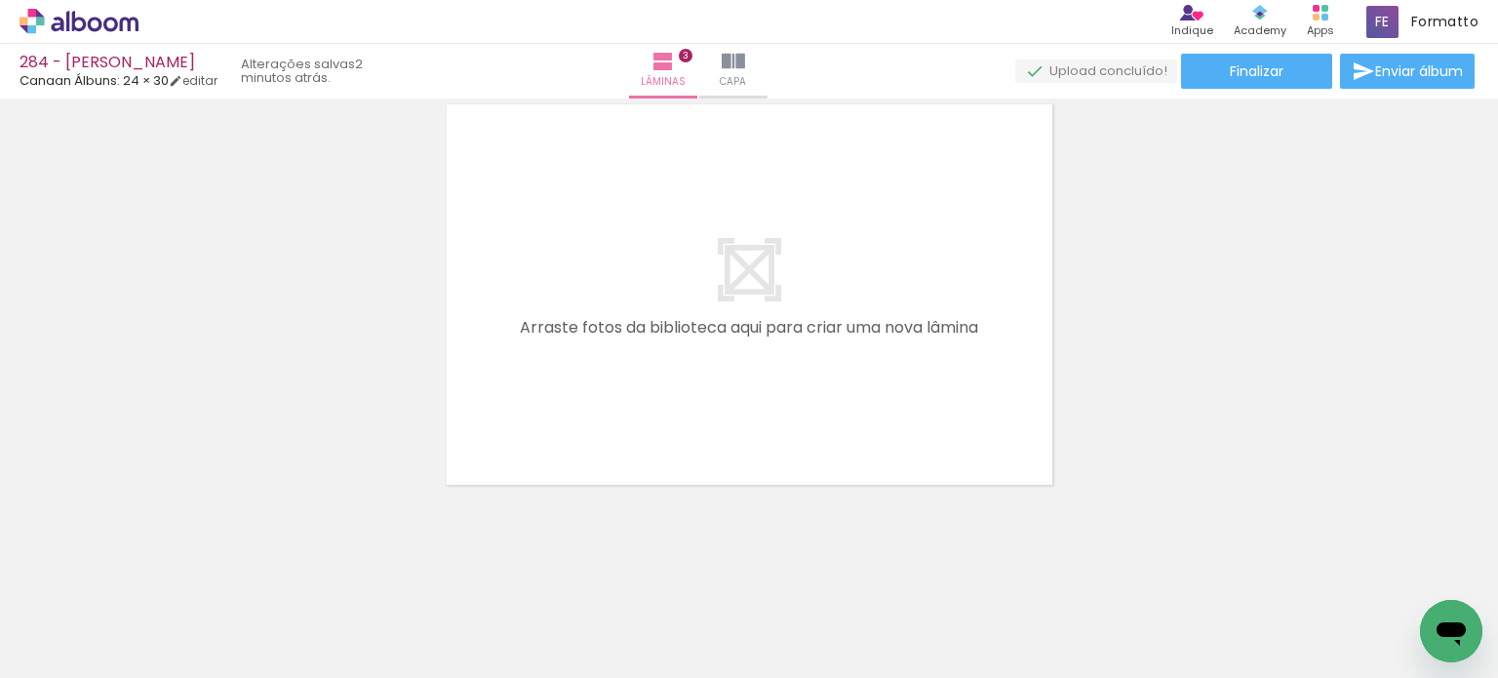
scroll to position [1388, 0]
drag, startPoint x: 1109, startPoint y: 595, endPoint x: 940, endPoint y: 417, distance: 244.8
click at [966, 377] on quentale-workspace at bounding box center [749, 339] width 1498 height 678
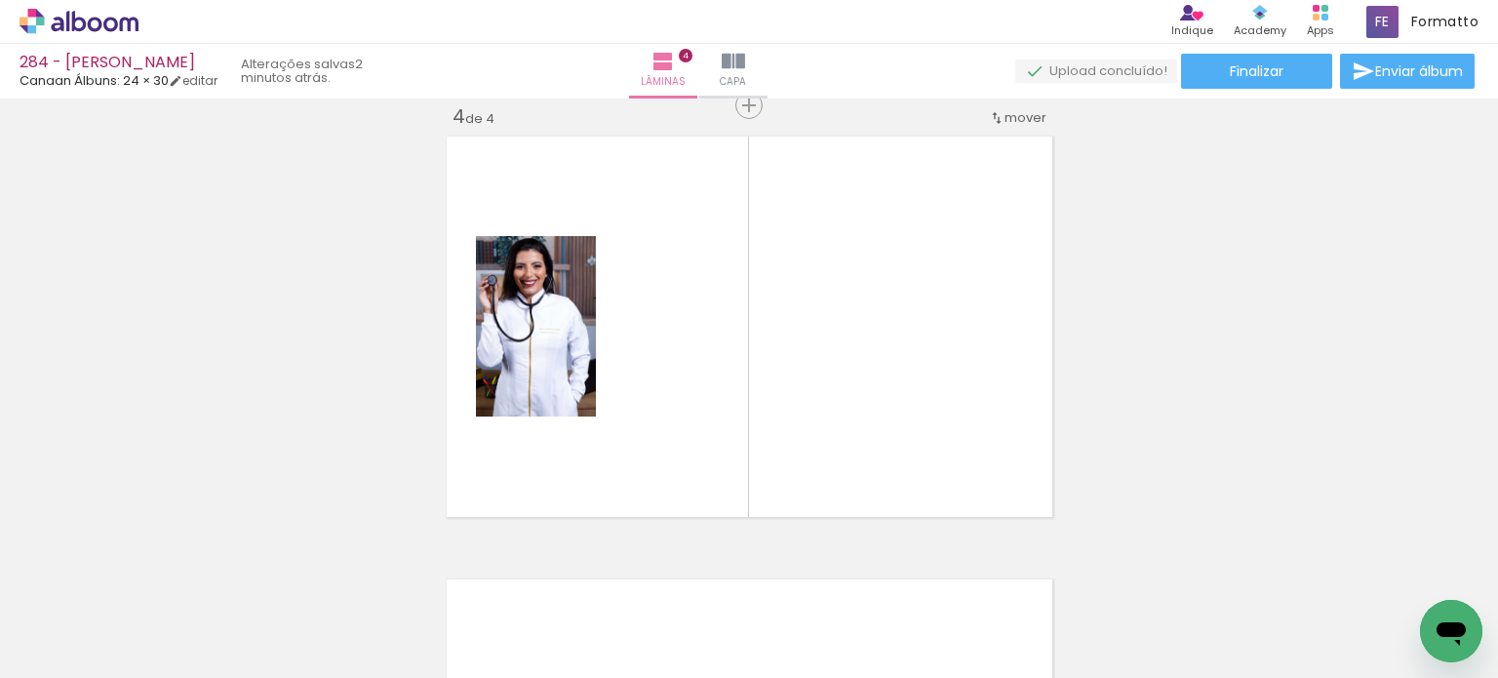
scroll to position [1352, 0]
drag, startPoint x: 900, startPoint y: 604, endPoint x: 957, endPoint y: 578, distance: 63.3
click at [919, 403] on quentale-workspace at bounding box center [749, 339] width 1498 height 678
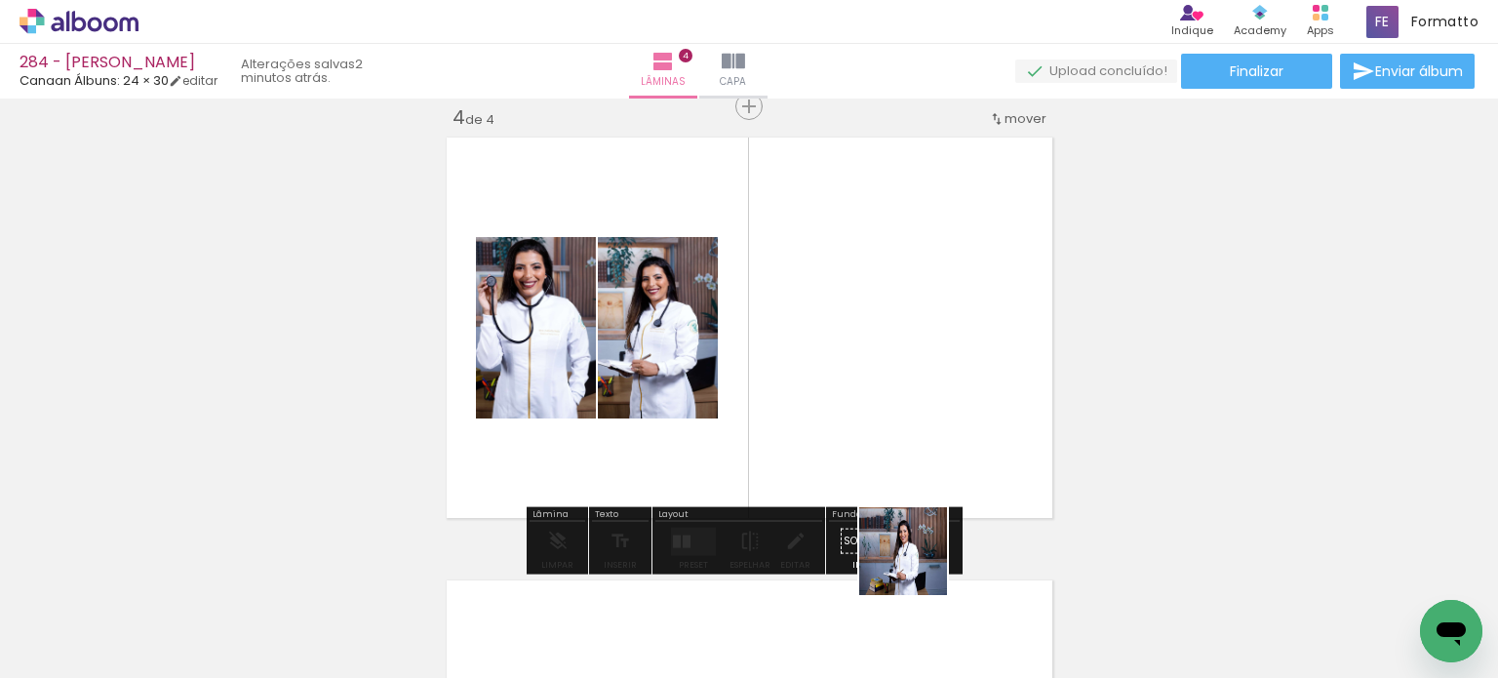
drag, startPoint x: 917, startPoint y: 565, endPoint x: 963, endPoint y: 407, distance: 165.4
click at [963, 407] on quentale-workspace at bounding box center [749, 339] width 1498 height 678
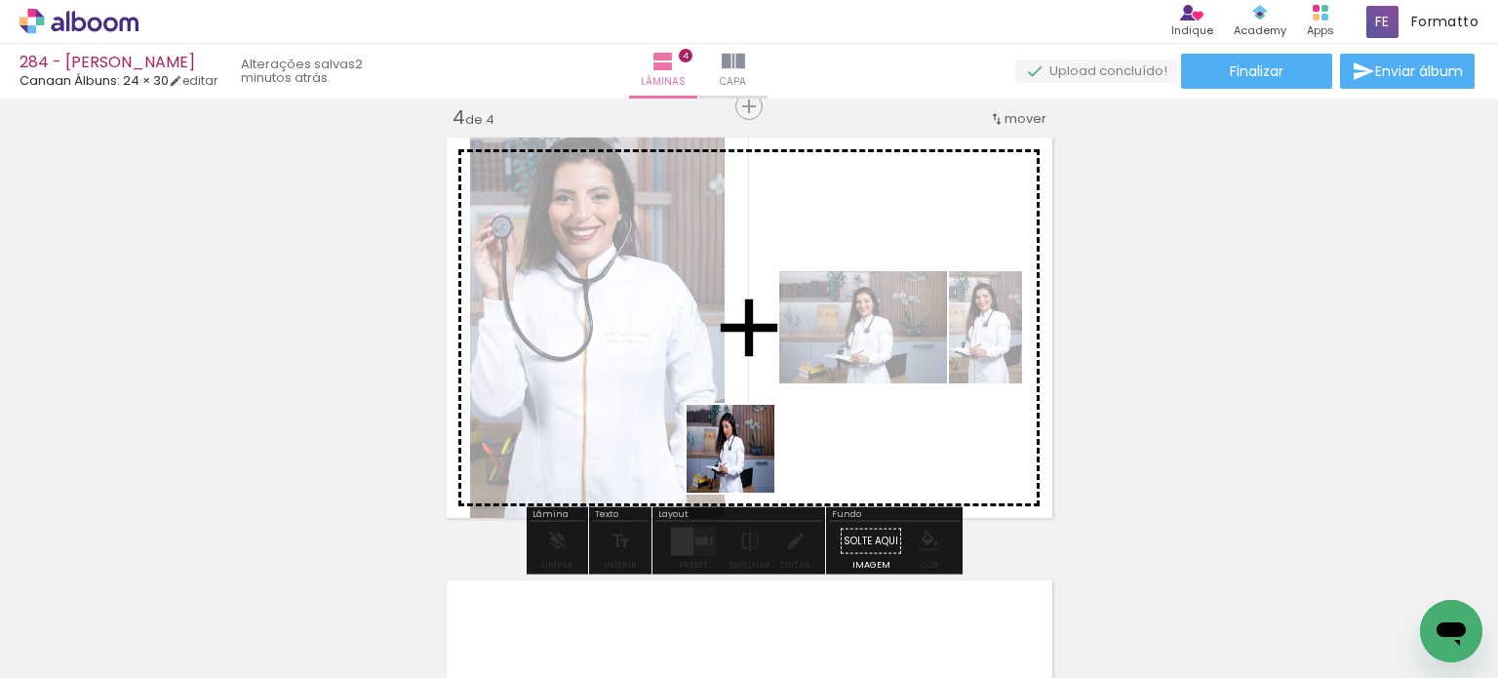
drag, startPoint x: 665, startPoint y: 604, endPoint x: 602, endPoint y: 579, distance: 67.9
click at [745, 461] on quentale-workspace at bounding box center [749, 339] width 1498 height 678
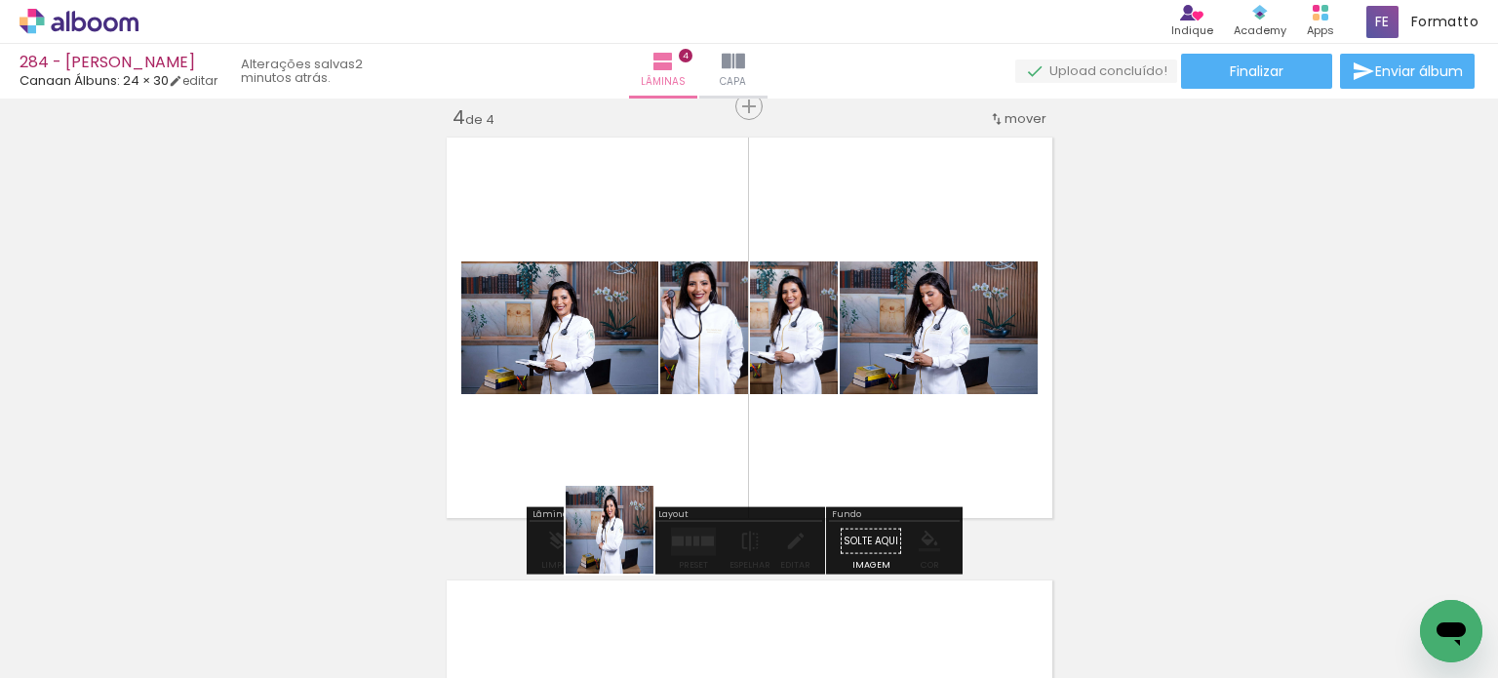
drag, startPoint x: 554, startPoint y: 604, endPoint x: 709, endPoint y: 424, distance: 237.8
click at [702, 428] on quentale-workspace at bounding box center [749, 339] width 1498 height 678
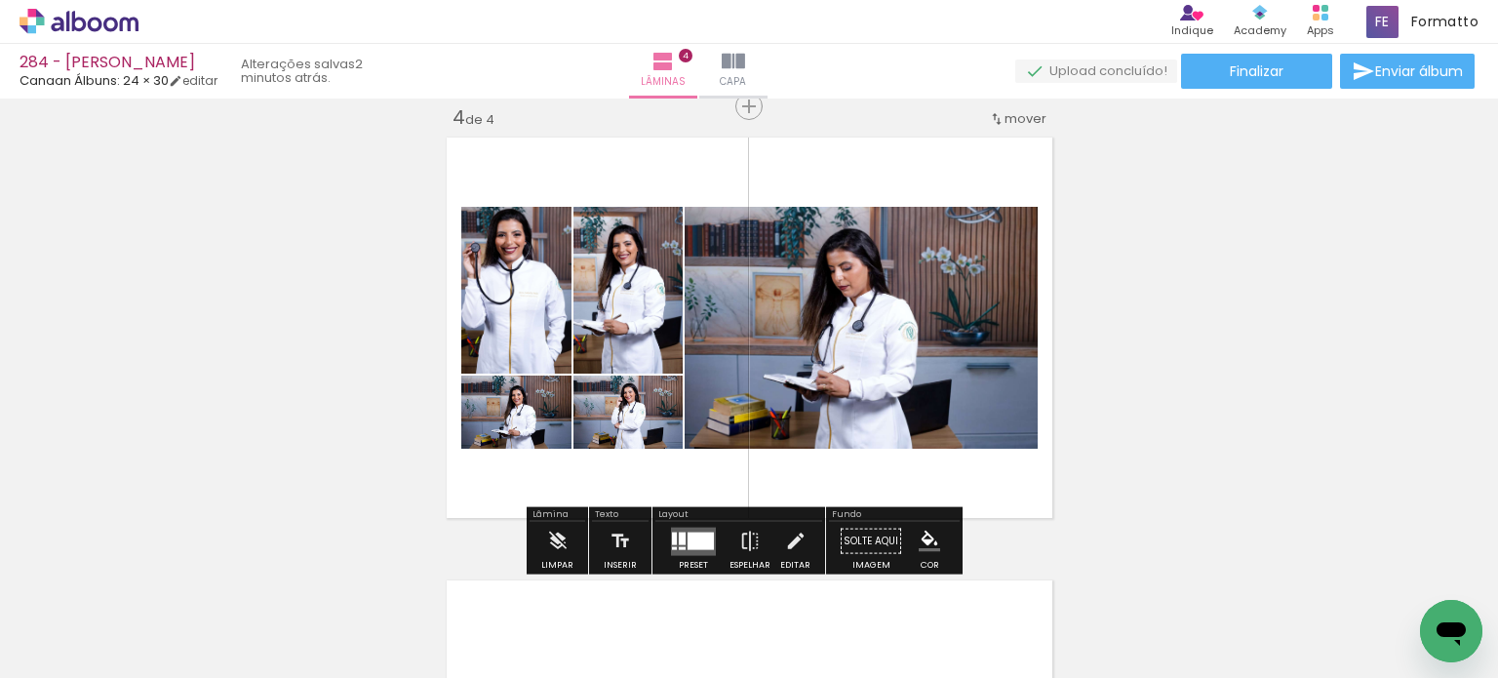
click at [702, 543] on div at bounding box center [700, 540] width 26 height 18
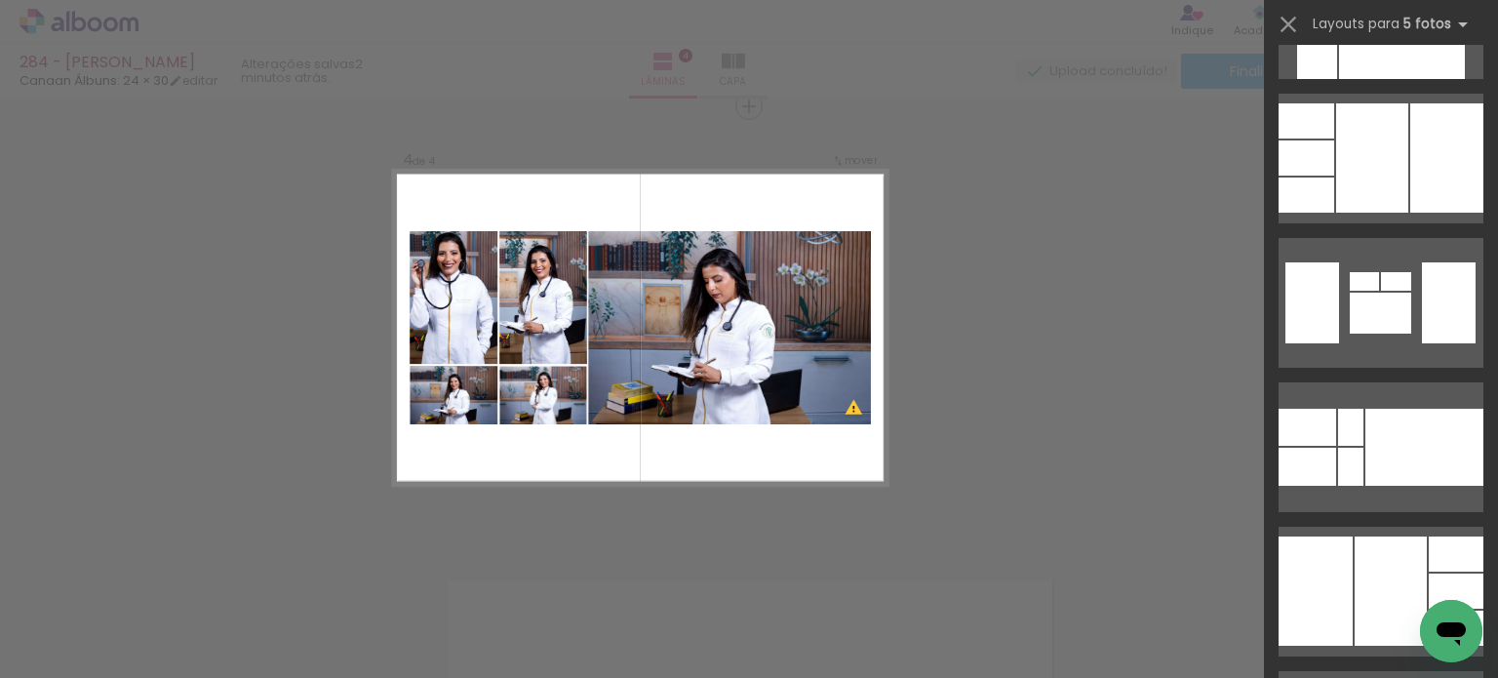
scroll to position [1560, 0]
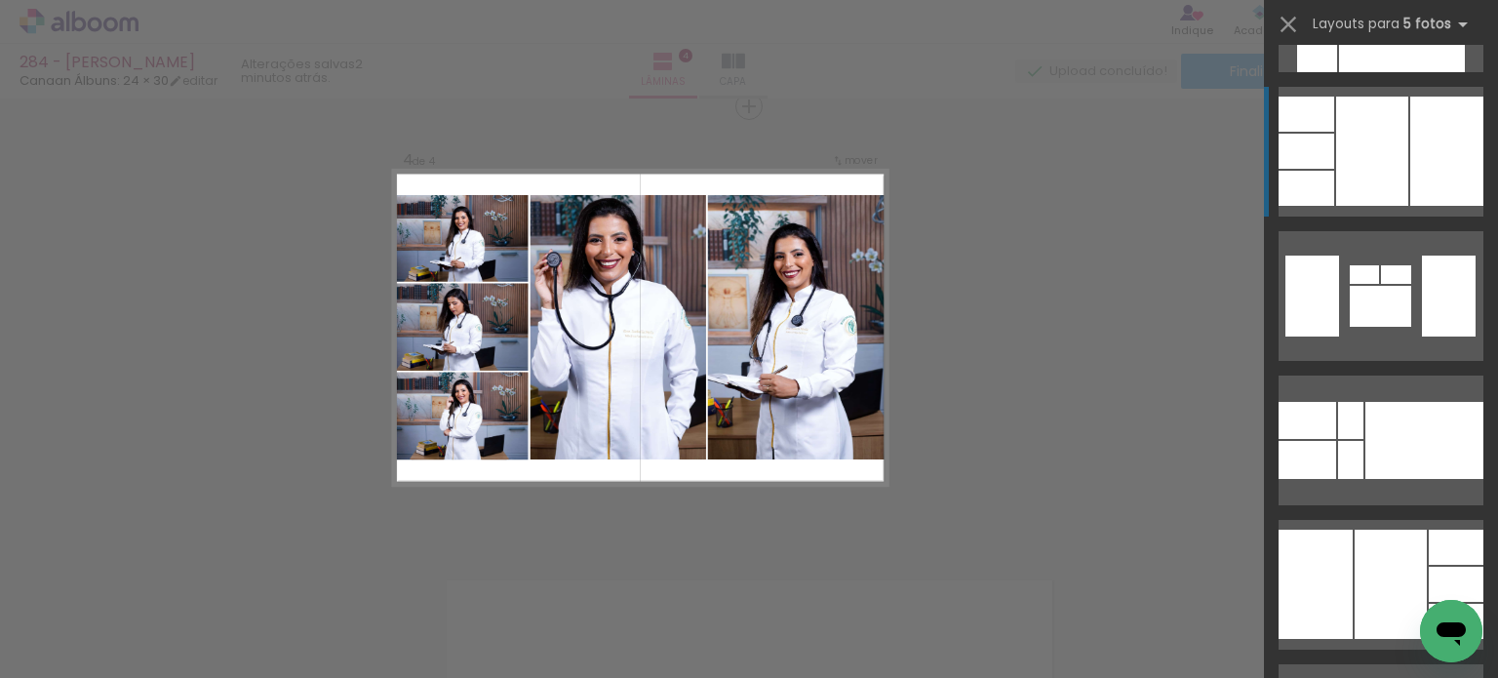
click at [1454, 402] on div at bounding box center [1424, 440] width 118 height 77
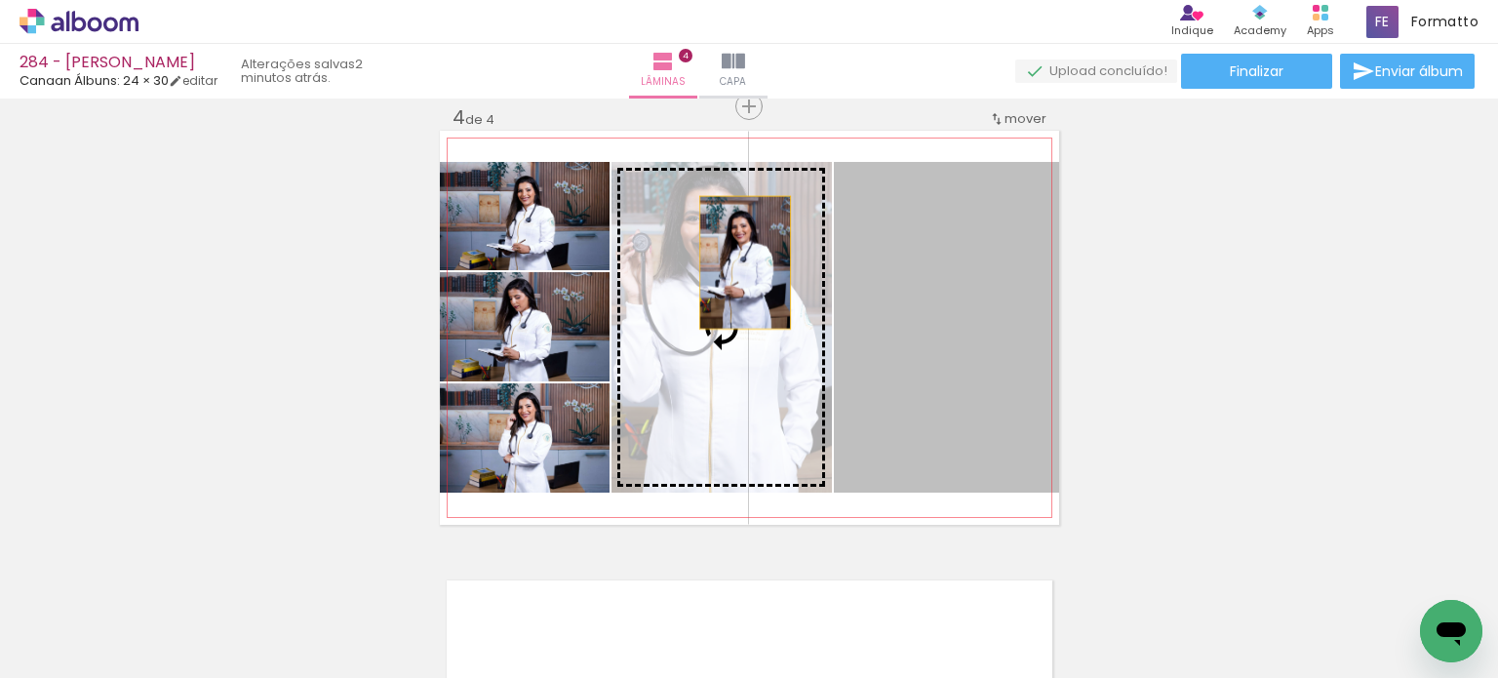
drag, startPoint x: 926, startPoint y: 284, endPoint x: 725, endPoint y: 259, distance: 202.3
click at [0, 0] on slot at bounding box center [0, 0] width 0 height 0
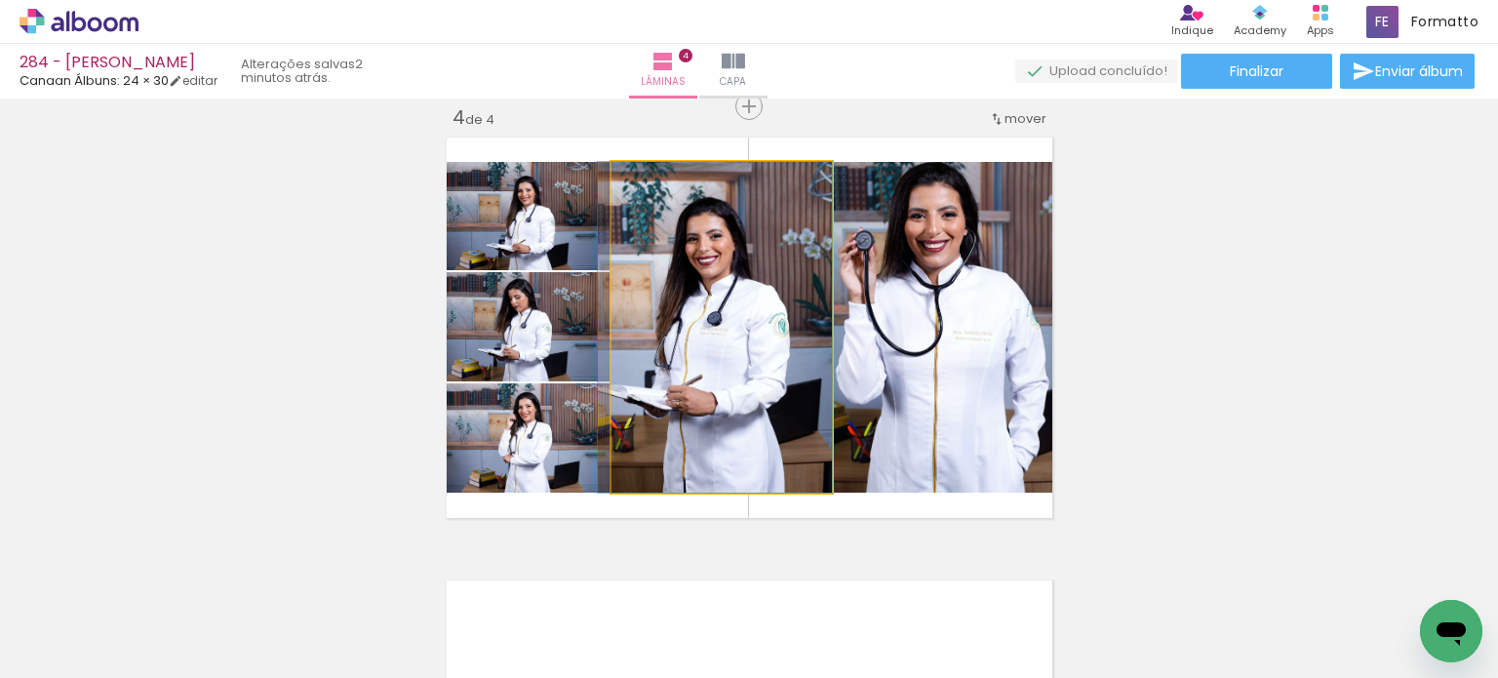
drag, startPoint x: 784, startPoint y: 265, endPoint x: 753, endPoint y: 257, distance: 32.2
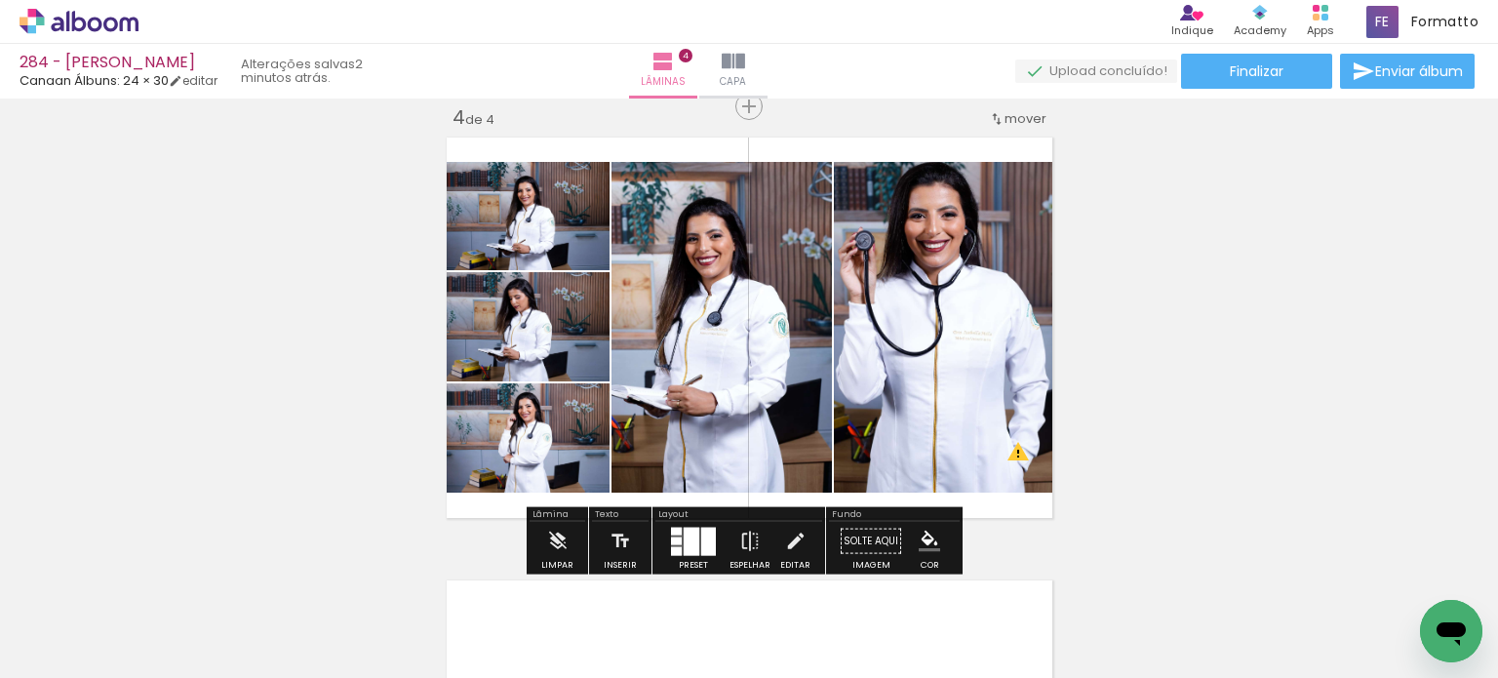
click at [671, 540] on div at bounding box center [676, 540] width 11 height 8
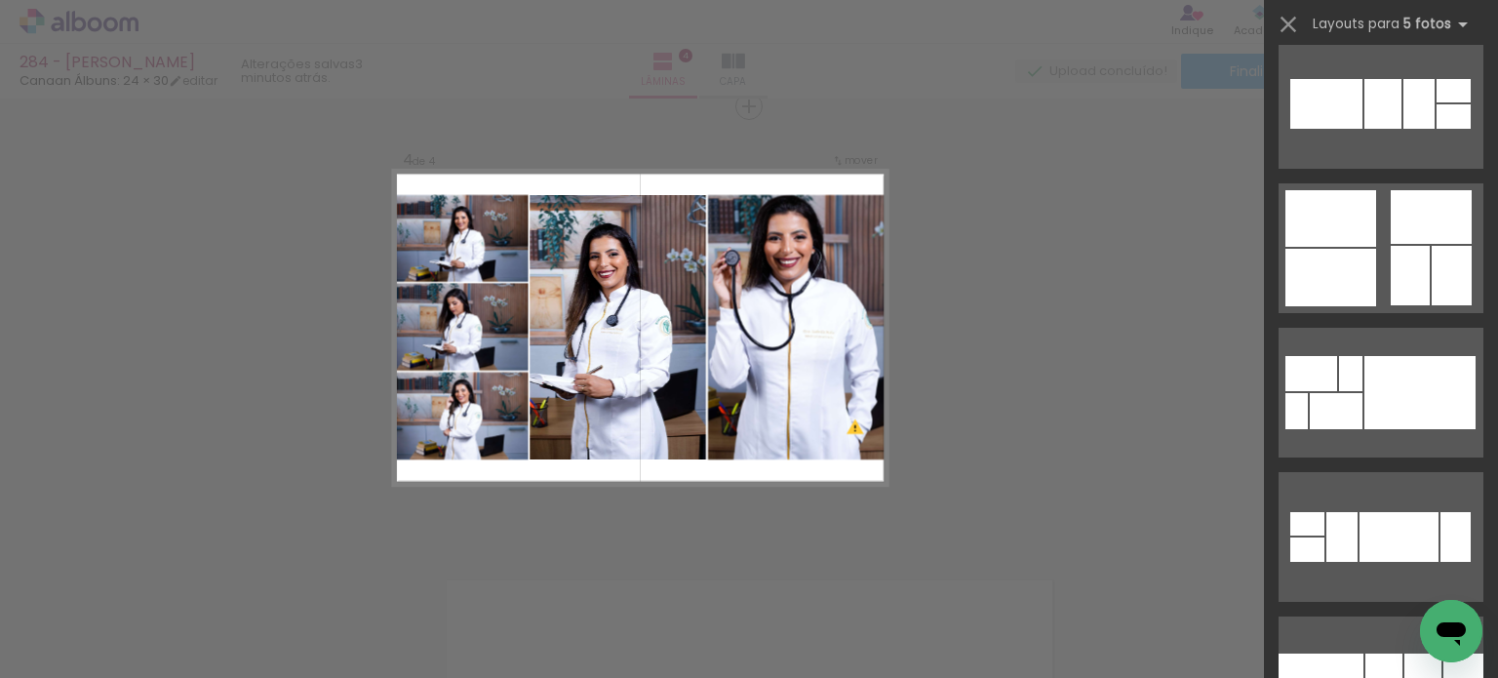
scroll to position [5000, 0]
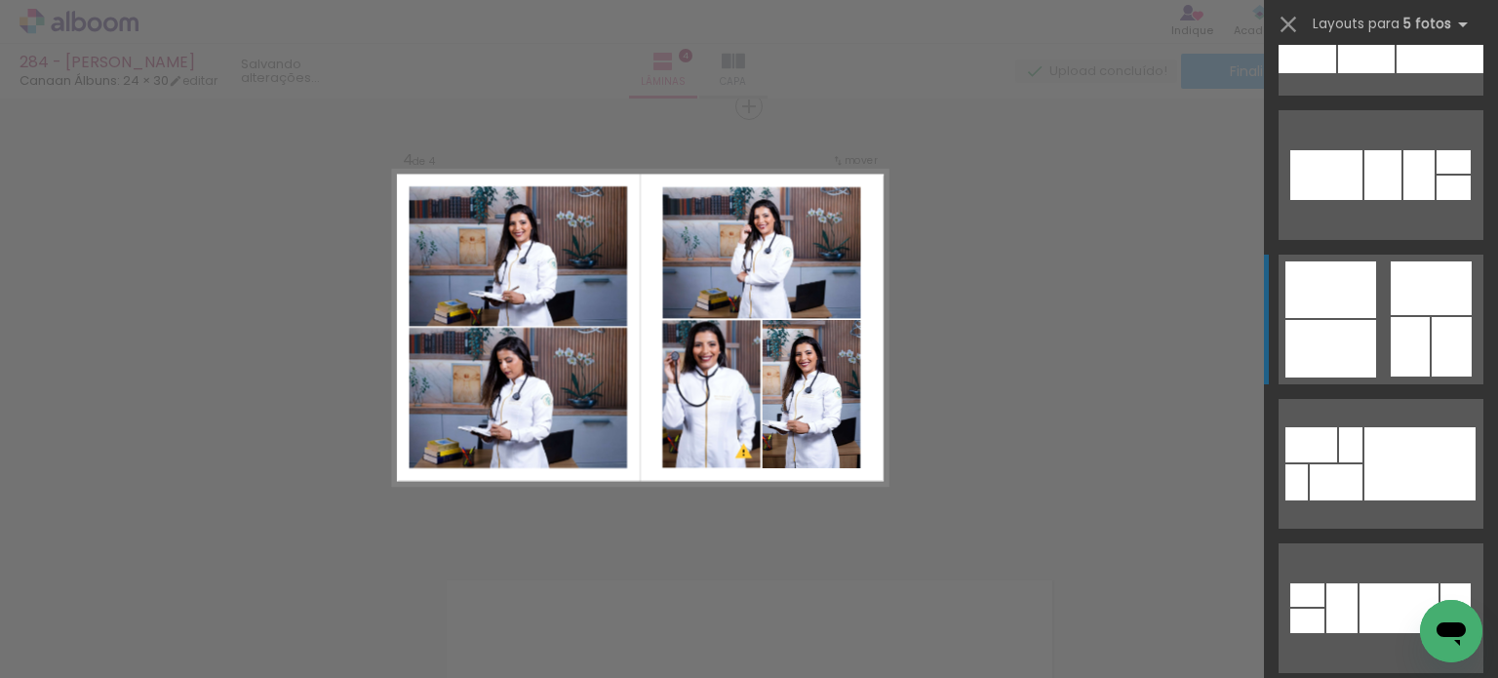
click at [1470, 399] on quentale-layouter at bounding box center [1380, 464] width 205 height 130
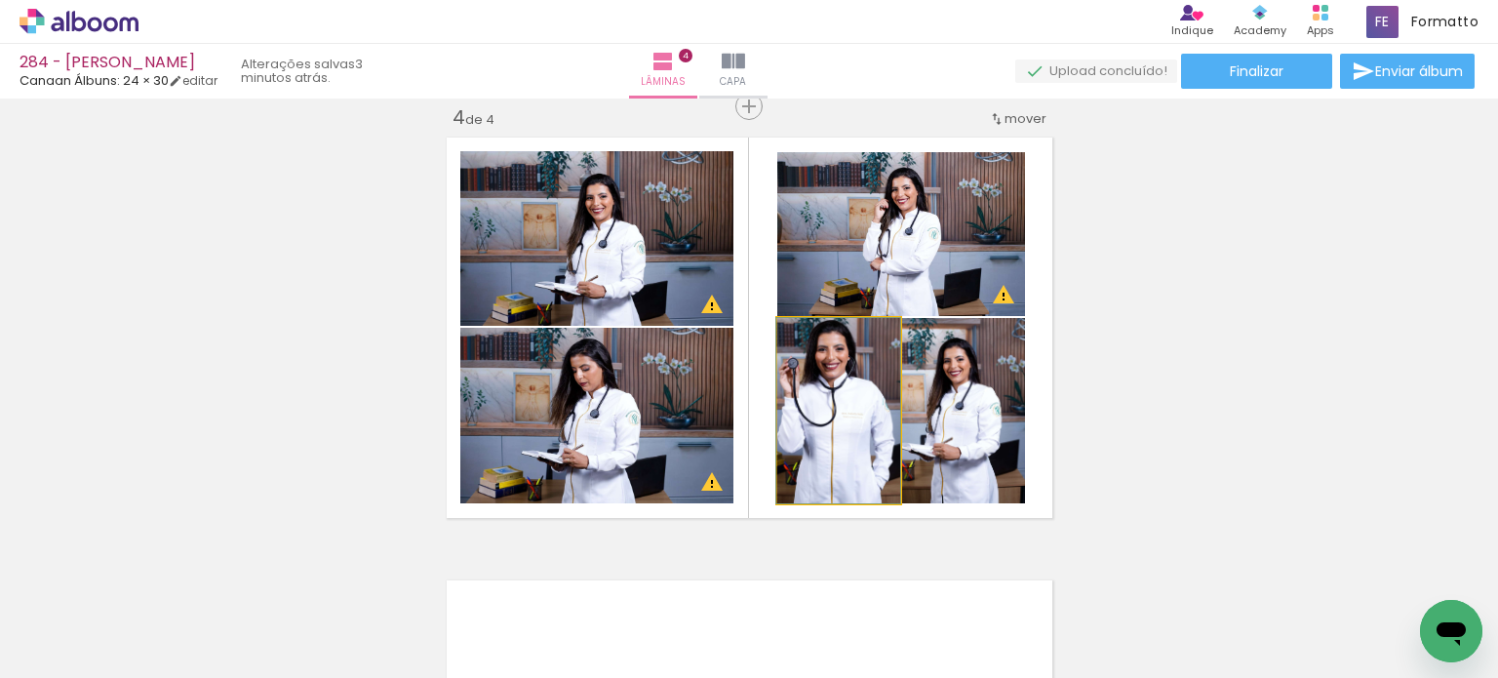
drag, startPoint x: 877, startPoint y: 408, endPoint x: 968, endPoint y: 409, distance: 91.7
click at [0, 0] on slot at bounding box center [0, 0] width 0 height 0
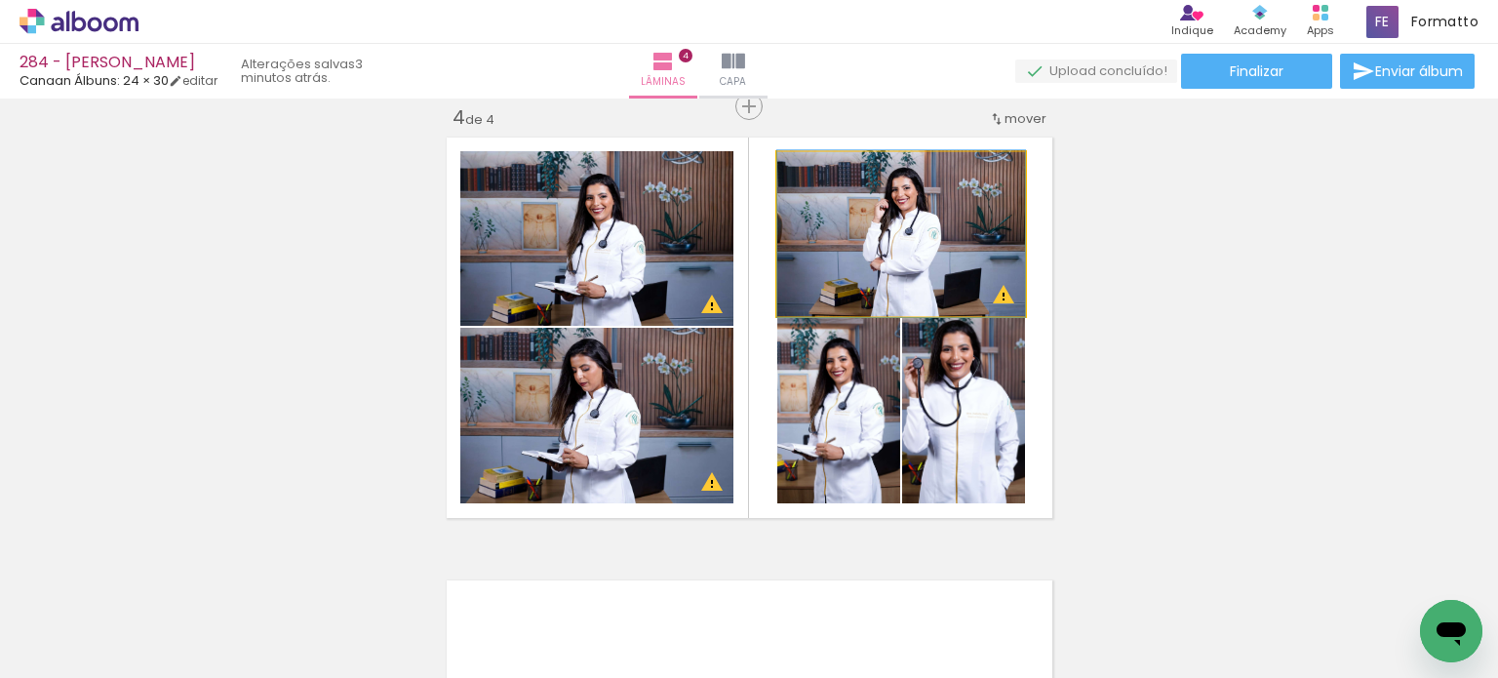
drag, startPoint x: 908, startPoint y: 288, endPoint x: 713, endPoint y: 288, distance: 195.0
click at [0, 0] on slot at bounding box center [0, 0] width 0 height 0
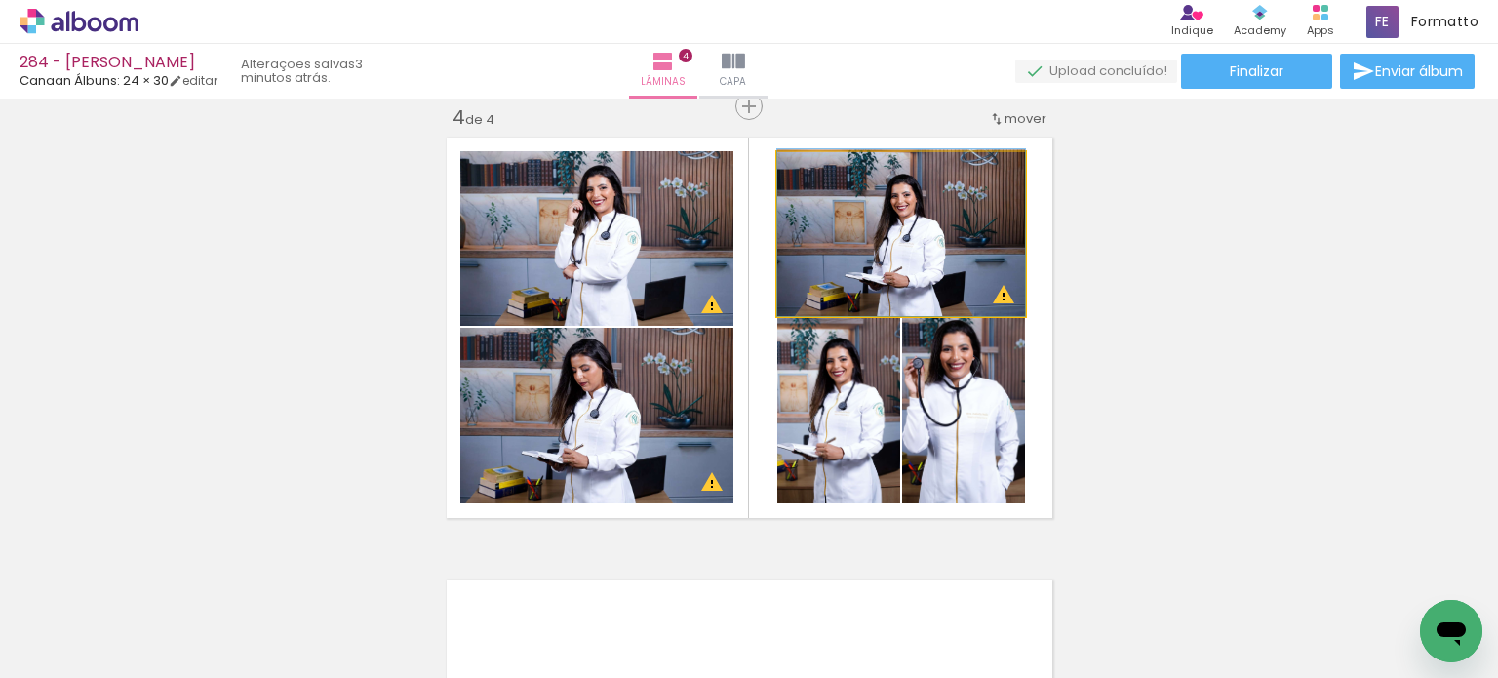
drag, startPoint x: 851, startPoint y: 282, endPoint x: 865, endPoint y: 266, distance: 20.7
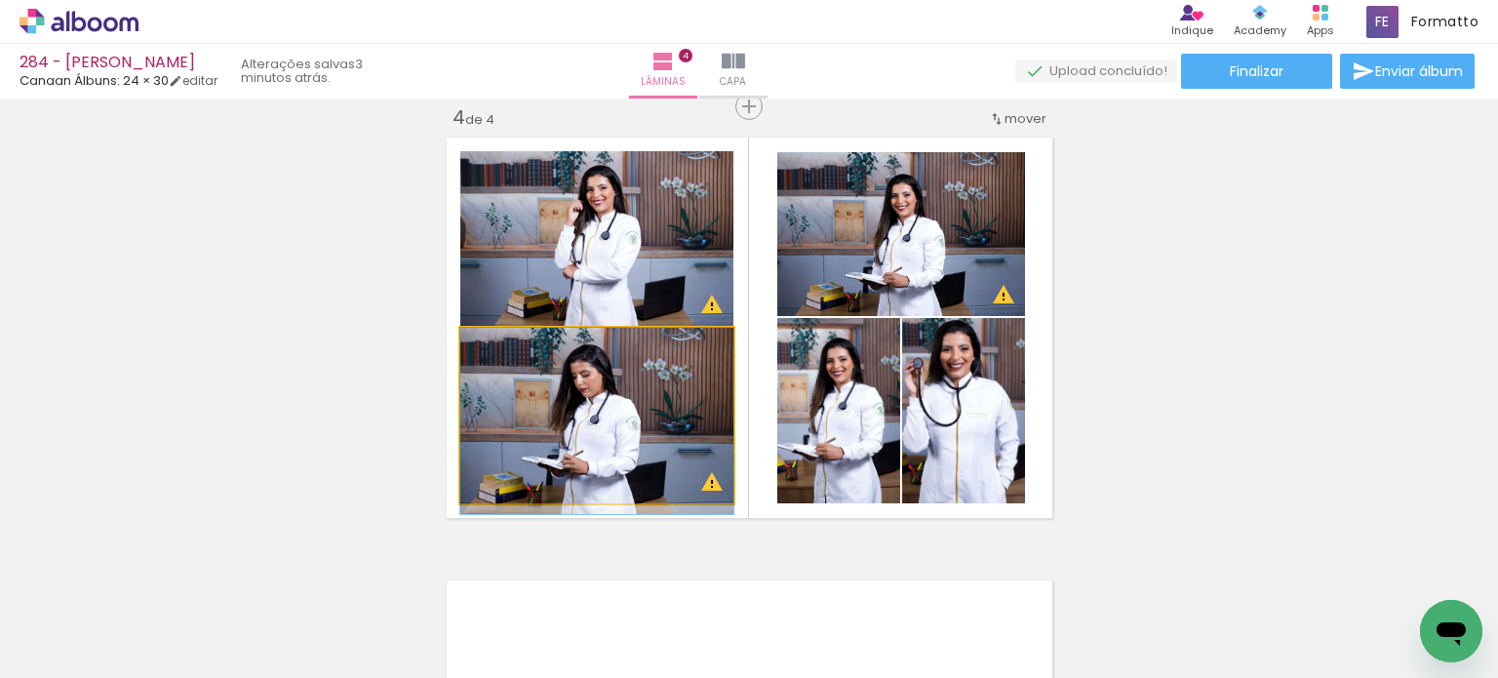
drag, startPoint x: 671, startPoint y: 401, endPoint x: 693, endPoint y: 406, distance: 22.9
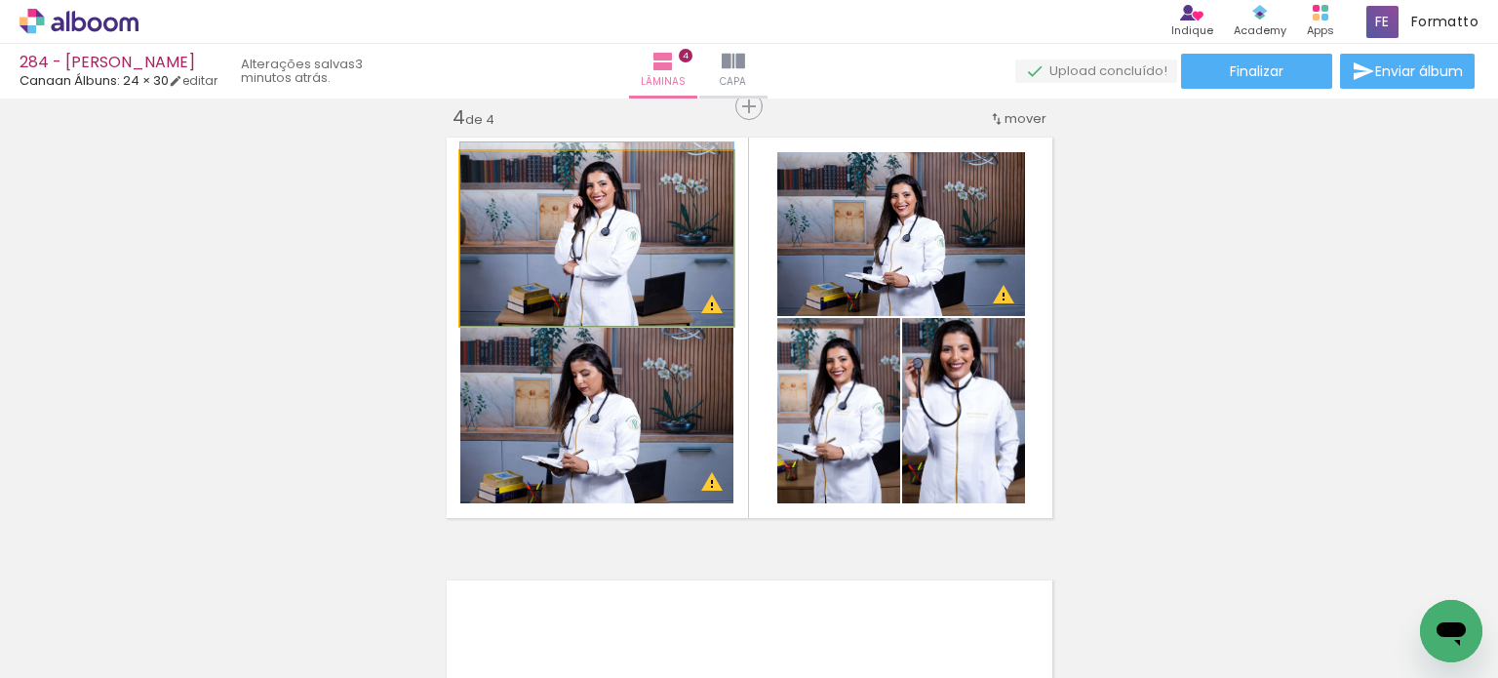
drag, startPoint x: 684, startPoint y: 264, endPoint x: 683, endPoint y: 253, distance: 11.7
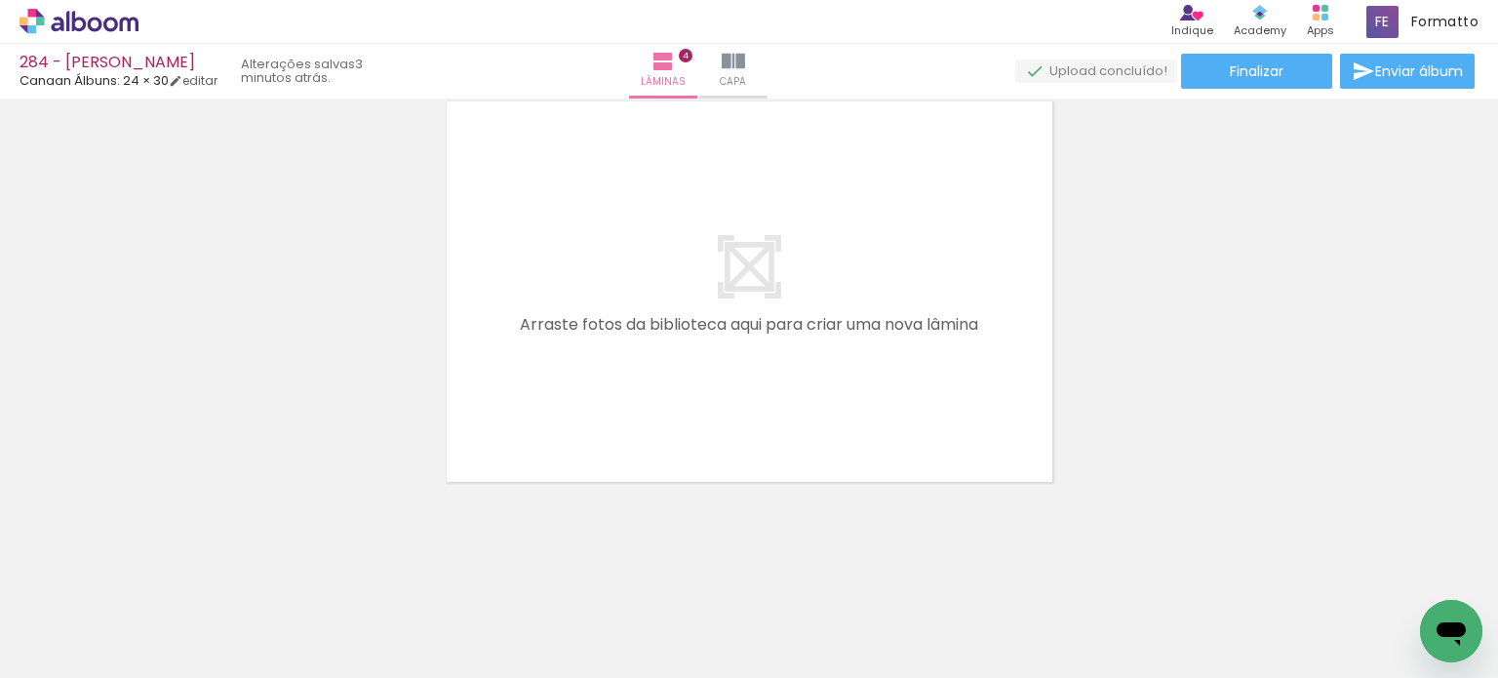
scroll to position [0, 0]
click at [252, 575] on iron-icon at bounding box center [262, 573] width 20 height 20
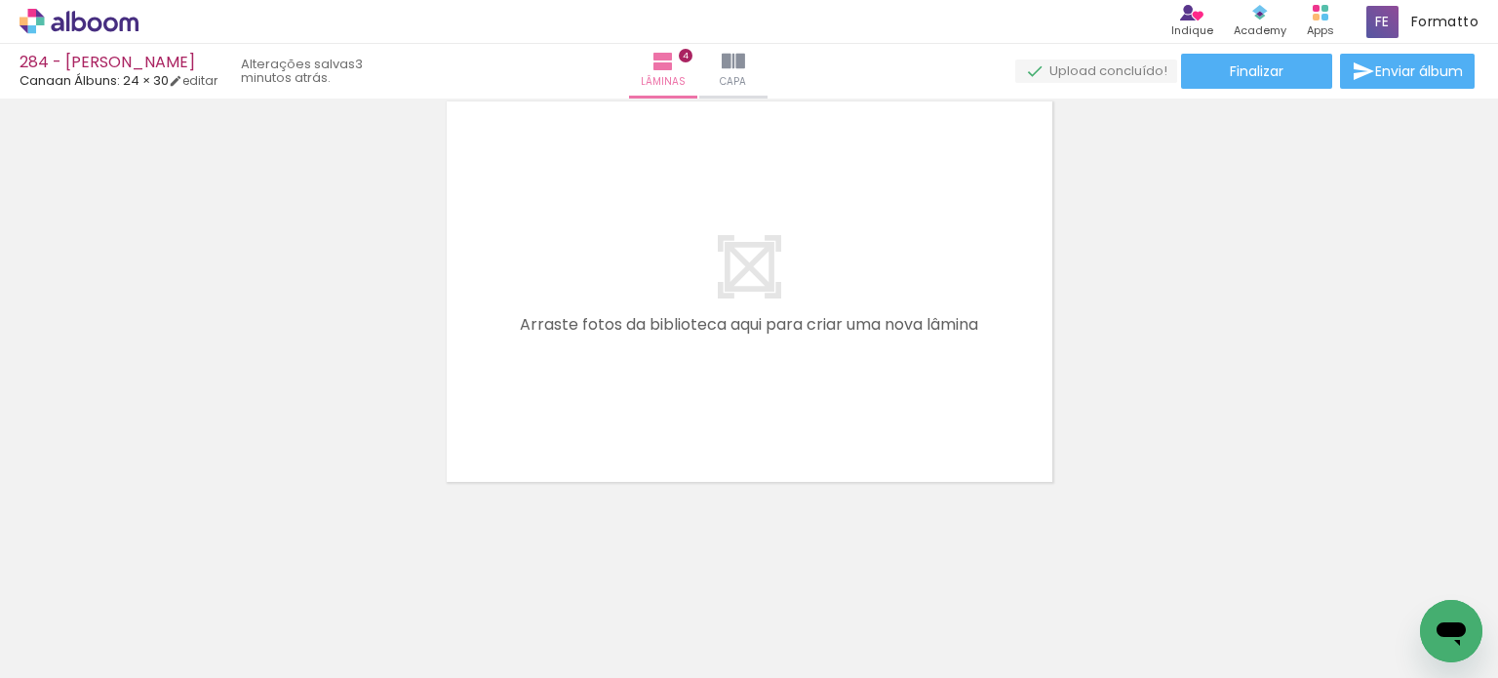
click at [252, 573] on iron-icon at bounding box center [262, 573] width 20 height 20
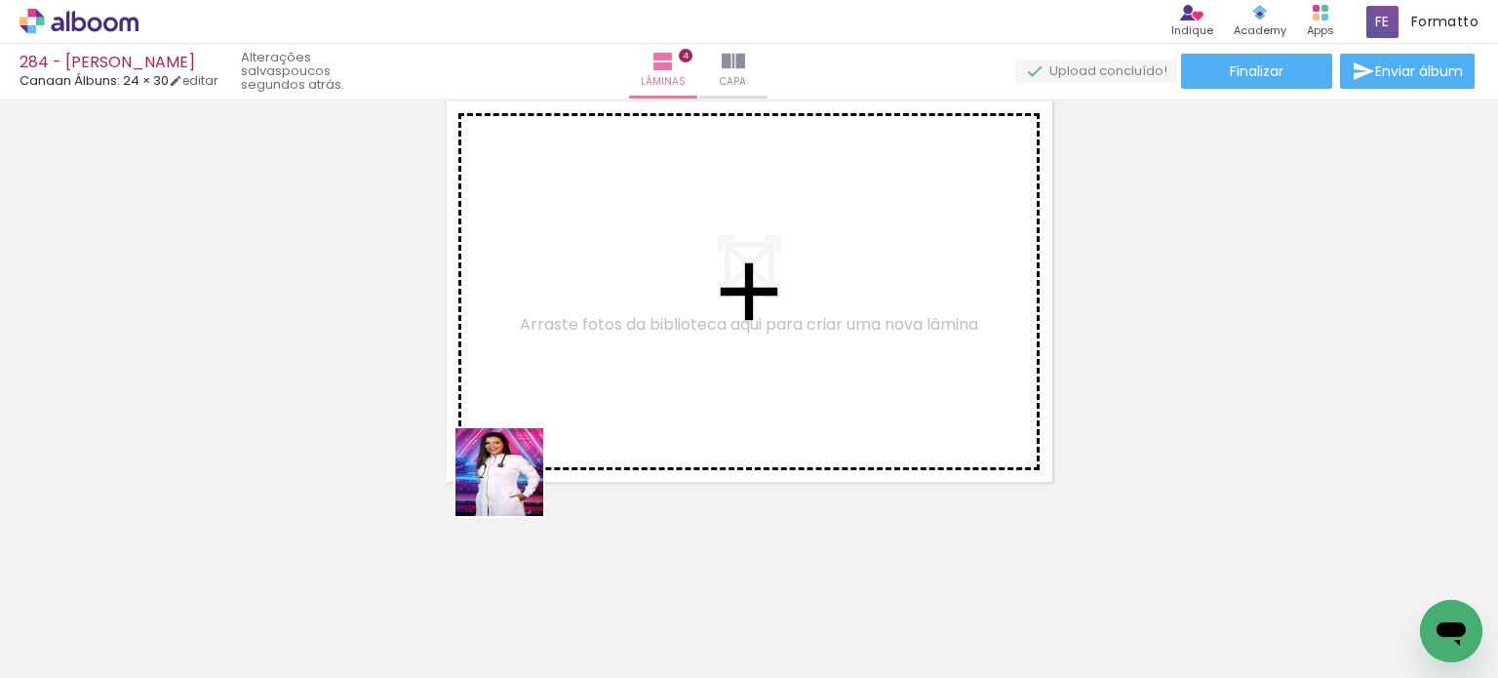
drag, startPoint x: 514, startPoint y: 487, endPoint x: 559, endPoint y: 451, distance: 57.0
click at [577, 381] on quentale-workspace at bounding box center [749, 339] width 1498 height 678
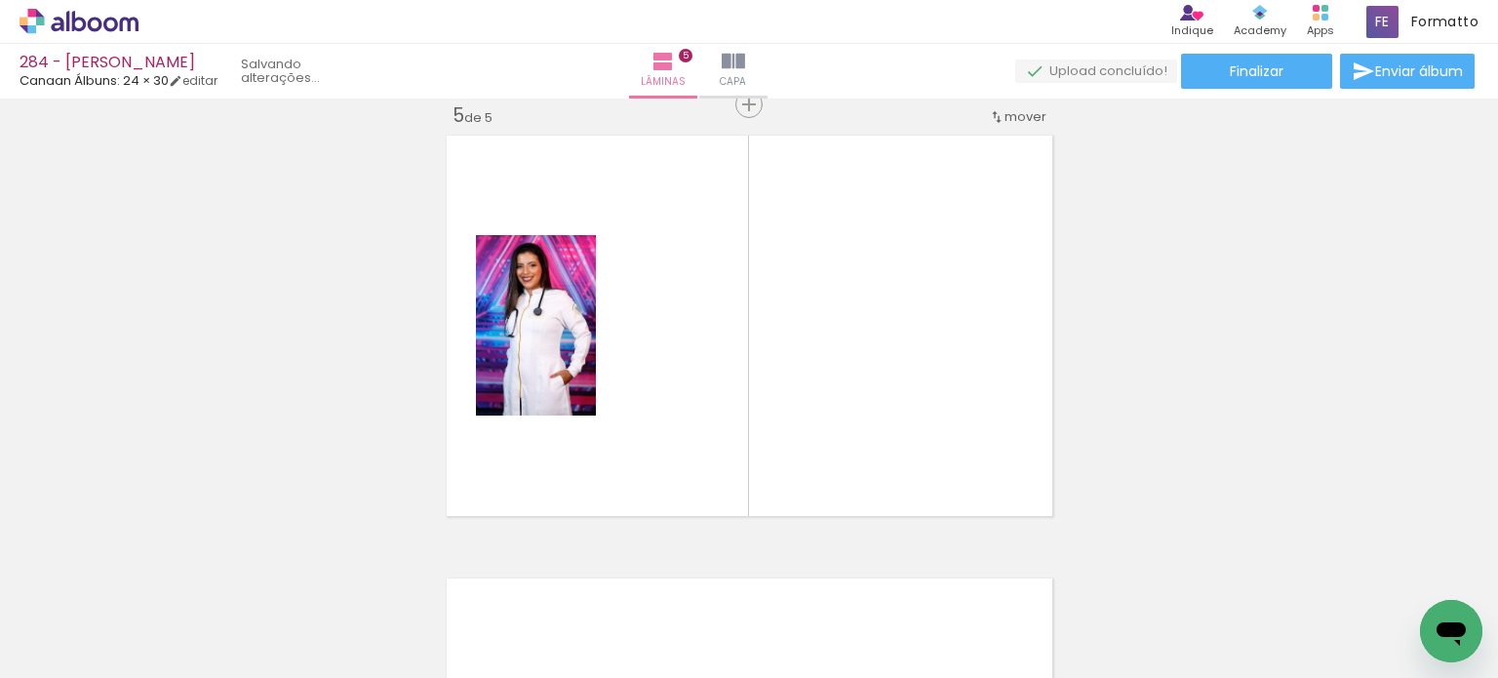
scroll to position [1795, 0]
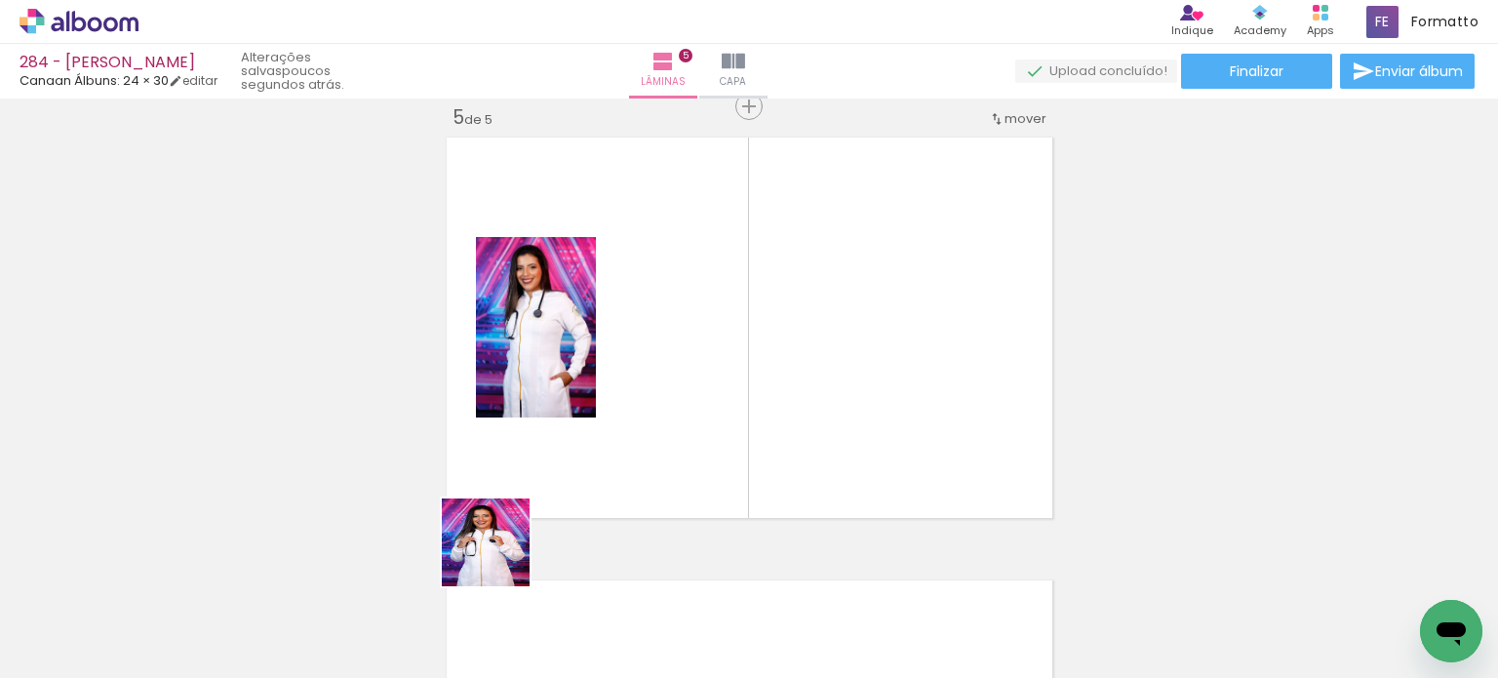
drag, startPoint x: 492, startPoint y: 578, endPoint x: 570, endPoint y: 448, distance: 152.2
click at [570, 448] on quentale-workspace at bounding box center [749, 339] width 1498 height 678
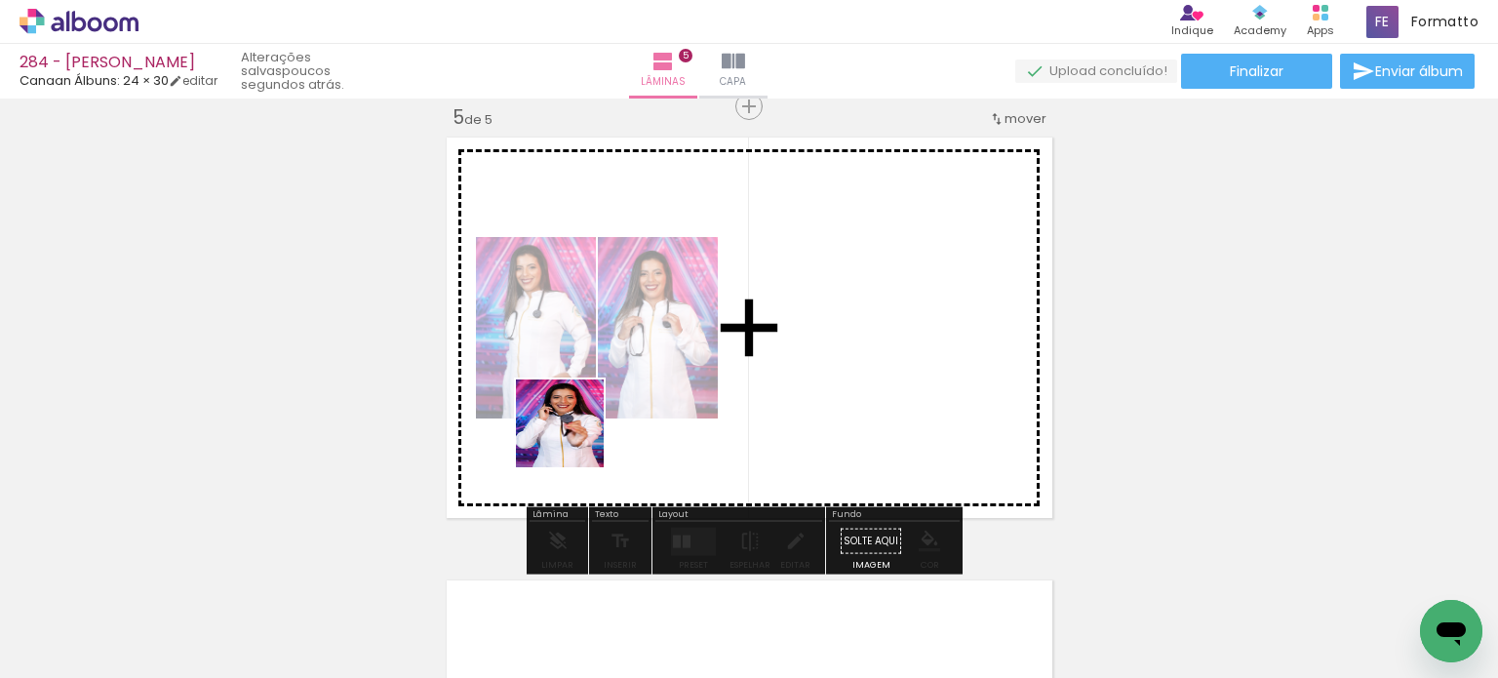
drag, startPoint x: 526, startPoint y: 540, endPoint x: 544, endPoint y: 532, distance: 19.2
click at [577, 428] on quentale-workspace at bounding box center [749, 339] width 1498 height 678
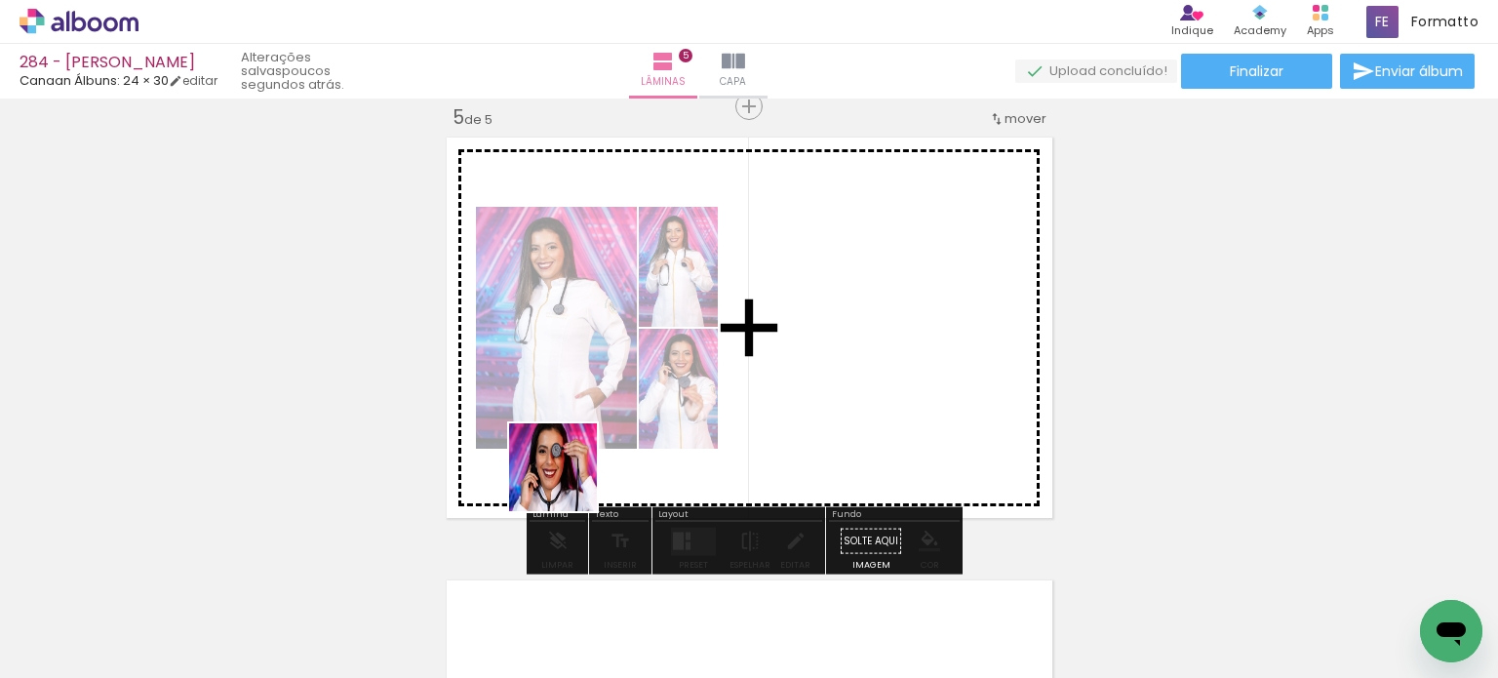
drag, startPoint x: 546, startPoint y: 510, endPoint x: 565, endPoint y: 537, distance: 33.5
click at [589, 426] on quentale-workspace at bounding box center [749, 339] width 1498 height 678
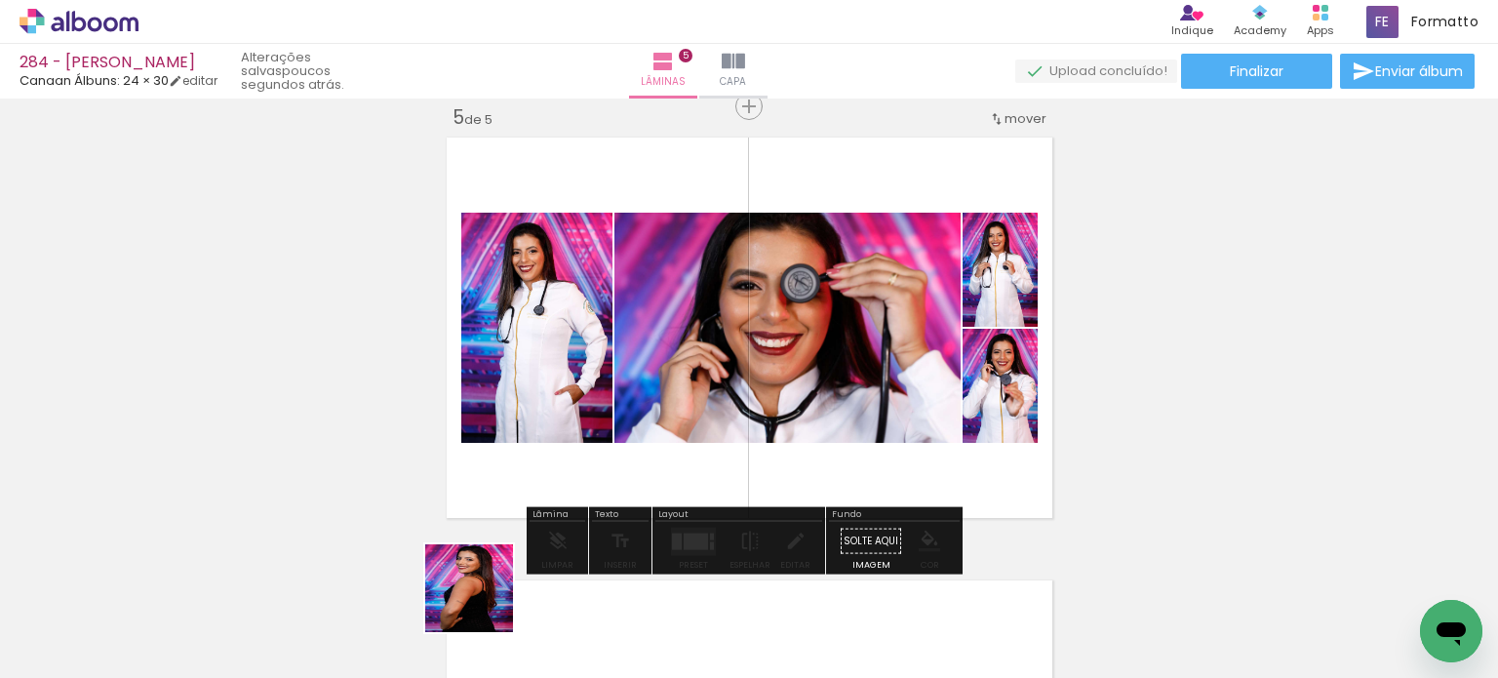
drag, startPoint x: 484, startPoint y: 603, endPoint x: 574, endPoint y: 438, distance: 188.1
click at [575, 437] on quentale-workspace at bounding box center [749, 339] width 1498 height 678
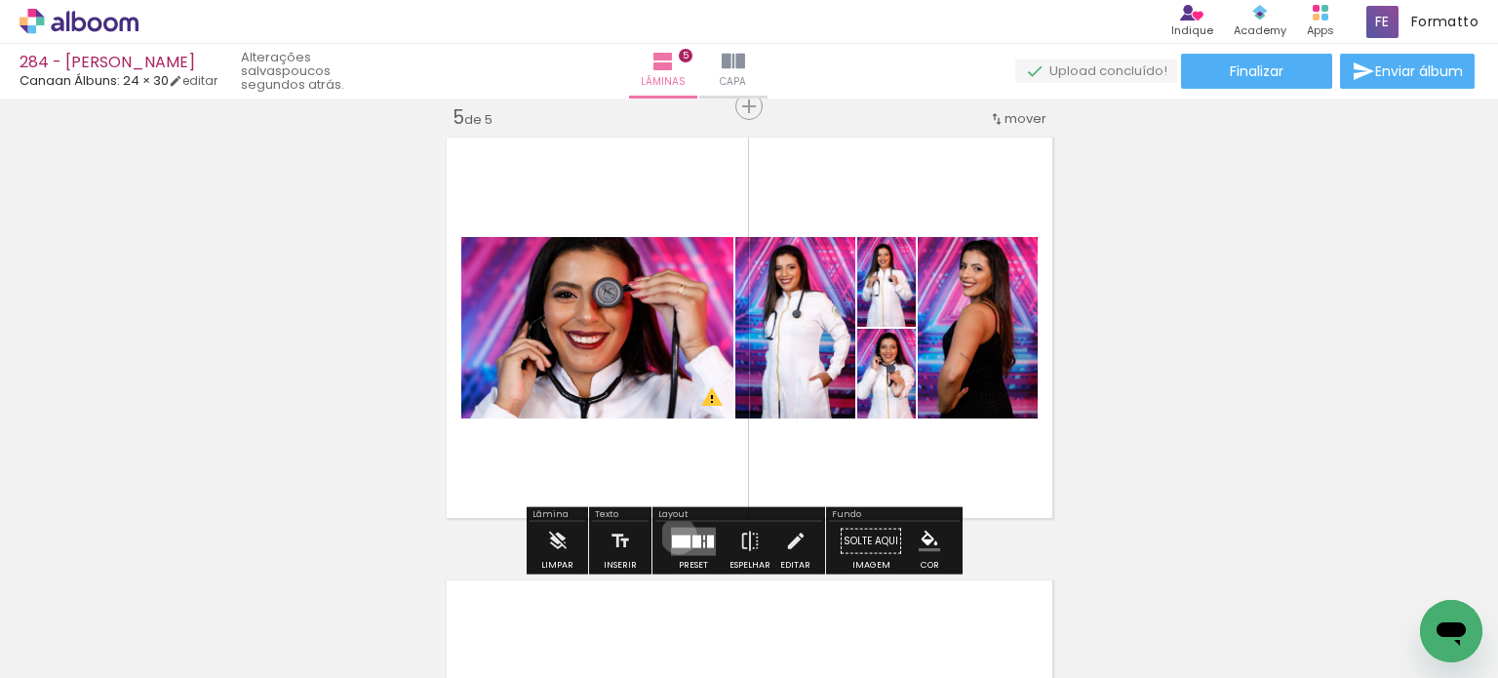
click at [674, 534] on div at bounding box center [681, 540] width 19 height 13
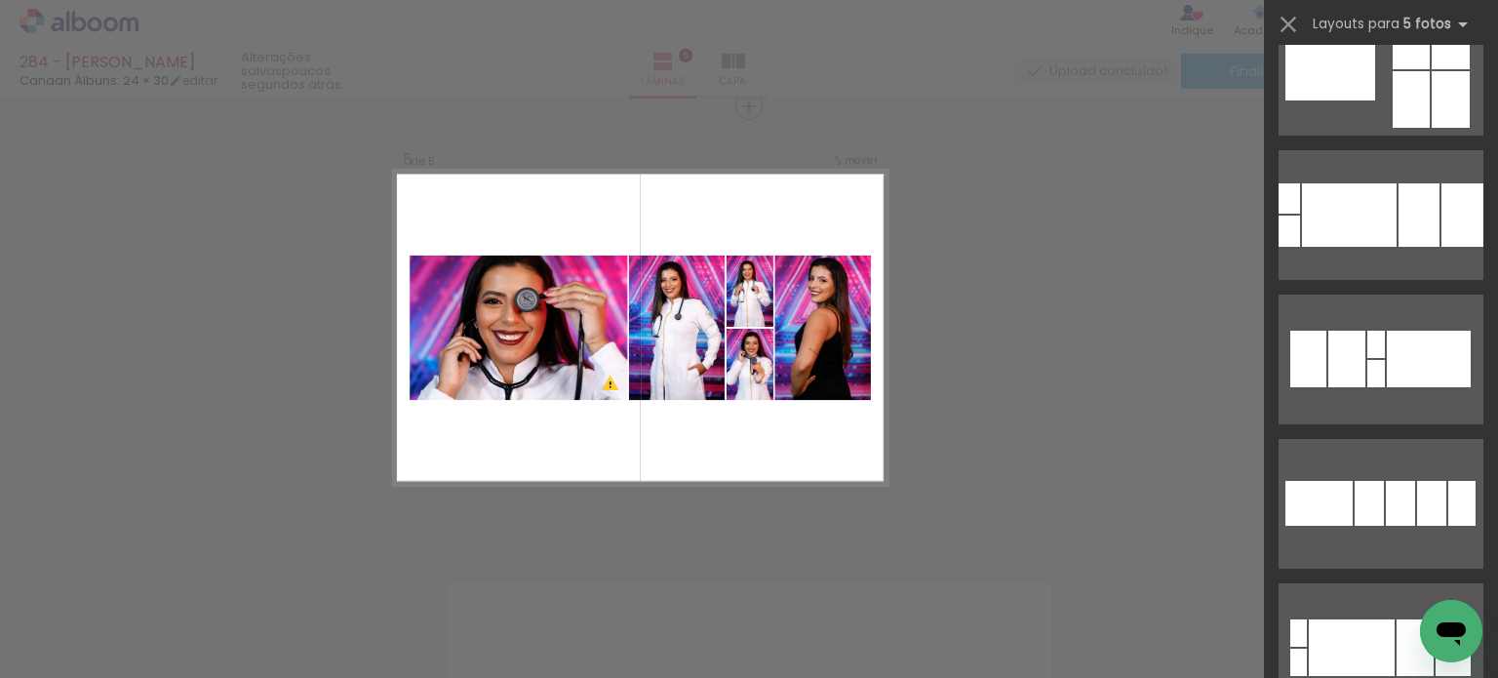
scroll to position [97, 0]
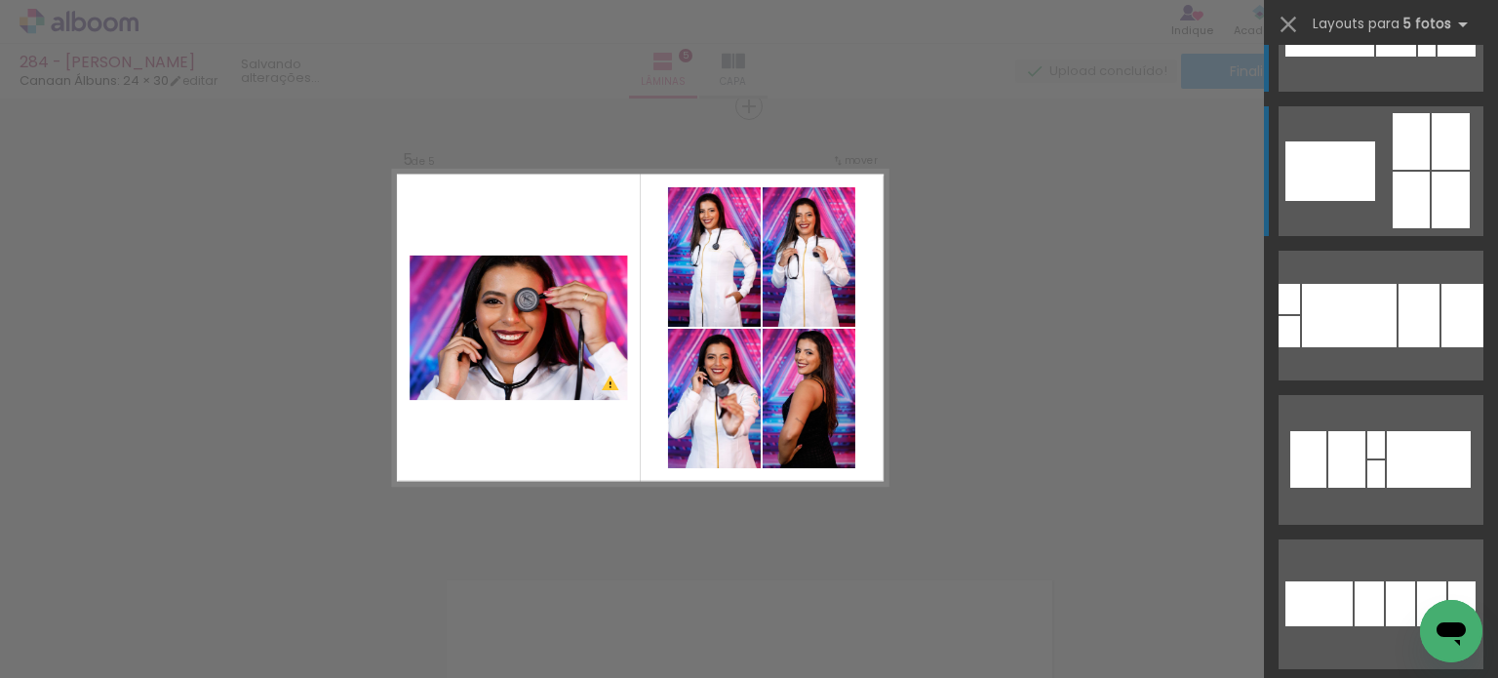
click at [1437, 209] on div at bounding box center [1450, 200] width 38 height 57
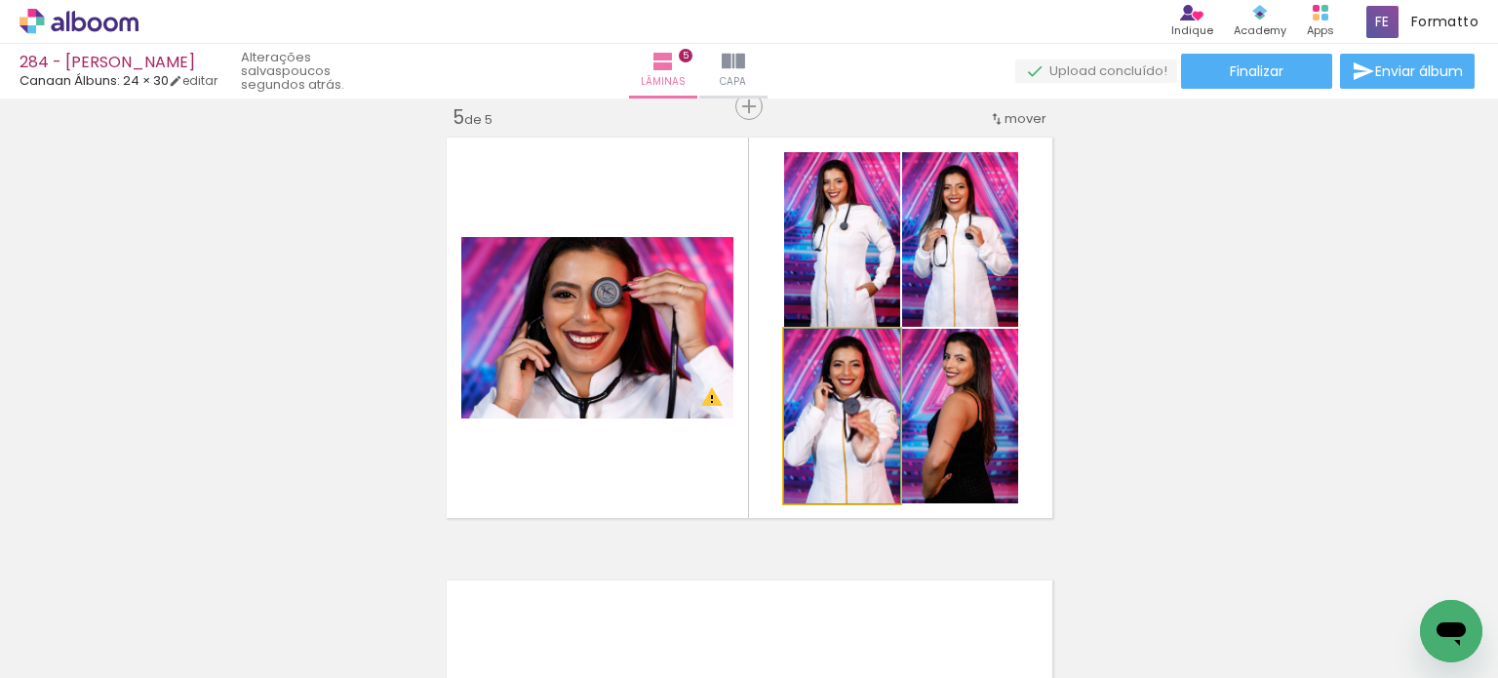
click at [871, 401] on quentale-photo at bounding box center [842, 416] width 116 height 175
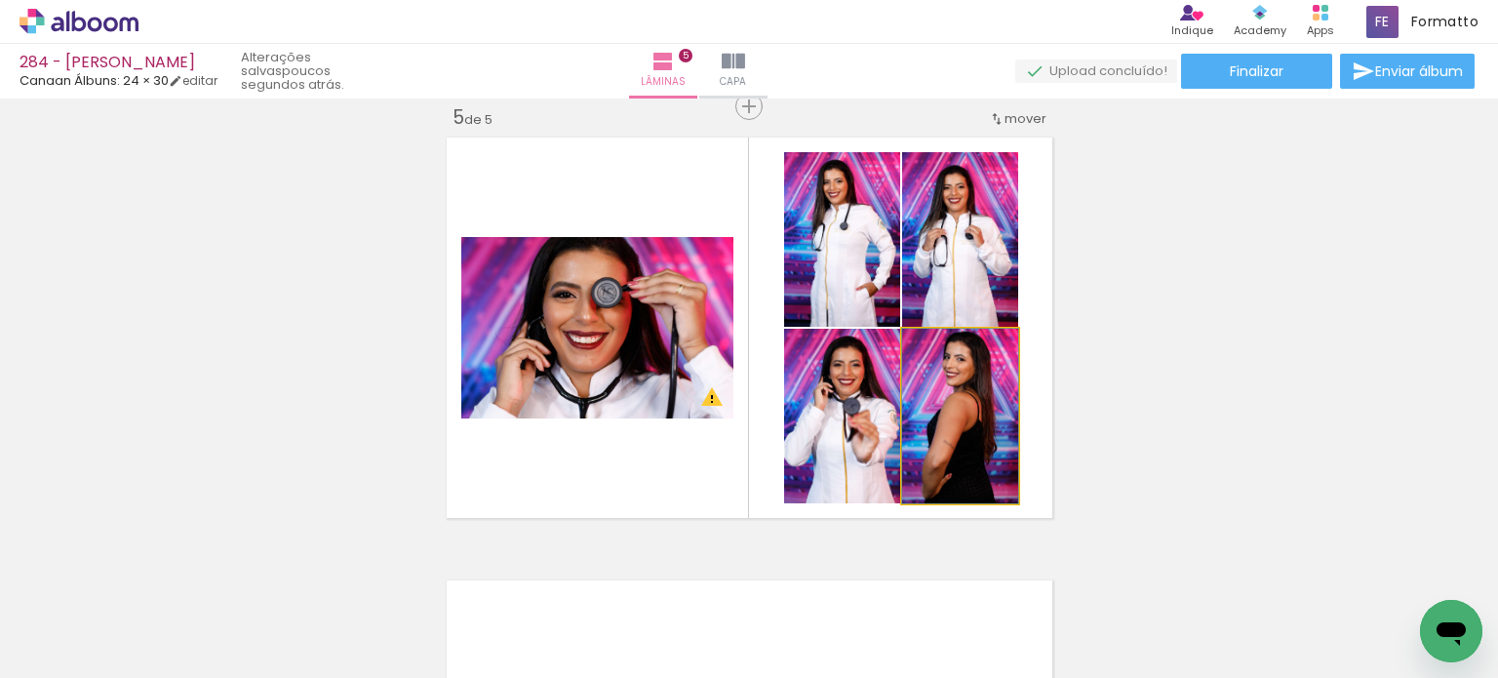
drag, startPoint x: 944, startPoint y: 429, endPoint x: 856, endPoint y: 288, distance: 166.4
click at [0, 0] on slot at bounding box center [0, 0] width 0 height 0
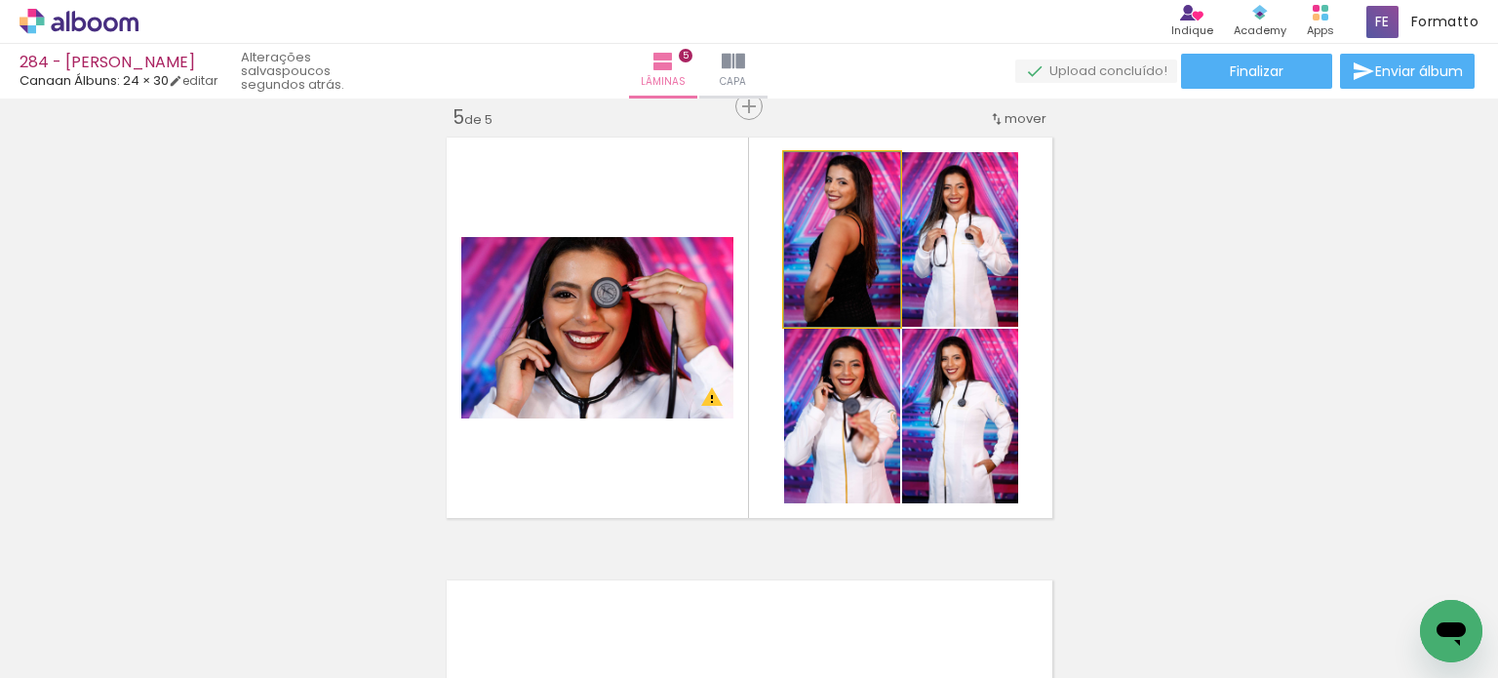
drag, startPoint x: 855, startPoint y: 278, endPoint x: 850, endPoint y: 269, distance: 10.0
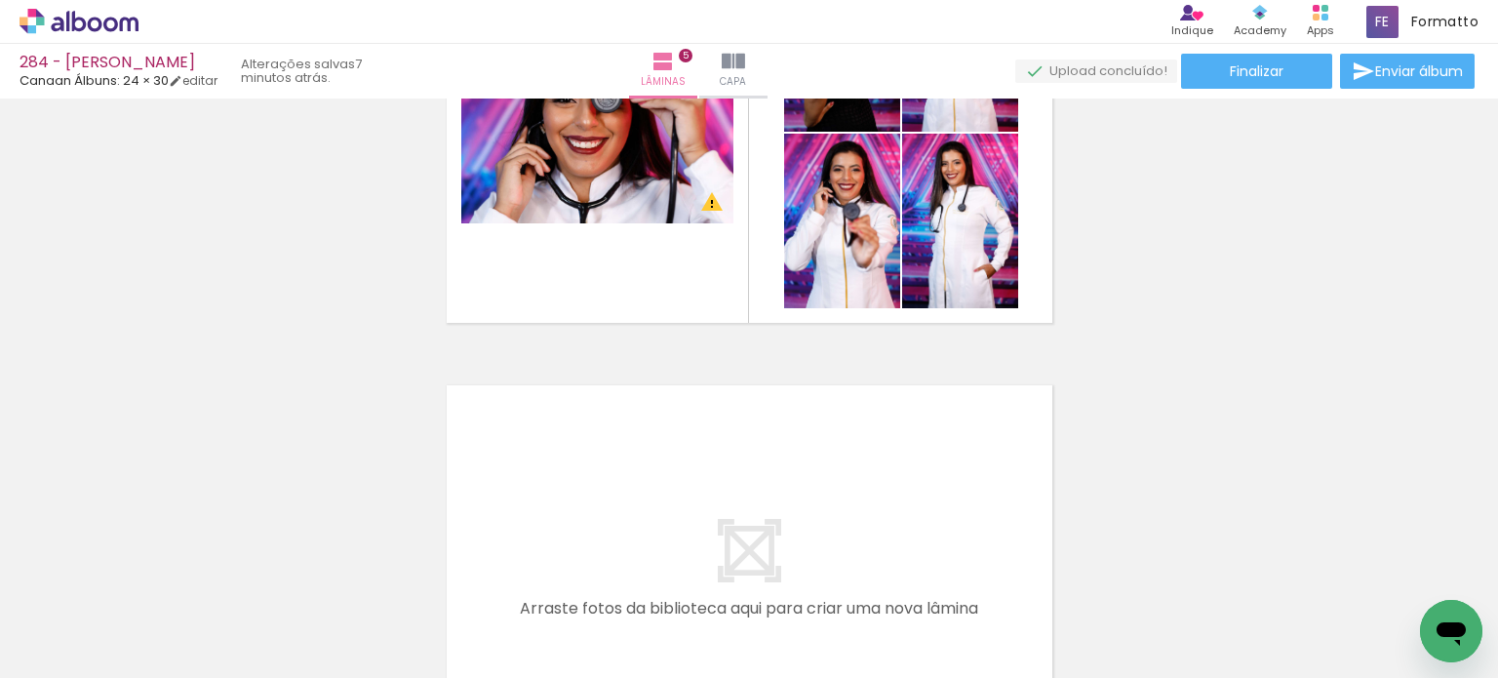
scroll to position [1795, 0]
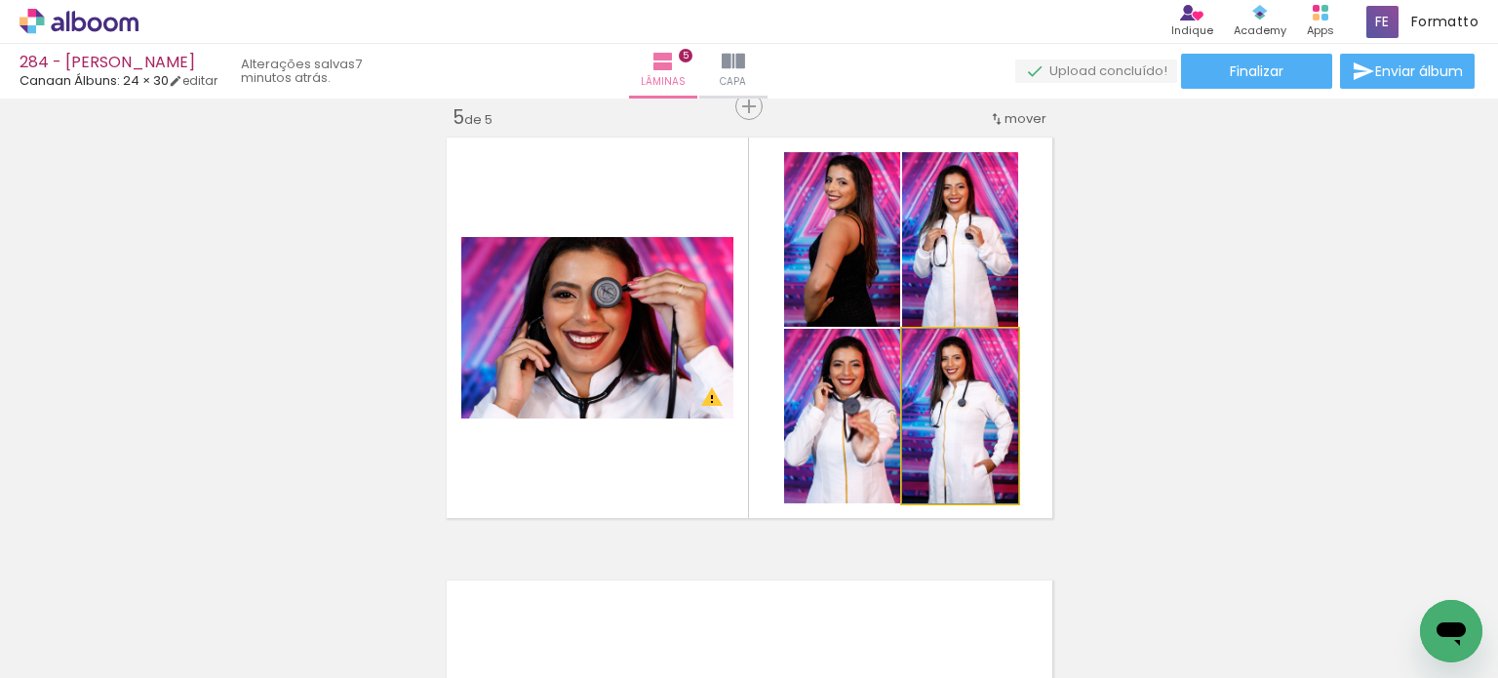
drag, startPoint x: 976, startPoint y: 410, endPoint x: 954, endPoint y: 412, distance: 22.5
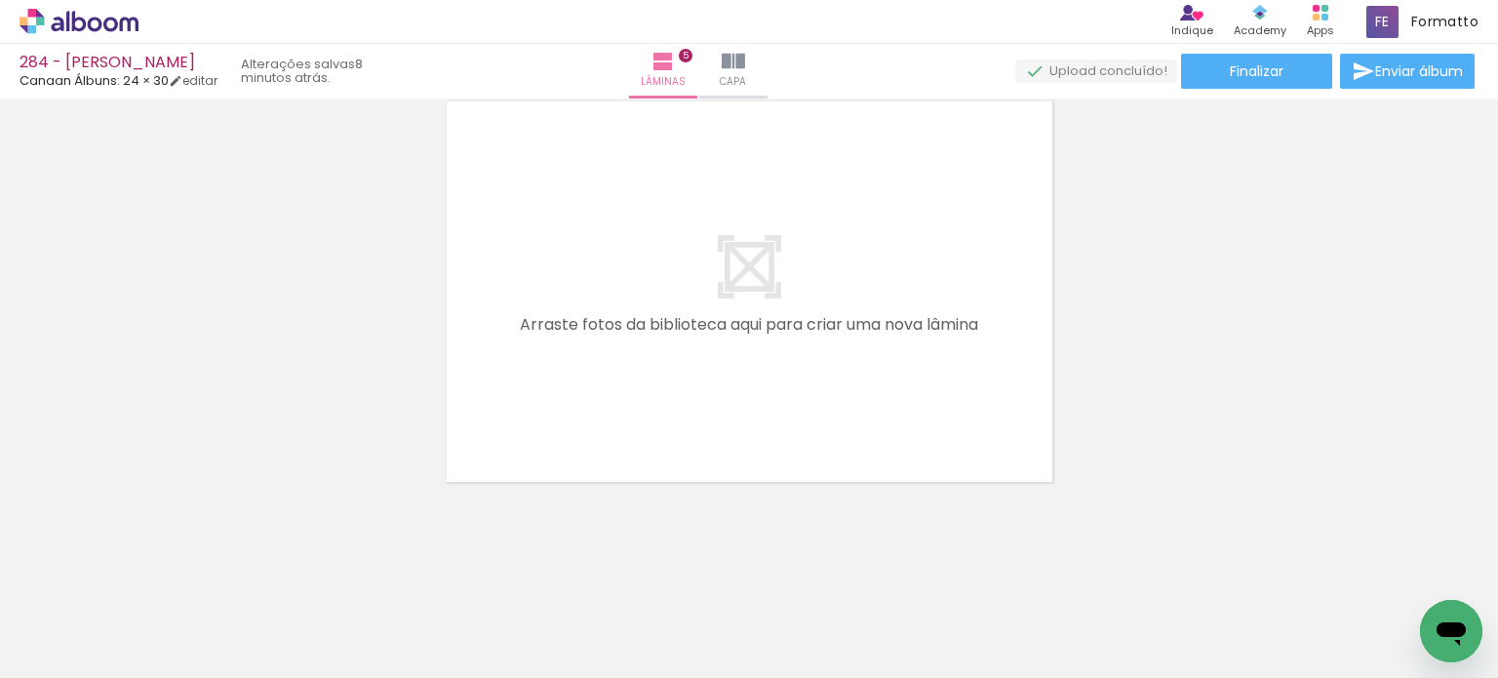
scroll to position [0, 3277]
drag, startPoint x: 963, startPoint y: 590, endPoint x: 961, endPoint y: 549, distance: 41.0
click at [925, 409] on quentale-workspace at bounding box center [749, 339] width 1498 height 678
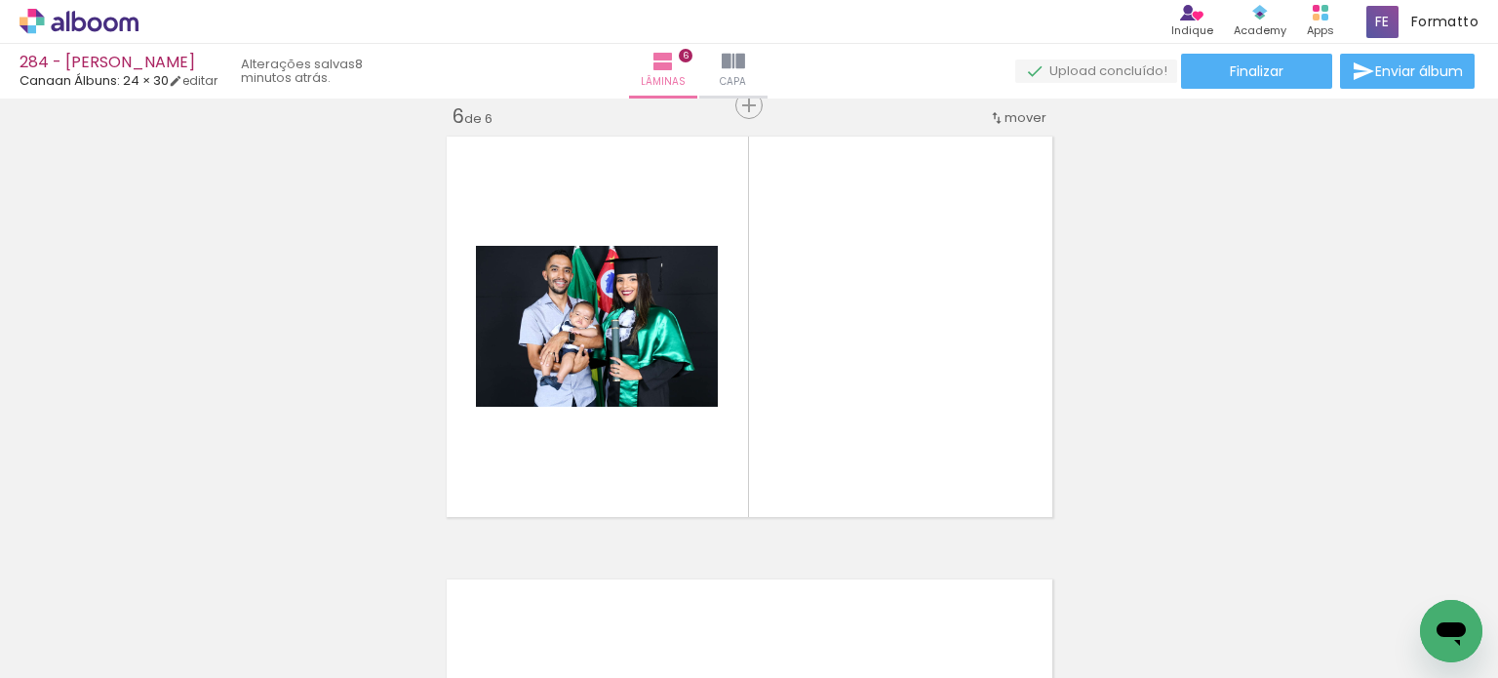
scroll to position [2238, 0]
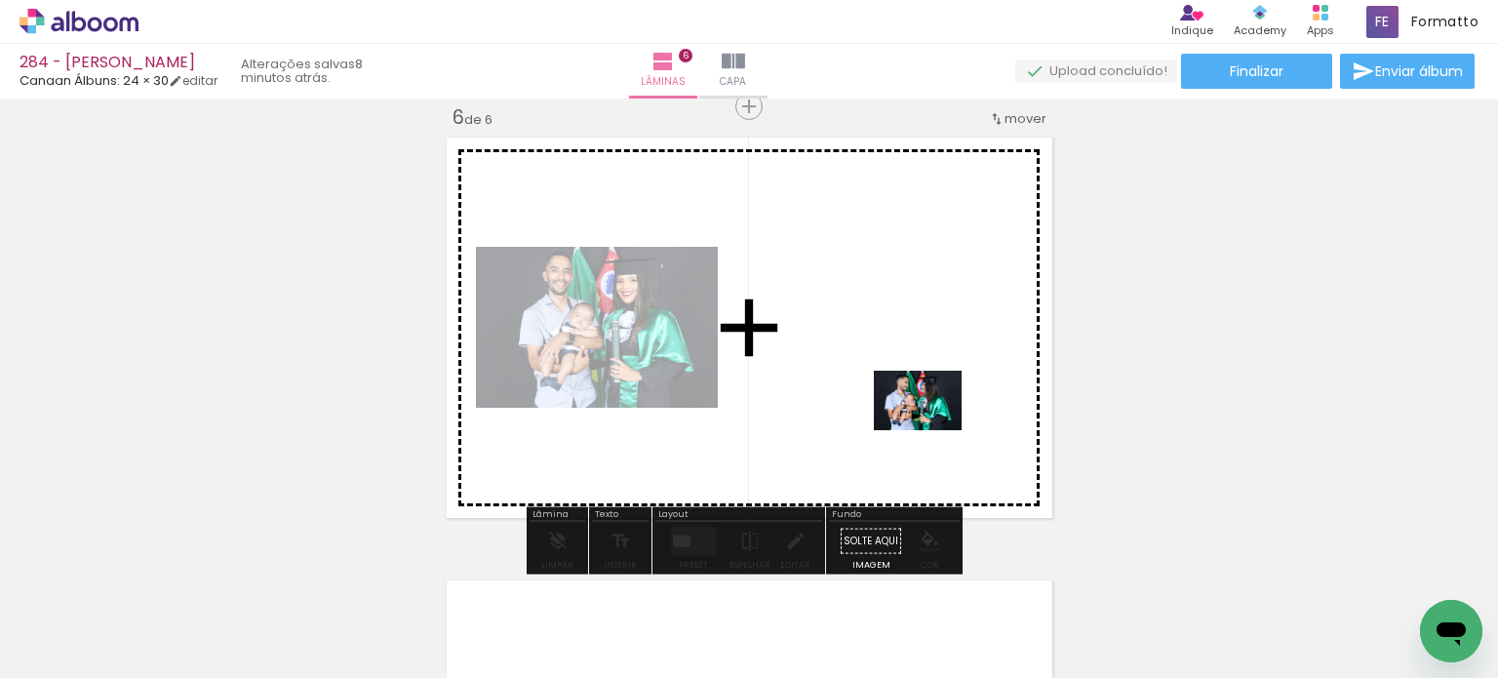
drag, startPoint x: 969, startPoint y: 604, endPoint x: 932, endPoint y: 429, distance: 179.4
click at [932, 429] on quentale-workspace at bounding box center [749, 339] width 1498 height 678
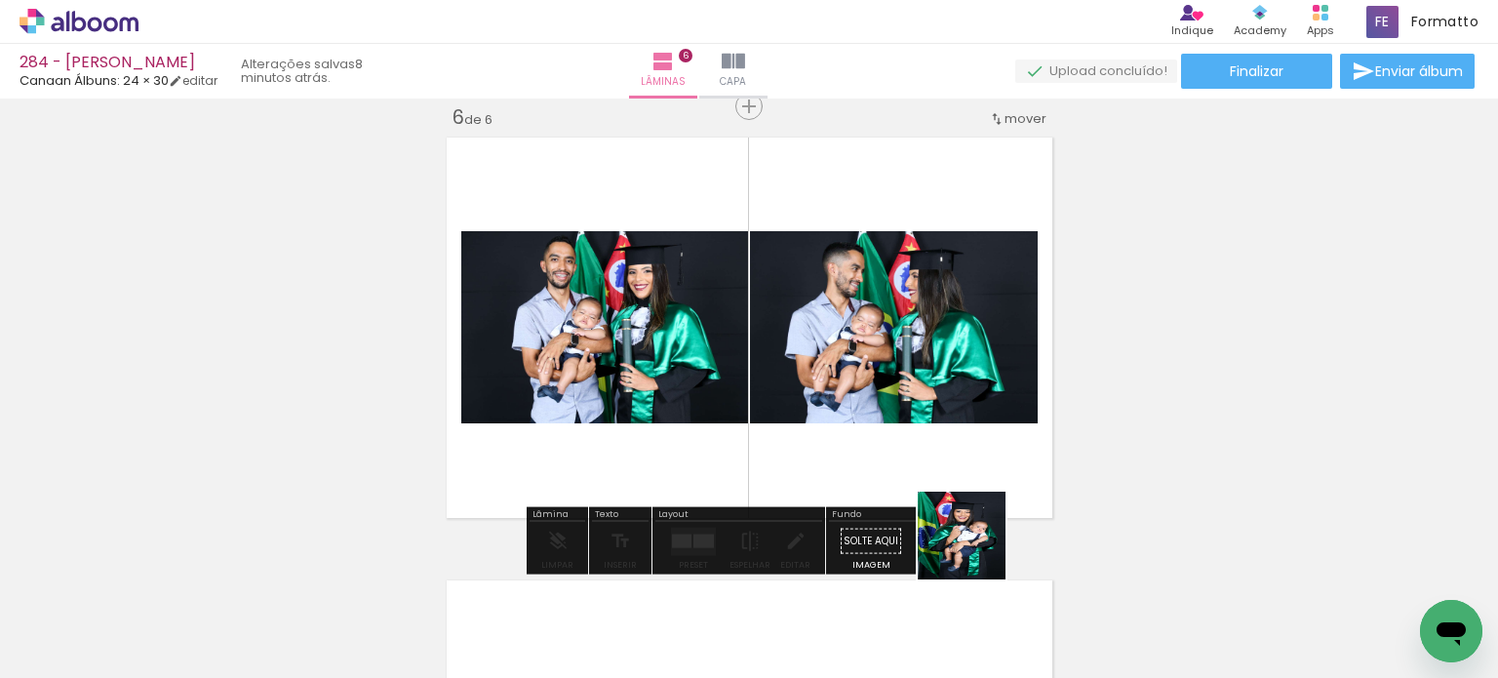
drag, startPoint x: 983, startPoint y: 596, endPoint x: 961, endPoint y: 459, distance: 138.2
click at [961, 459] on quentale-workspace at bounding box center [749, 339] width 1498 height 678
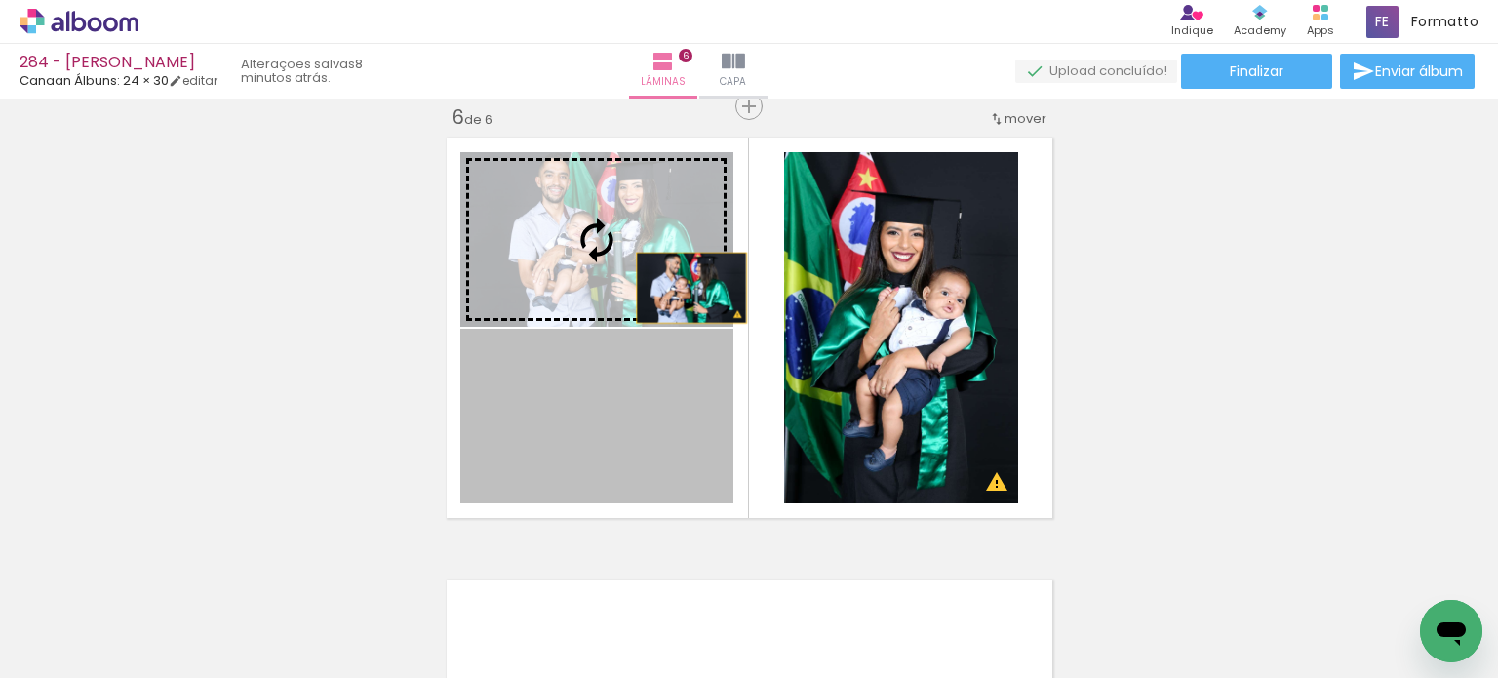
drag, startPoint x: 682, startPoint y: 405, endPoint x: 683, endPoint y: 255, distance: 149.2
click at [0, 0] on slot at bounding box center [0, 0] width 0 height 0
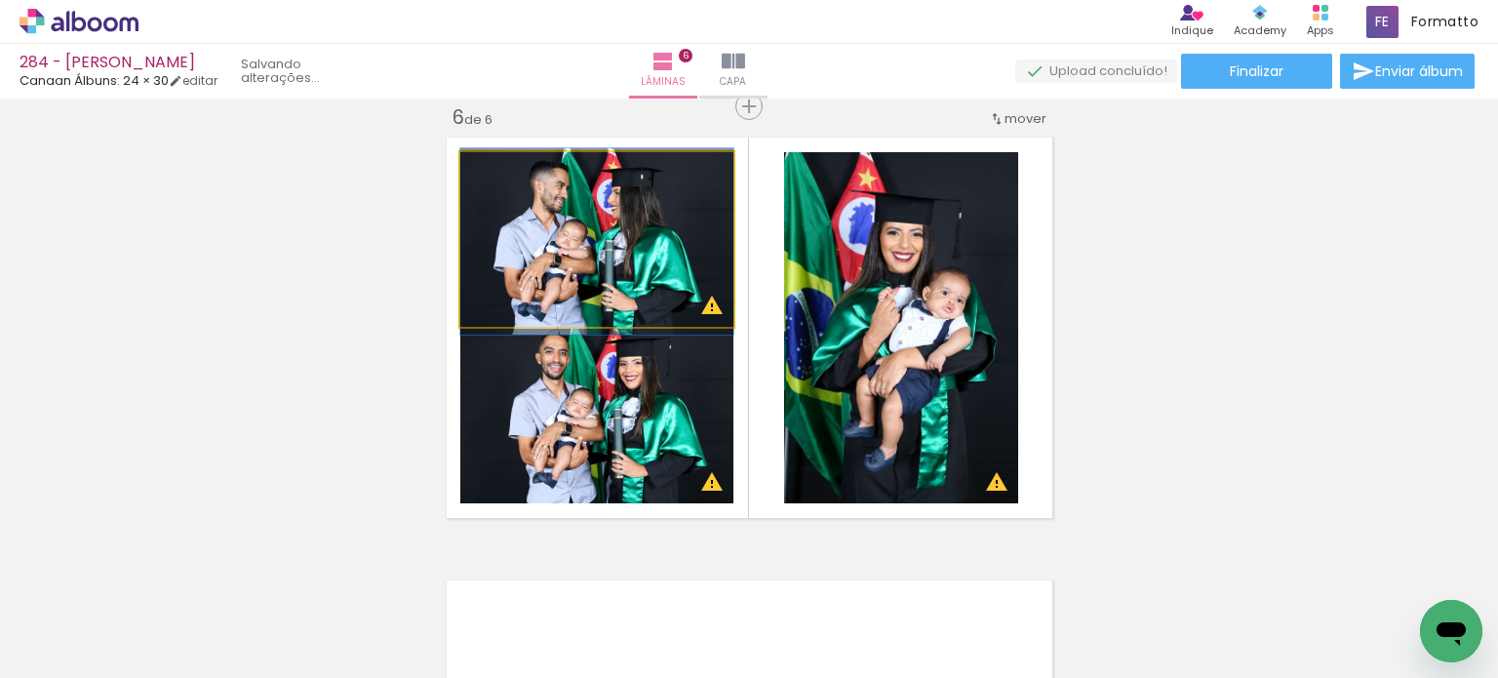
drag, startPoint x: 692, startPoint y: 265, endPoint x: 693, endPoint y: 295, distance: 30.2
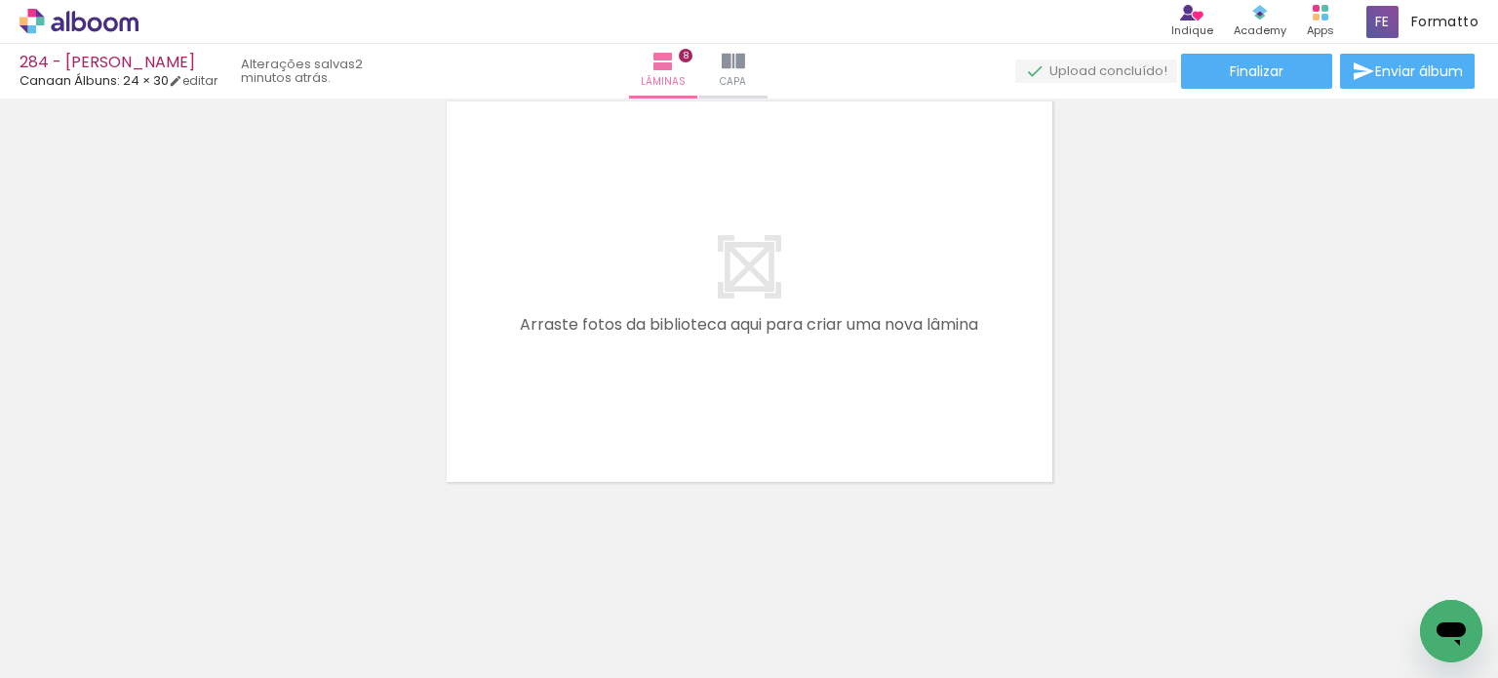
scroll to position [0, 1148]
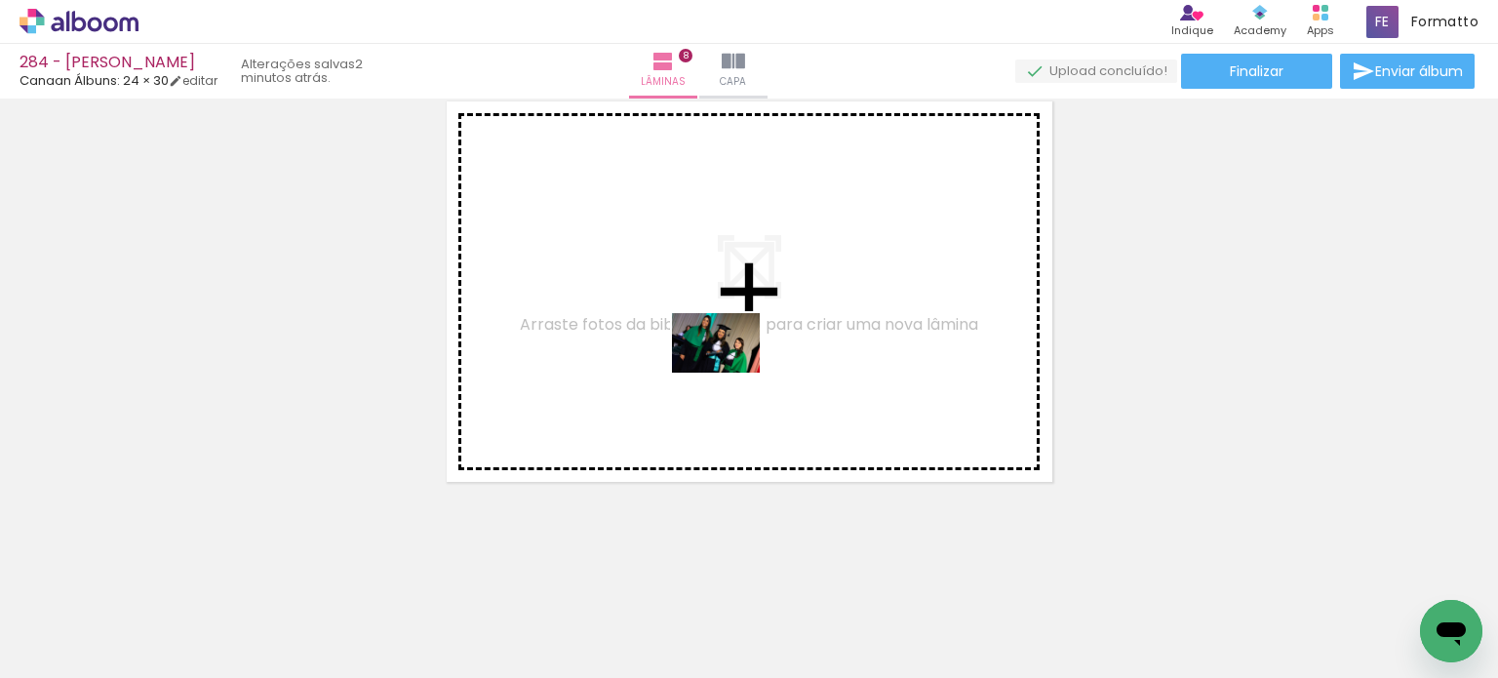
drag, startPoint x: 606, startPoint y: 602, endPoint x: 721, endPoint y: 450, distance: 189.9
click at [731, 370] on quentale-workspace at bounding box center [749, 339] width 1498 height 678
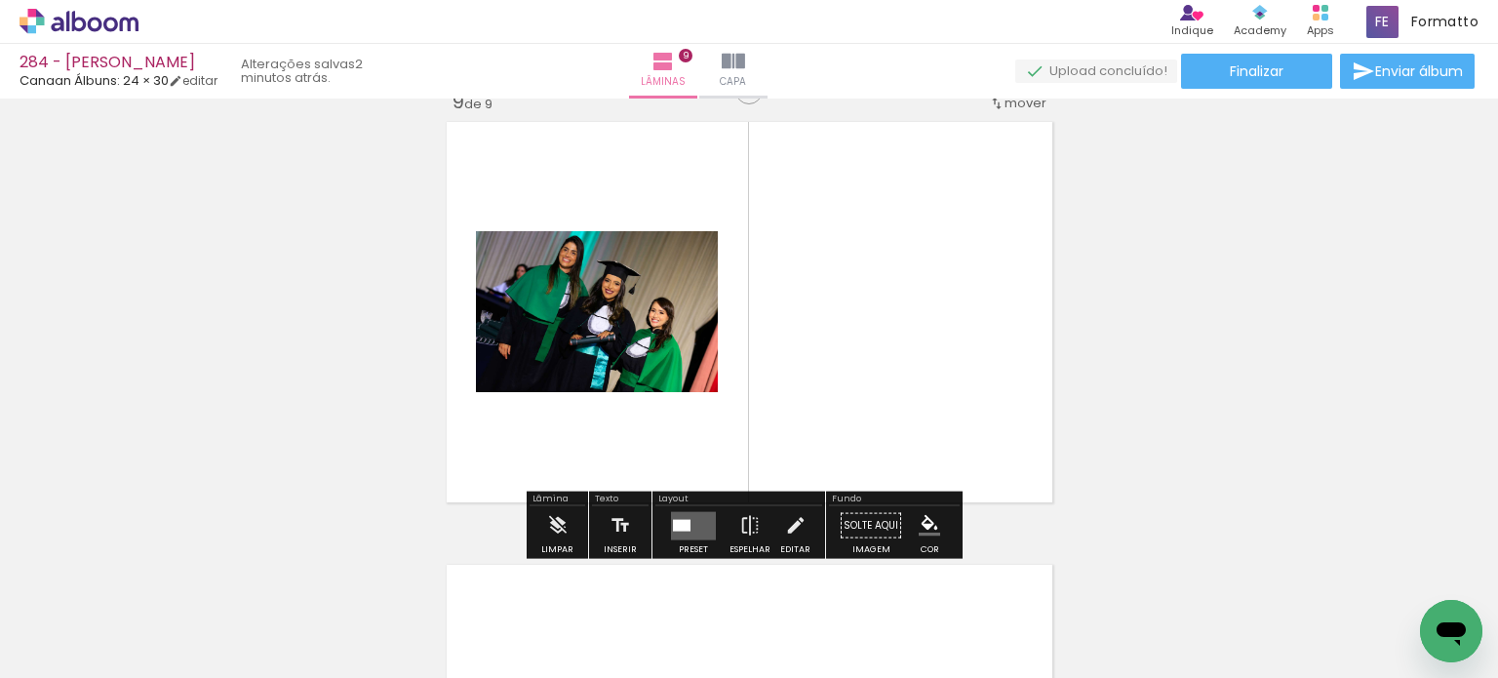
scroll to position [3566, 0]
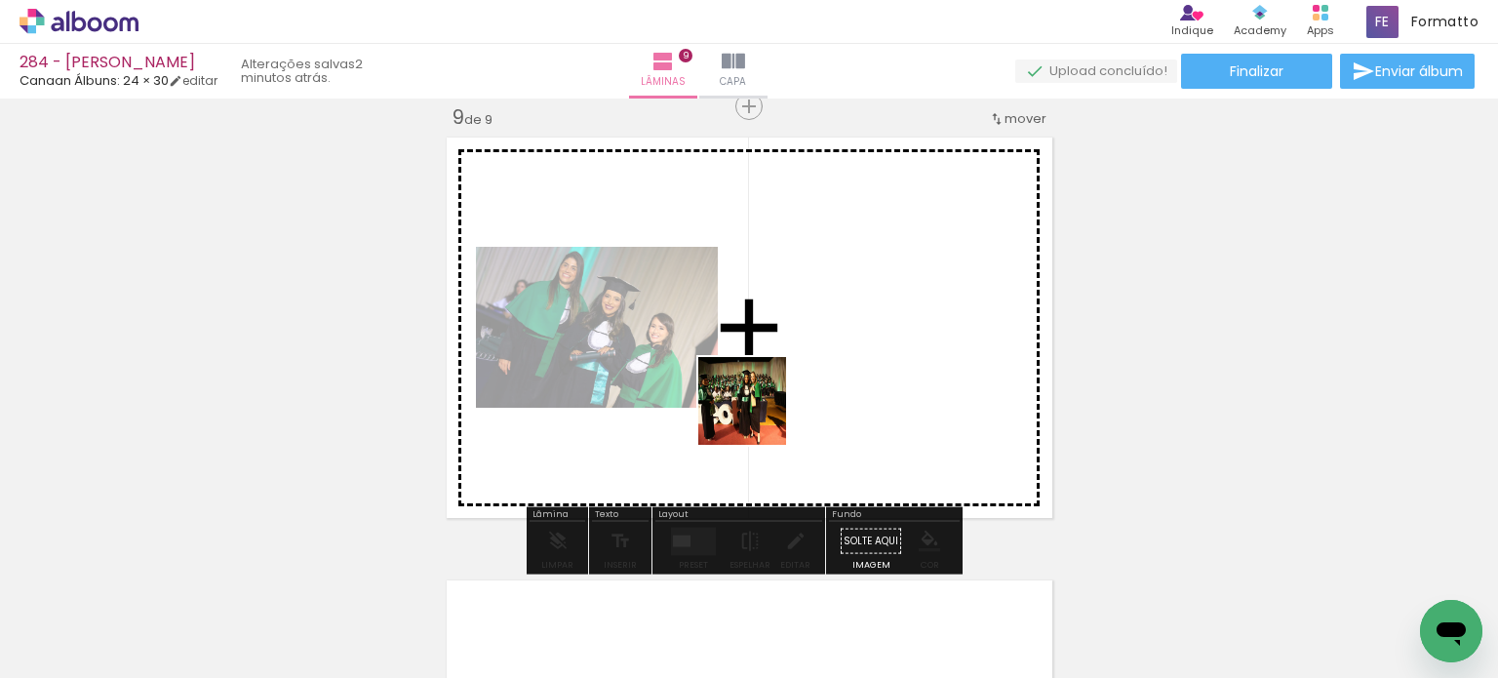
drag, startPoint x: 733, startPoint y: 508, endPoint x: 762, endPoint y: 401, distance: 111.2
click at [762, 401] on quentale-workspace at bounding box center [749, 339] width 1498 height 678
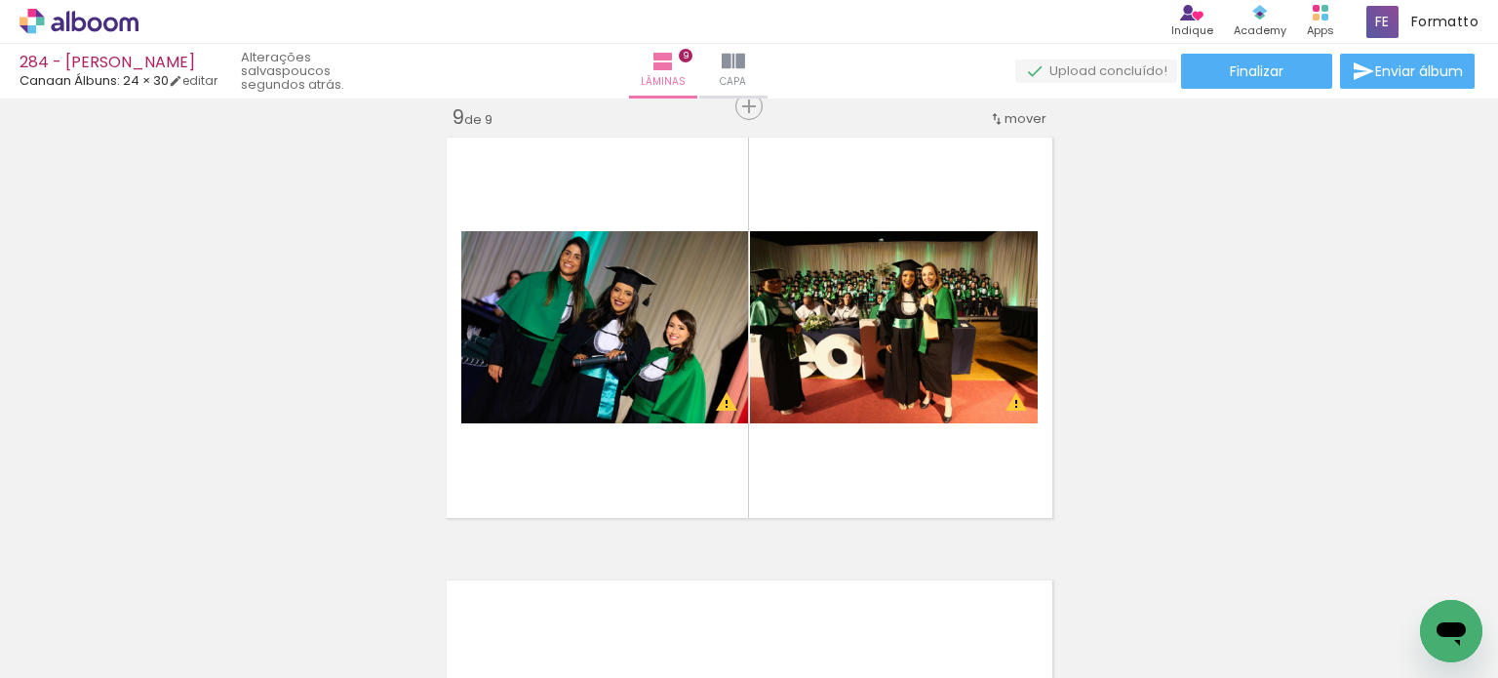
scroll to position [0, 1855]
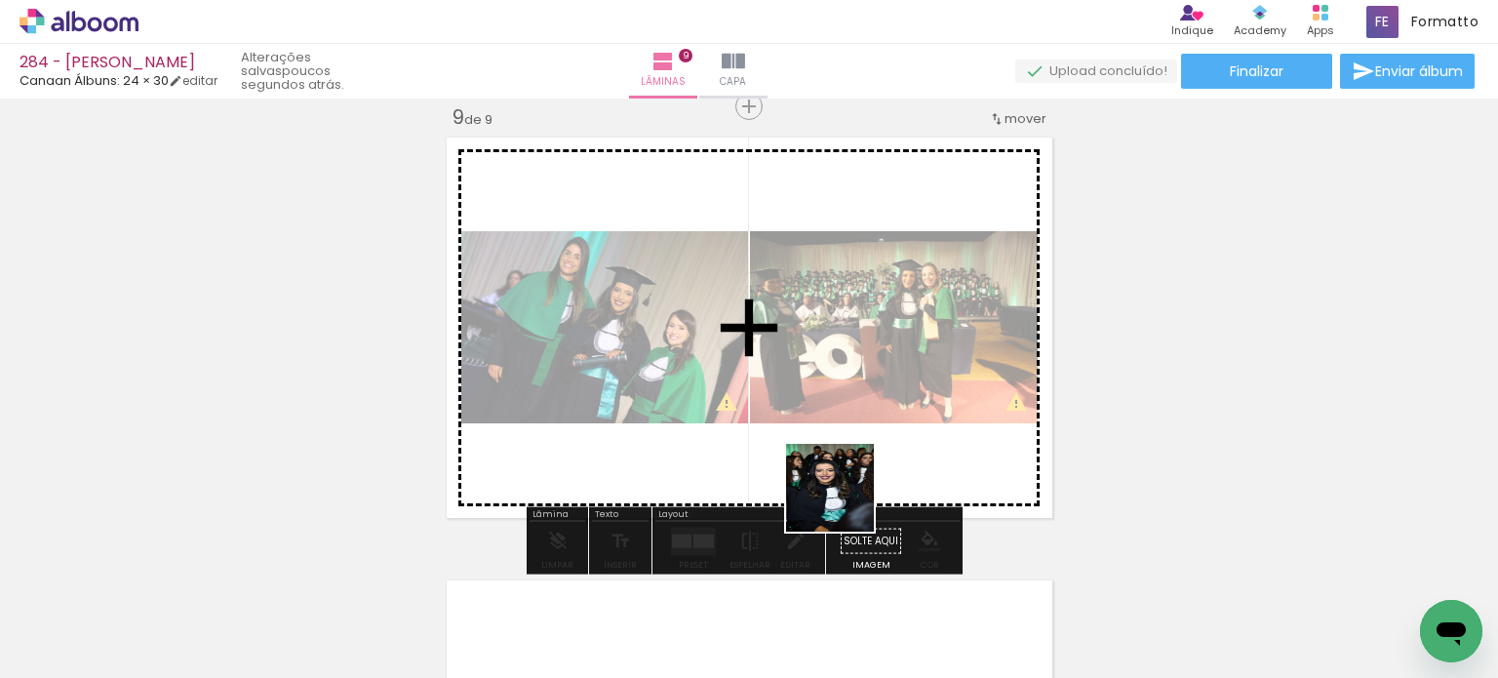
drag, startPoint x: 844, startPoint y: 502, endPoint x: 833, endPoint y: 454, distance: 49.2
click at [833, 454] on quentale-workspace at bounding box center [749, 339] width 1498 height 678
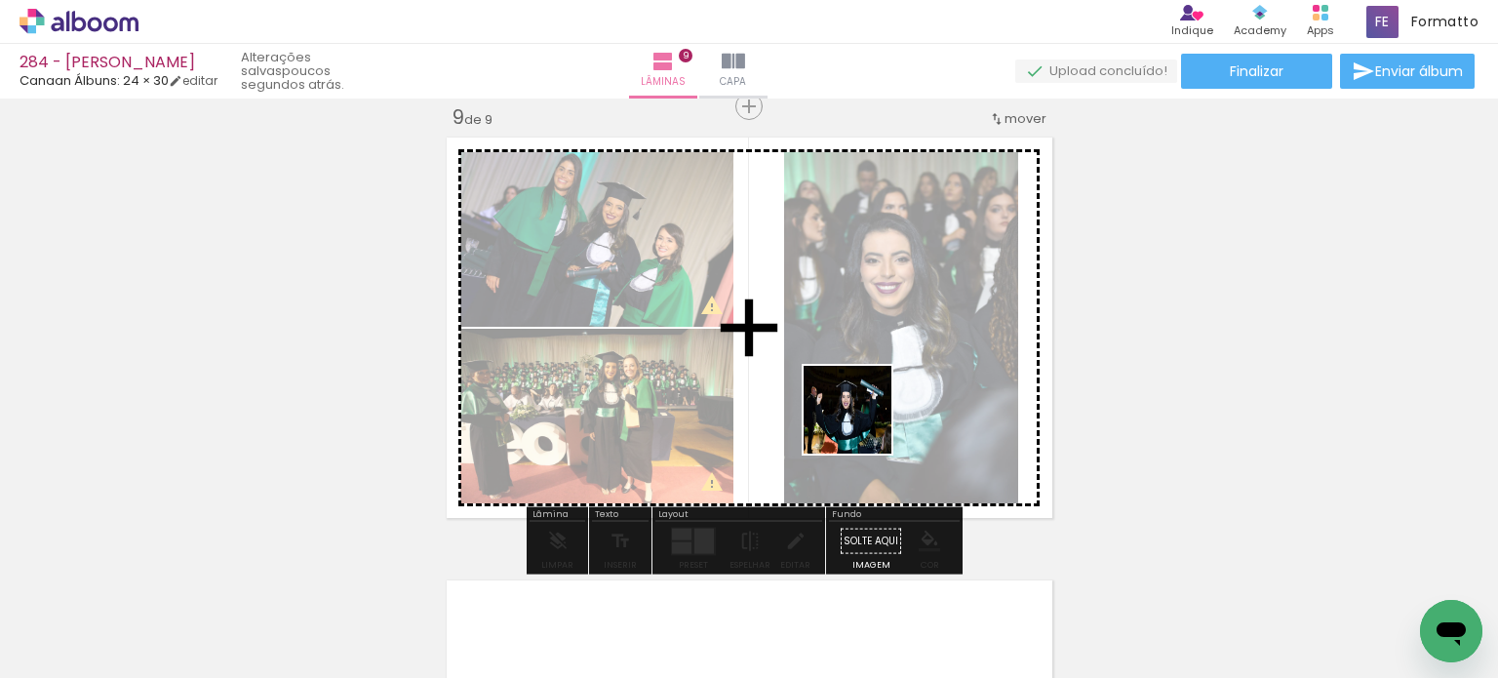
drag, startPoint x: 858, startPoint y: 561, endPoint x: 863, endPoint y: 397, distance: 163.9
click at [863, 393] on quentale-workspace at bounding box center [749, 339] width 1498 height 678
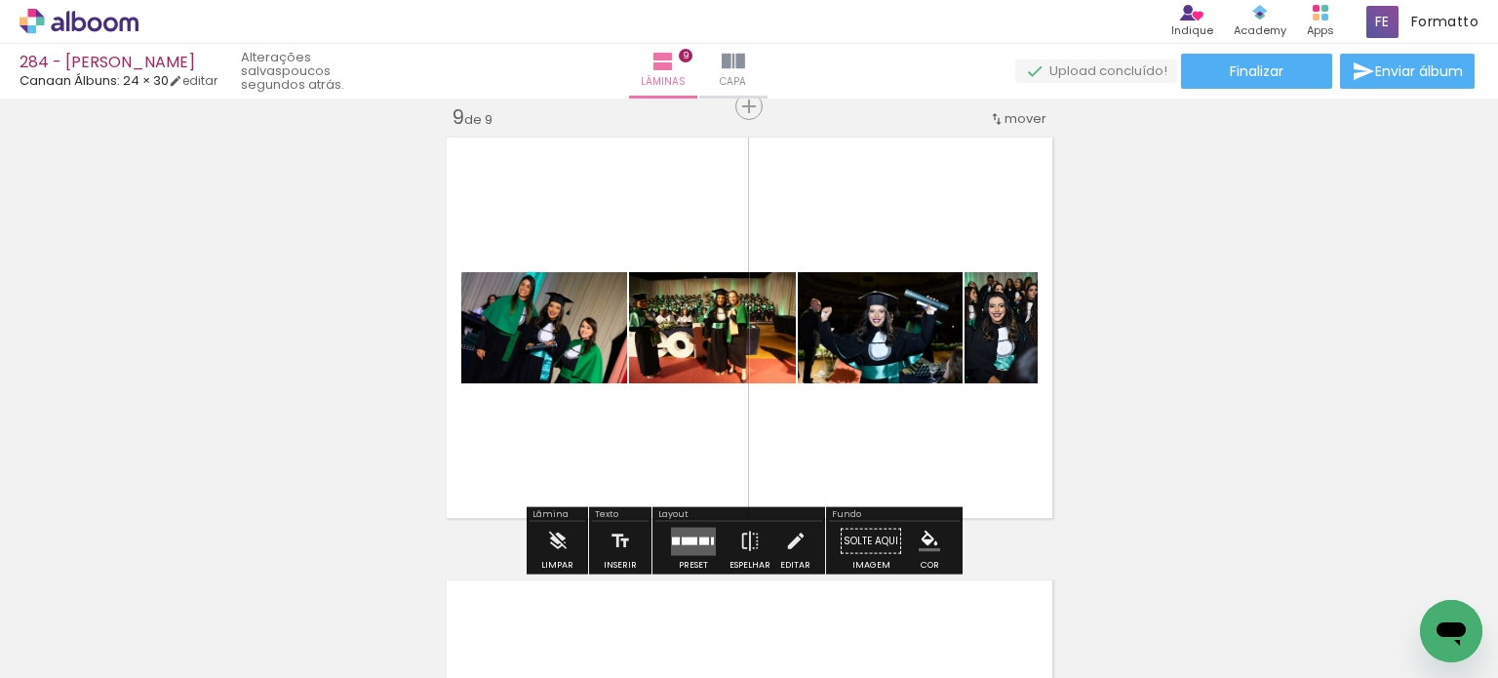
scroll to position [0, 2406]
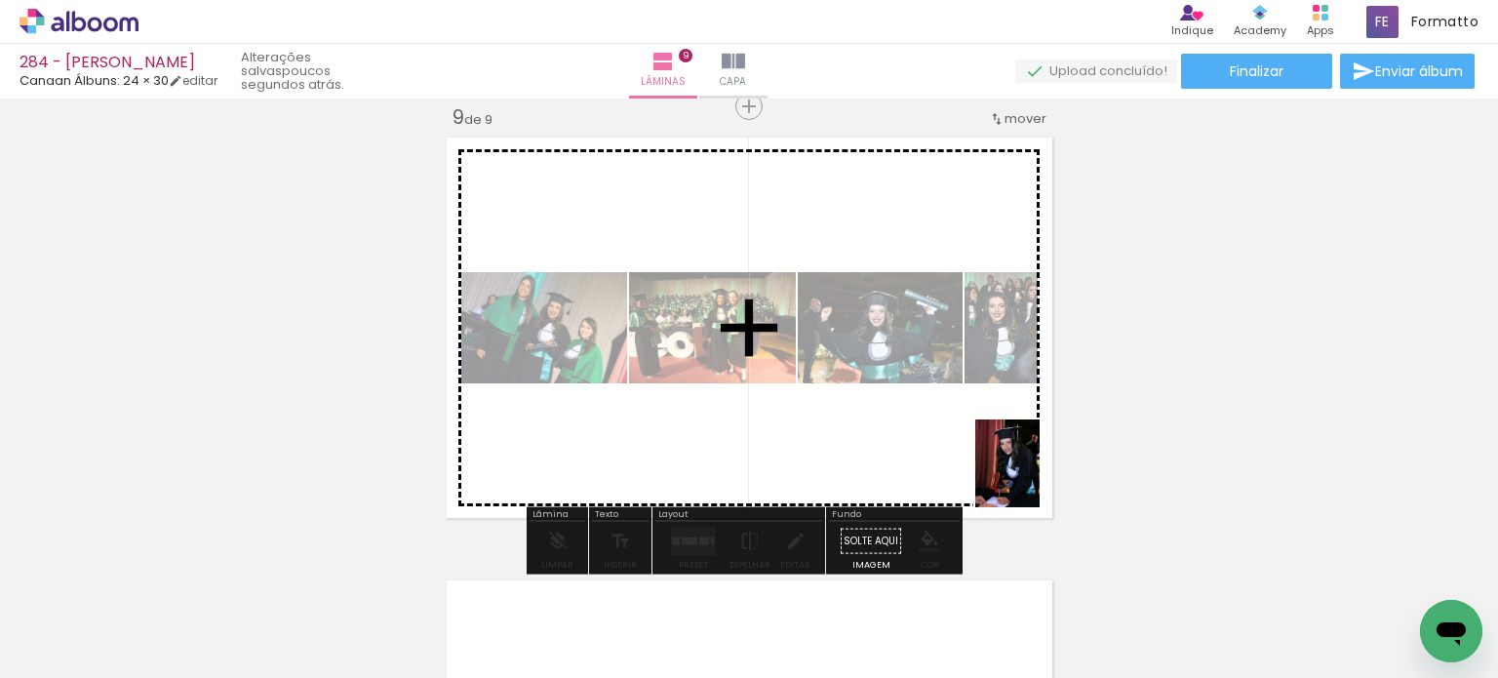
drag, startPoint x: 1090, startPoint y: 628, endPoint x: 1030, endPoint y: 498, distance: 143.1
click at [1027, 469] on quentale-workspace at bounding box center [749, 339] width 1498 height 678
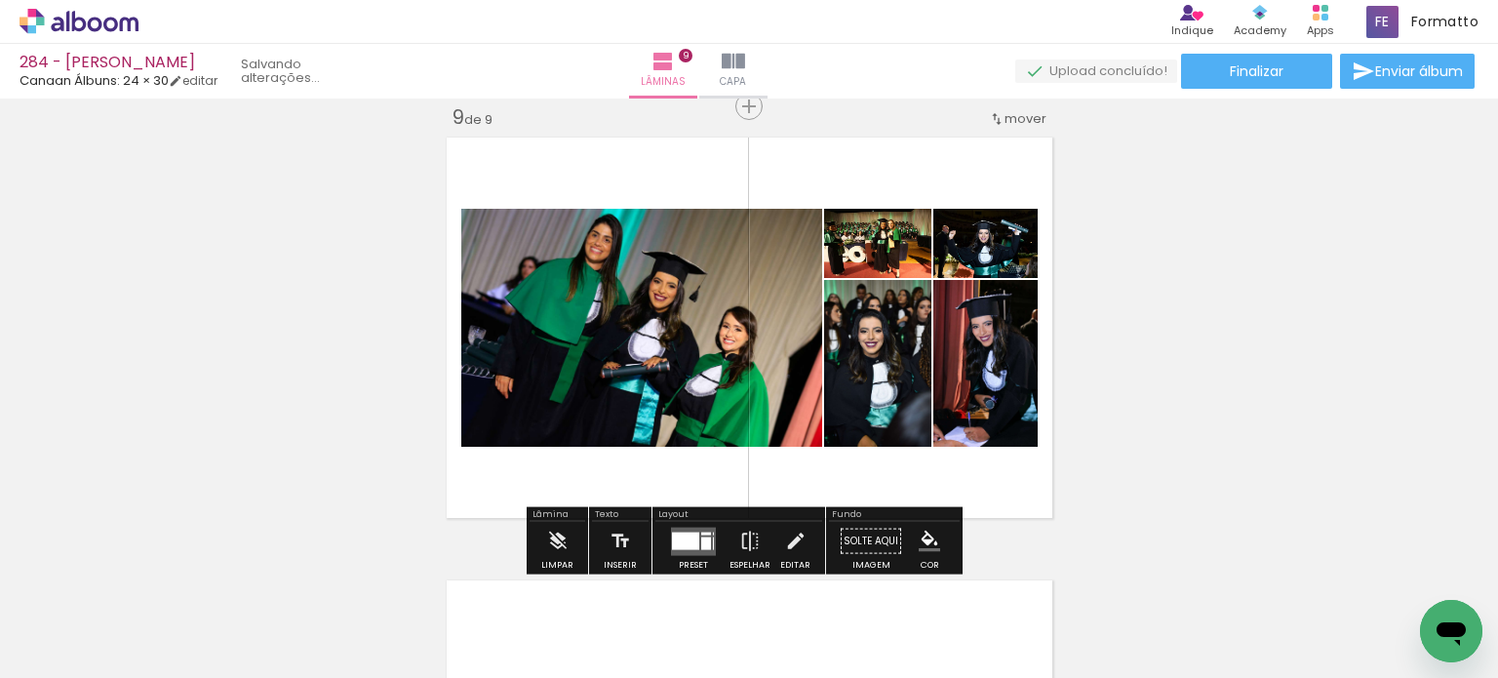
scroll to position [0, 2380]
click at [701, 533] on div at bounding box center [706, 532] width 10 height 3
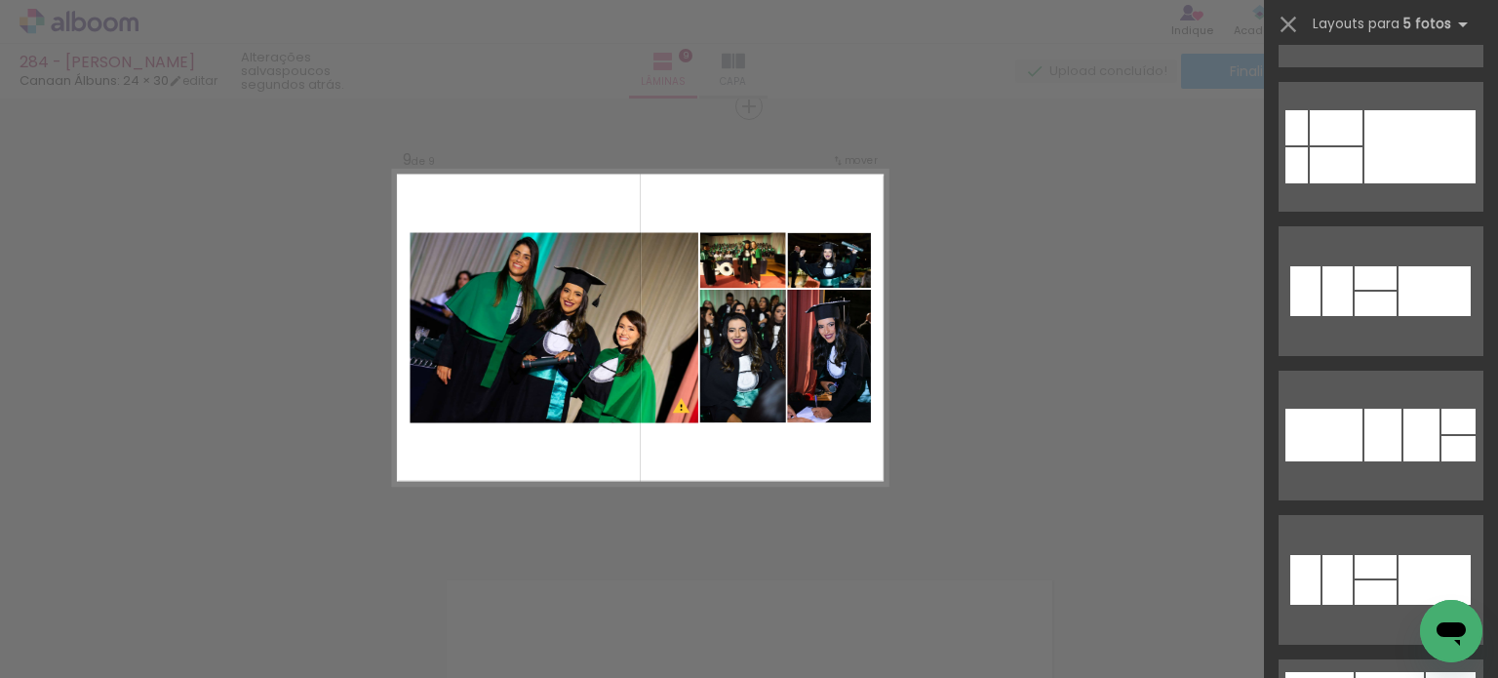
scroll to position [3169, 0]
